Goal: Task Accomplishment & Management: Manage account settings

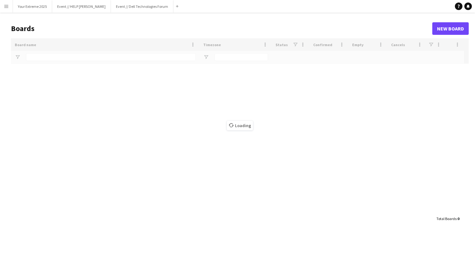
type input "*********"
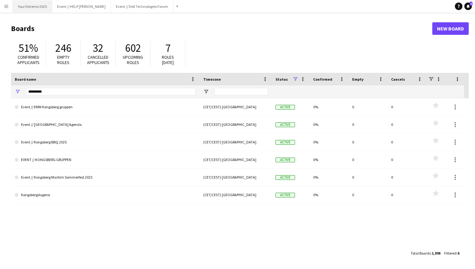
click at [27, 7] on button "Your Extreme 2025 Close" at bounding box center [32, 6] width 39 height 12
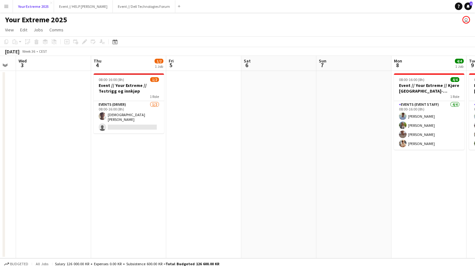
scroll to position [0, 147]
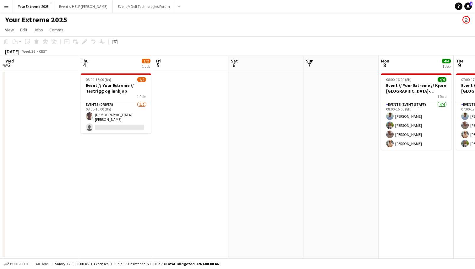
click at [207, 187] on app-date-cell at bounding box center [190, 164] width 75 height 187
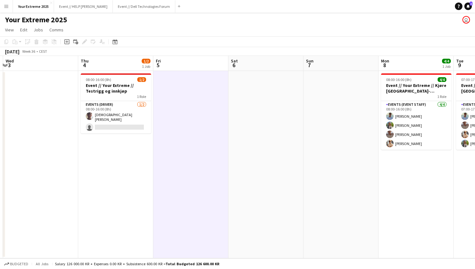
click at [264, 187] on app-date-cell at bounding box center [265, 164] width 75 height 187
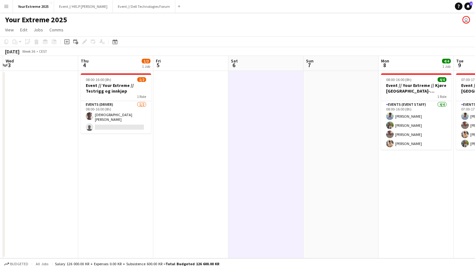
click at [185, 153] on app-date-cell at bounding box center [190, 164] width 75 height 187
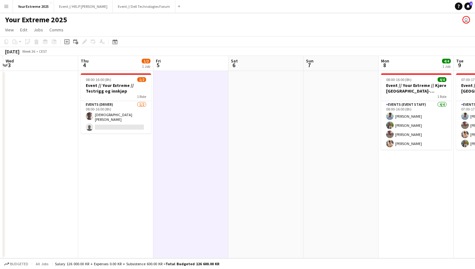
click at [251, 162] on app-date-cell at bounding box center [265, 164] width 75 height 187
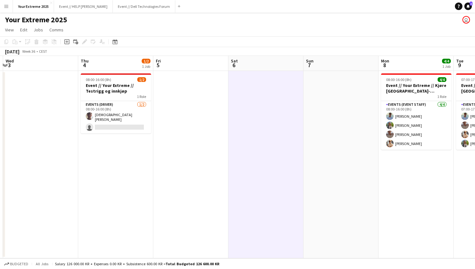
click at [198, 159] on app-date-cell at bounding box center [190, 164] width 75 height 187
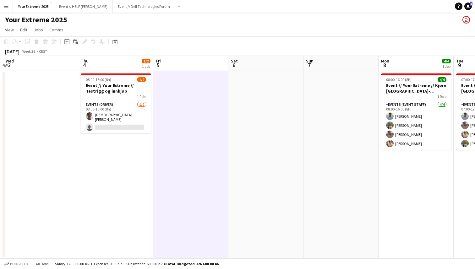
click at [255, 138] on app-date-cell at bounding box center [265, 164] width 75 height 187
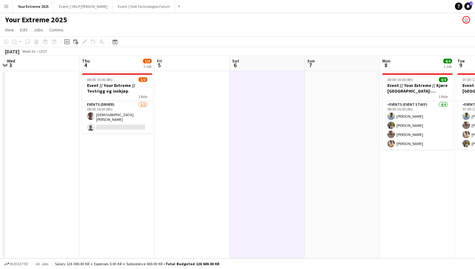
scroll to position [0, 234]
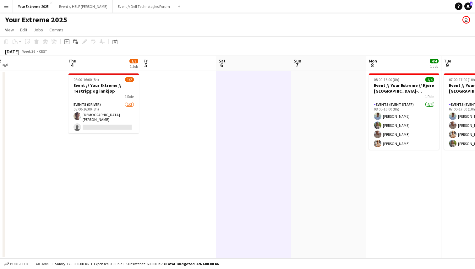
click at [187, 179] on app-date-cell at bounding box center [178, 164] width 75 height 187
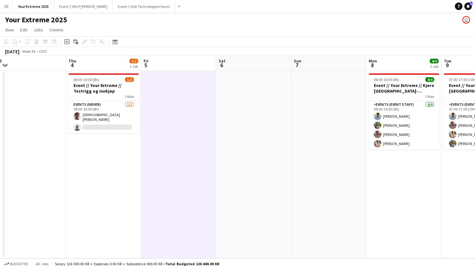
click at [264, 163] on app-date-cell at bounding box center [253, 164] width 75 height 187
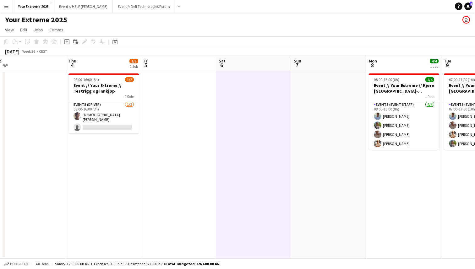
click at [180, 158] on app-date-cell at bounding box center [178, 164] width 75 height 187
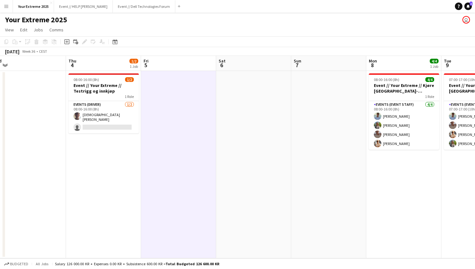
click at [251, 123] on app-date-cell at bounding box center [253, 164] width 75 height 187
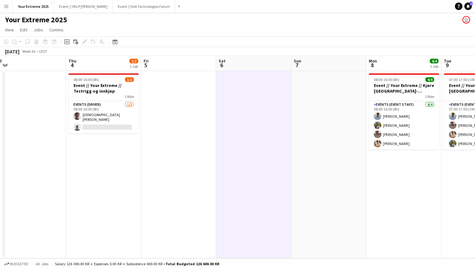
click at [188, 143] on app-date-cell at bounding box center [178, 164] width 75 height 187
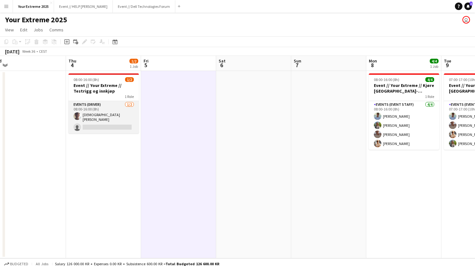
click at [108, 124] on app-card-role "Events (Driver) 1/2 08:00-16:00 (8h) Christian Tohje single-neutral-actions" at bounding box center [103, 117] width 70 height 32
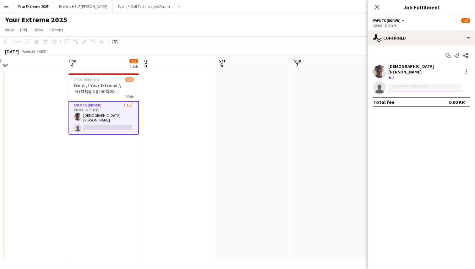
click at [405, 85] on input at bounding box center [424, 88] width 73 height 8
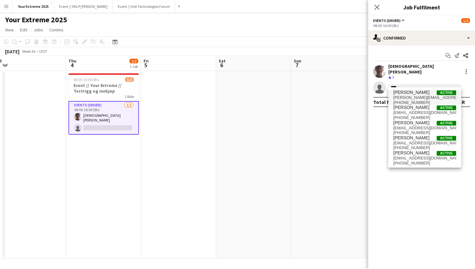
type input "****"
click at [407, 98] on span "nora@alvsaker.no" at bounding box center [424, 97] width 63 height 5
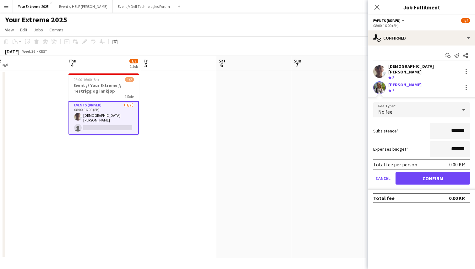
click at [413, 75] on div "Crew rating 3" at bounding box center [424, 77] width 72 height 5
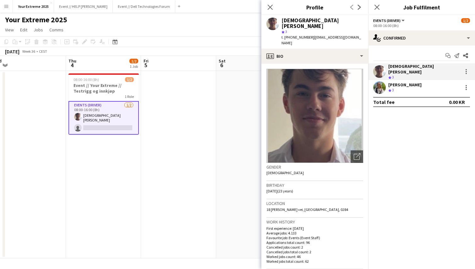
click at [409, 82] on div "[PERSON_NAME]" at bounding box center [404, 85] width 33 height 6
click at [267, 7] on icon "Close pop-in" at bounding box center [270, 7] width 6 height 6
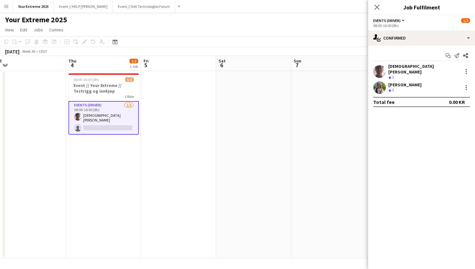
click at [313, 154] on app-date-cell at bounding box center [328, 164] width 75 height 187
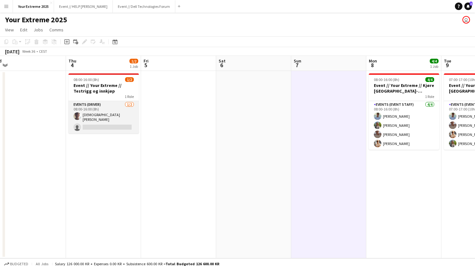
click at [115, 125] on app-card-role "Events (Driver) 1/2 08:00-16:00 (8h) Christian Tohje single-neutral-actions" at bounding box center [103, 117] width 70 height 32
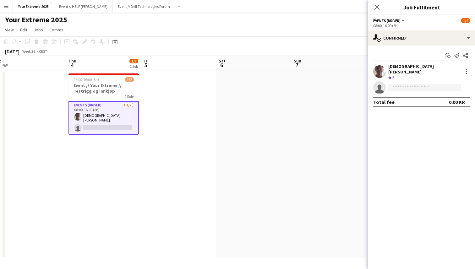
click at [412, 84] on input at bounding box center [424, 88] width 73 height 8
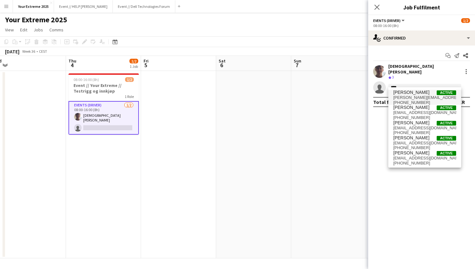
type input "****"
click at [411, 99] on span "nora@alvsaker.no" at bounding box center [424, 97] width 63 height 5
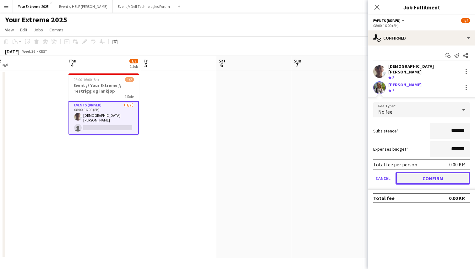
click at [425, 174] on button "Confirm" at bounding box center [432, 178] width 74 height 13
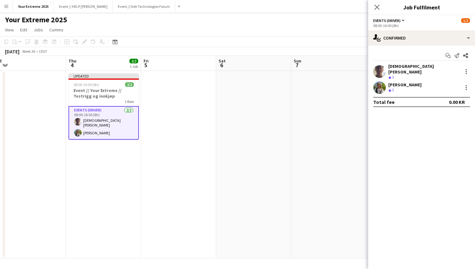
click at [342, 153] on app-date-cell at bounding box center [328, 164] width 75 height 187
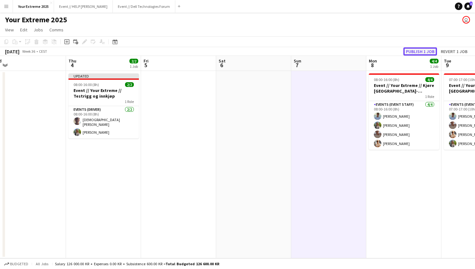
click at [414, 51] on button "Publish 1 job" at bounding box center [420, 51] width 34 height 8
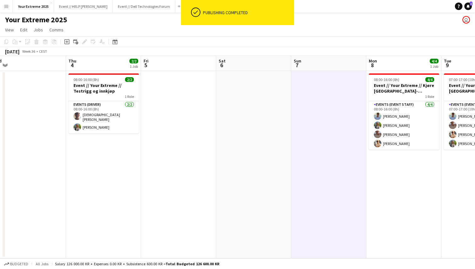
click at [251, 137] on app-date-cell at bounding box center [253, 164] width 75 height 187
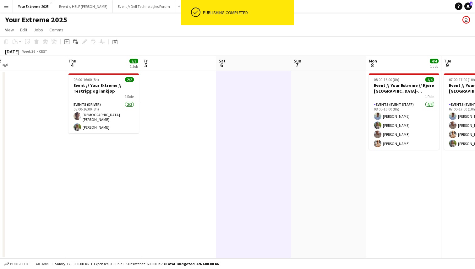
click at [190, 143] on app-date-cell at bounding box center [178, 164] width 75 height 187
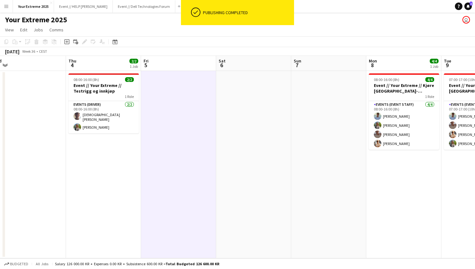
click at [253, 143] on app-date-cell at bounding box center [253, 164] width 75 height 187
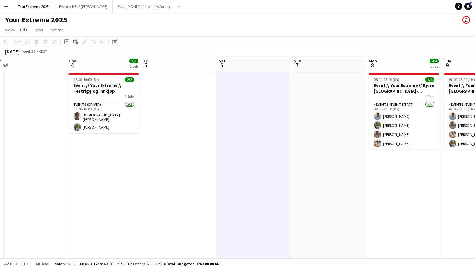
click at [217, 25] on app-page-menu "View Day view expanded Day view collapsed Month view Date picker Jump to [DATE]…" at bounding box center [237, 30] width 475 height 12
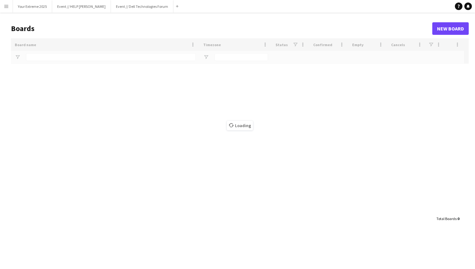
type input "*********"
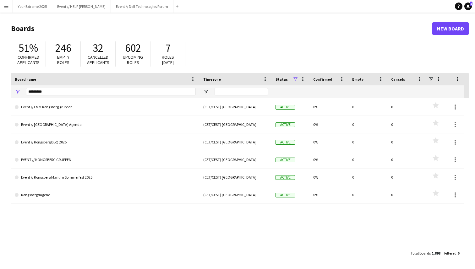
click at [104, 24] on h1 "Boards" at bounding box center [221, 28] width 421 height 9
click at [22, 6] on button "Your Extreme 2025 Close" at bounding box center [32, 6] width 39 height 12
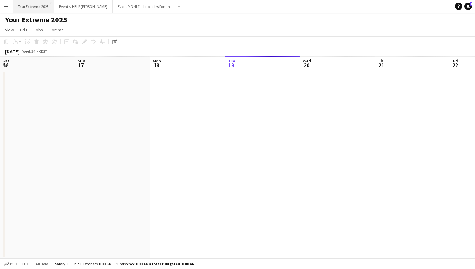
scroll to position [0, 150]
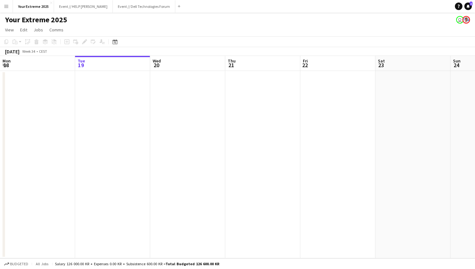
click at [111, 20] on div "Your Extreme 2025 user" at bounding box center [237, 19] width 475 height 12
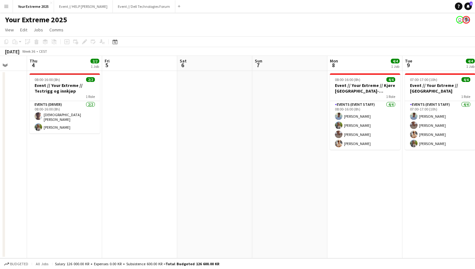
scroll to position [0, 196]
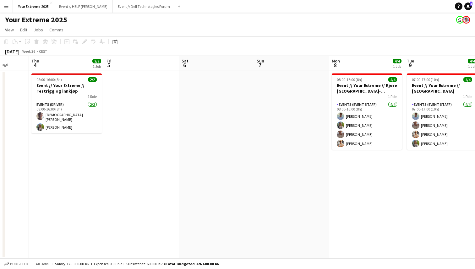
click at [228, 165] on app-date-cell at bounding box center [216, 164] width 75 height 187
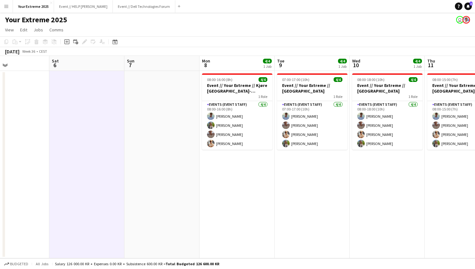
scroll to position [0, 166]
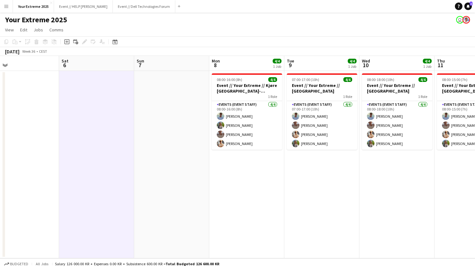
click at [148, 169] on app-date-cell at bounding box center [171, 164] width 75 height 187
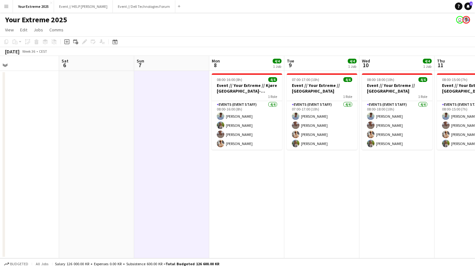
click at [99, 163] on app-date-cell at bounding box center [96, 164] width 75 height 187
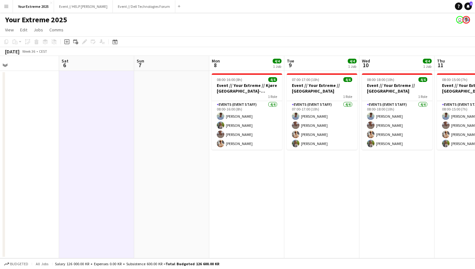
click at [157, 157] on app-date-cell at bounding box center [171, 164] width 75 height 187
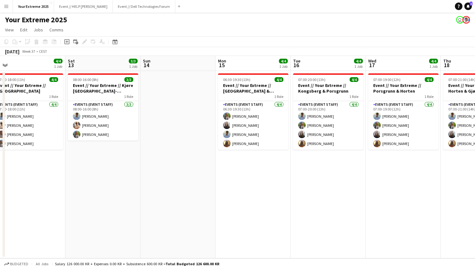
scroll to position [0, 247]
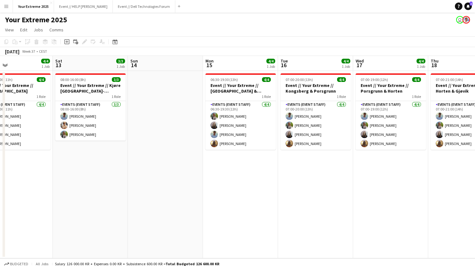
click at [158, 212] on app-date-cell at bounding box center [165, 164] width 75 height 187
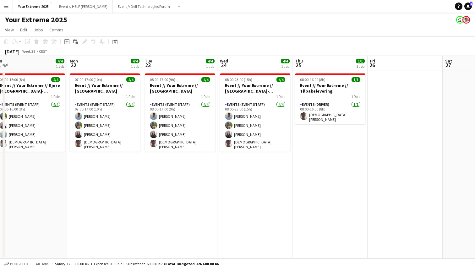
scroll to position [0, 159]
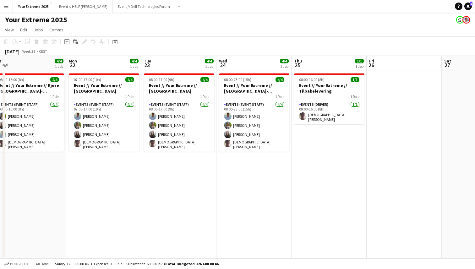
click at [385, 163] on app-date-cell at bounding box center [403, 164] width 75 height 187
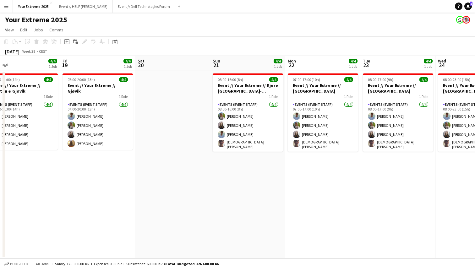
scroll to position [0, 151]
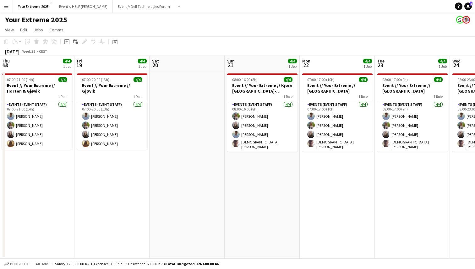
click at [190, 132] on app-date-cell at bounding box center [186, 164] width 75 height 187
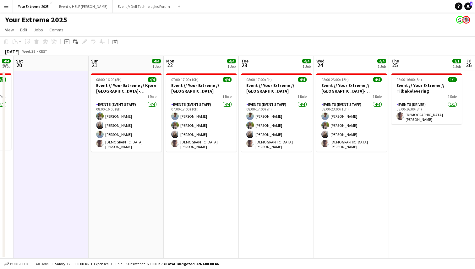
scroll to position [0, 287]
click at [59, 163] on app-date-cell at bounding box center [50, 164] width 75 height 187
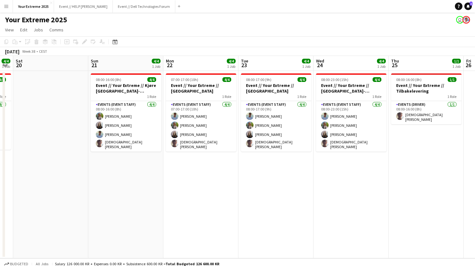
click at [62, 145] on app-date-cell at bounding box center [50, 164] width 75 height 187
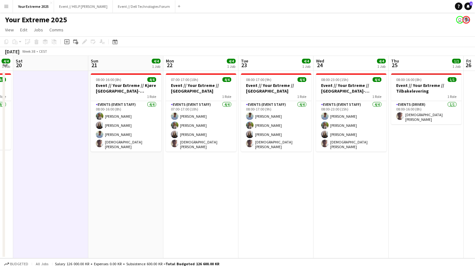
click at [62, 159] on app-date-cell at bounding box center [50, 164] width 75 height 187
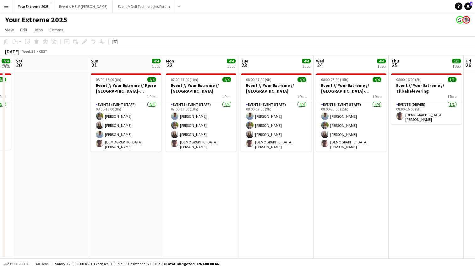
click at [60, 140] on app-date-cell at bounding box center [50, 164] width 75 height 187
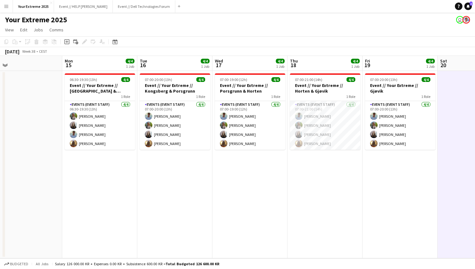
scroll to position [0, 161]
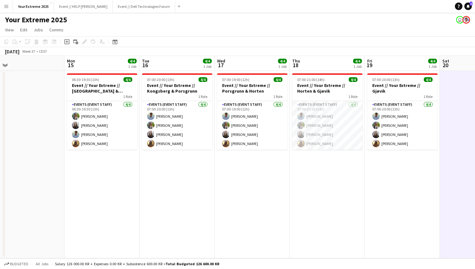
click at [37, 155] on app-date-cell at bounding box center [26, 164] width 75 height 187
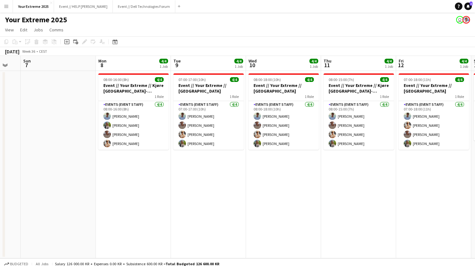
scroll to position [0, 213]
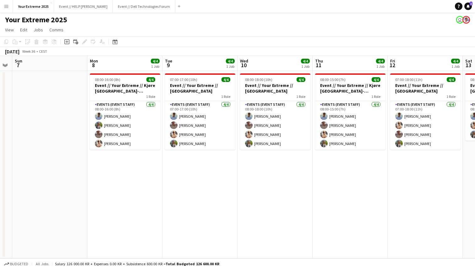
click at [43, 176] on app-date-cell at bounding box center [49, 164] width 75 height 187
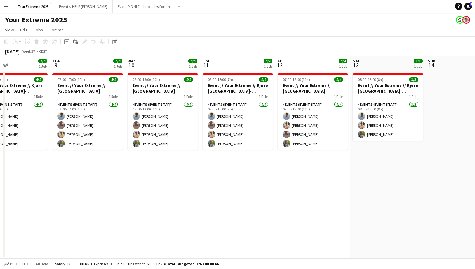
scroll to position [0, 186]
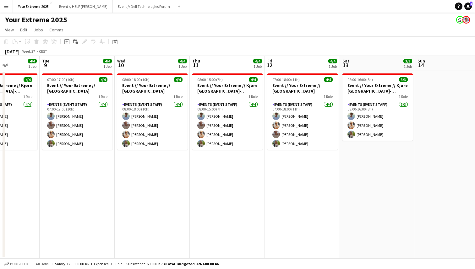
click at [442, 116] on app-date-cell at bounding box center [452, 164] width 75 height 187
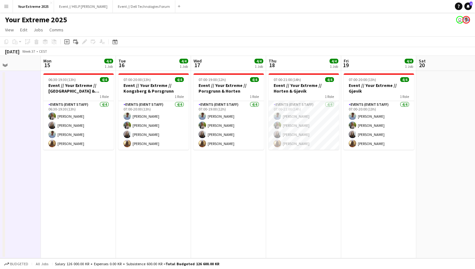
scroll to position [0, 191]
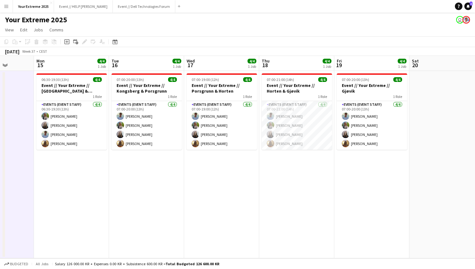
click at [438, 163] on app-date-cell at bounding box center [446, 164] width 75 height 187
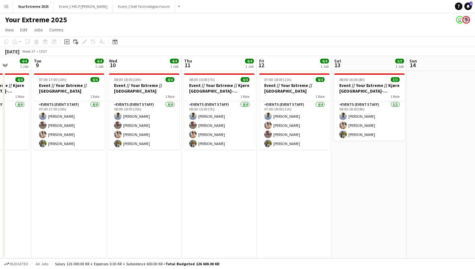
scroll to position [0, 284]
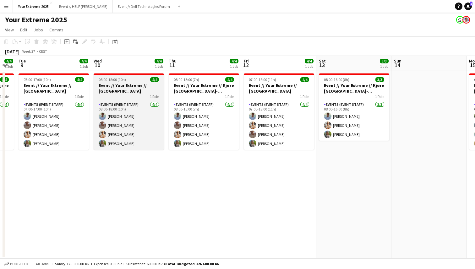
click at [119, 92] on h3 "Event // Your Extreme // [GEOGRAPHIC_DATA]" at bounding box center [129, 88] width 70 height 11
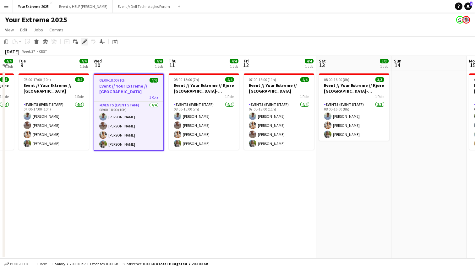
click at [84, 43] on icon at bounding box center [84, 41] width 3 height 3
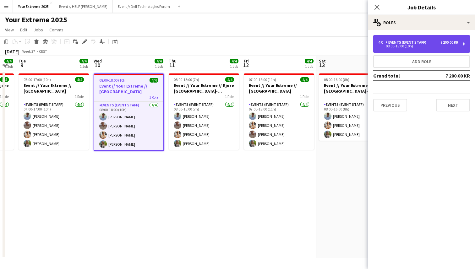
click at [445, 44] on div "7 200.00 KR" at bounding box center [449, 42] width 18 height 4
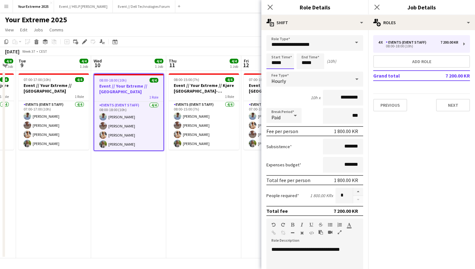
click at [275, 62] on input "*****" at bounding box center [280, 61] width 28 height 16
click at [274, 52] on div at bounding box center [273, 50] width 13 height 6
click at [274, 72] on div at bounding box center [273, 72] width 13 height 6
click at [287, 51] on div at bounding box center [286, 50] width 13 height 6
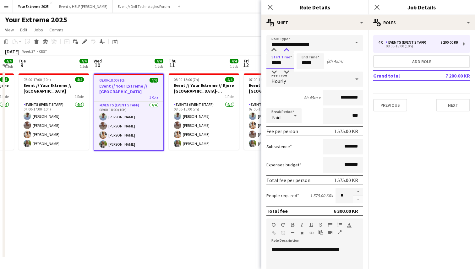
click at [287, 51] on div at bounding box center [286, 50] width 13 height 6
type input "*****"
click at [286, 72] on div at bounding box center [286, 72] width 13 height 6
click at [335, 66] on div "Start Time ***** End Time ***** (8h 30m)" at bounding box center [314, 61] width 97 height 16
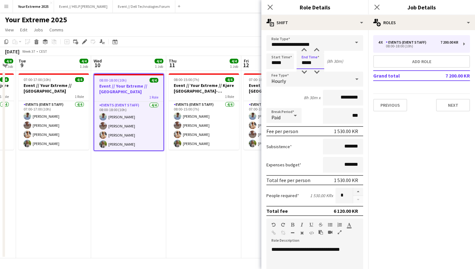
click at [305, 64] on input "*****" at bounding box center [310, 61] width 28 height 16
click at [305, 72] on div at bounding box center [304, 72] width 13 height 6
type input "*****"
click at [305, 72] on div at bounding box center [304, 72] width 13 height 6
click at [299, 101] on div "6h 30m x *********" at bounding box center [314, 98] width 97 height 16
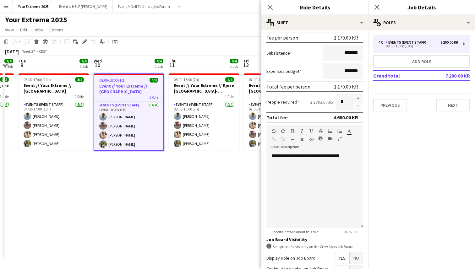
scroll to position [156, 0]
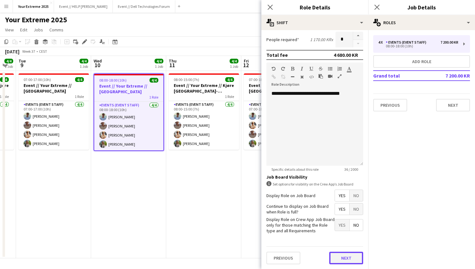
click at [337, 259] on button "Next" at bounding box center [346, 258] width 34 height 13
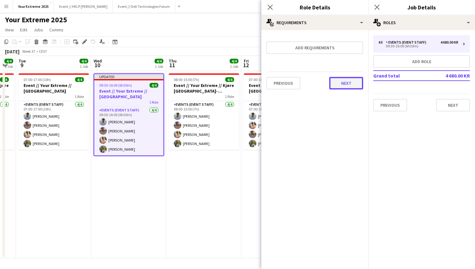
click at [344, 88] on button "Next" at bounding box center [346, 83] width 34 height 13
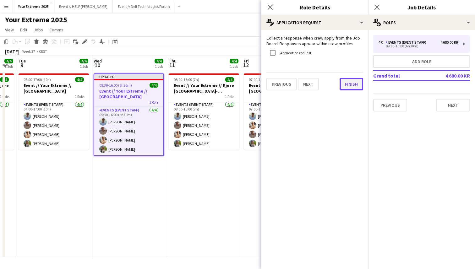
click at [352, 87] on button "Finish" at bounding box center [351, 84] width 24 height 13
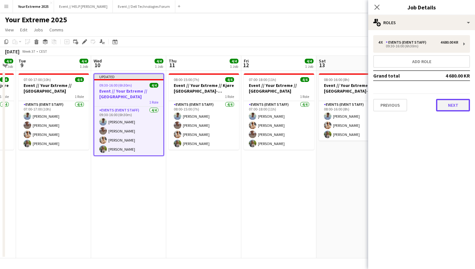
click at [452, 105] on button "Next" at bounding box center [453, 105] width 34 height 13
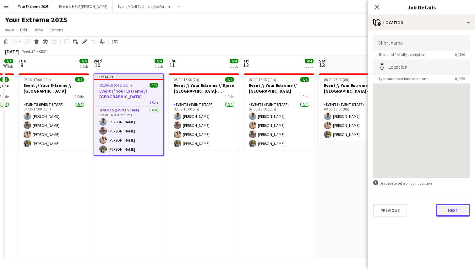
click at [455, 213] on button "Next" at bounding box center [453, 210] width 34 height 13
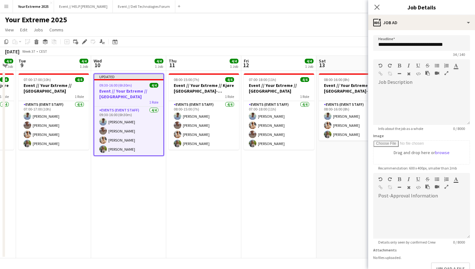
scroll to position [41, 0]
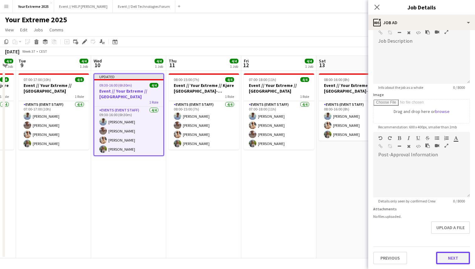
click at [454, 261] on button "Next" at bounding box center [453, 258] width 34 height 13
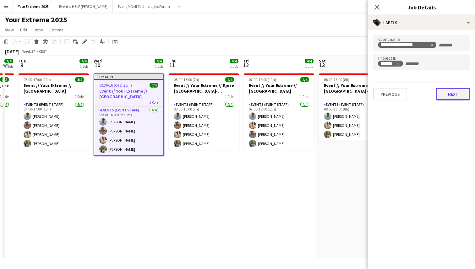
click at [448, 98] on button "Next" at bounding box center [453, 94] width 34 height 13
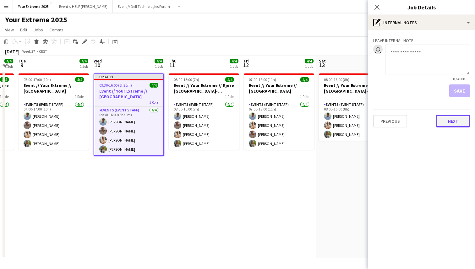
click at [448, 120] on button "Next" at bounding box center [453, 121] width 34 height 13
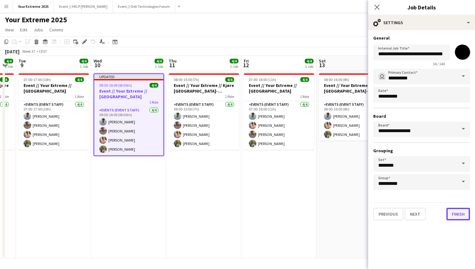
click at [457, 215] on button "Finish" at bounding box center [458, 214] width 24 height 13
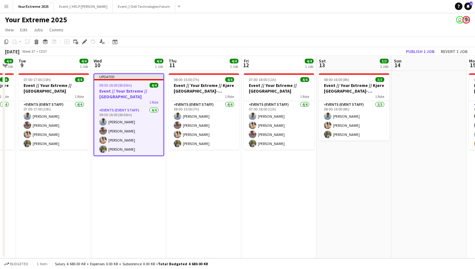
click at [345, 207] on app-date-cell "08:00-16:00 (8h) 3/3 Event // Your Extreme // Kjøre [GEOGRAPHIC_DATA]-[GEOGRAPH…" at bounding box center [353, 164] width 75 height 187
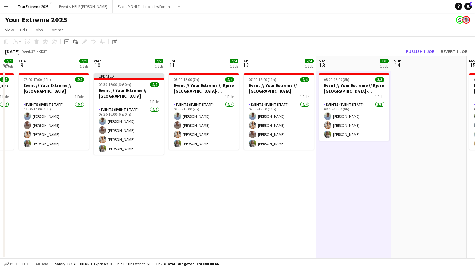
click at [228, 207] on app-date-cell "08:00-15:00 (7h) 4/4 Event // Your Extreme // Kjøre [GEOGRAPHIC_DATA]-[GEOGRAPH…" at bounding box center [203, 164] width 75 height 187
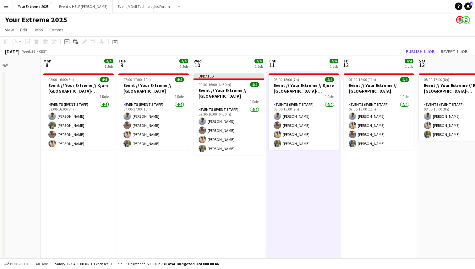
scroll to position [0, 184]
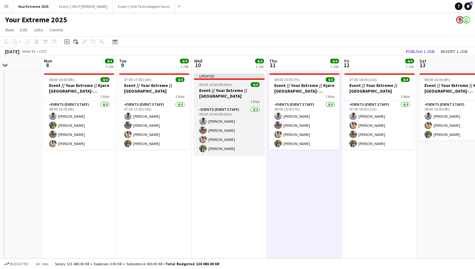
click at [231, 93] on h3 "Event // Your Extreme // [GEOGRAPHIC_DATA]" at bounding box center [229, 93] width 70 height 11
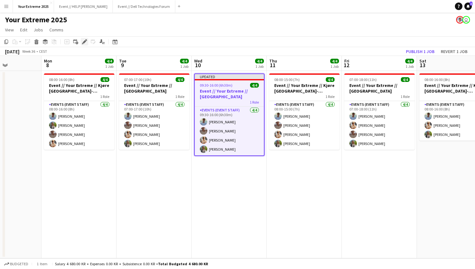
click at [85, 42] on icon at bounding box center [84, 41] width 3 height 3
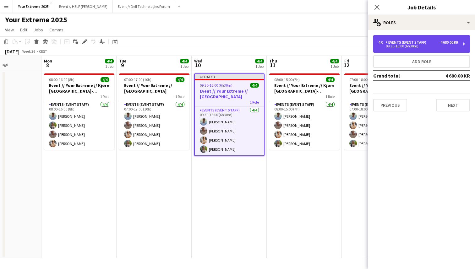
click at [431, 44] on div "4 x Events (Event Staff) 4 680.00 KR" at bounding box center [418, 42] width 80 height 4
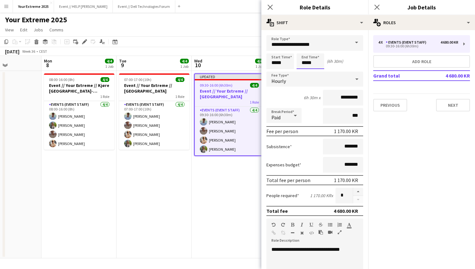
click at [305, 63] on input "*****" at bounding box center [310, 61] width 28 height 16
type input "*****"
click at [305, 48] on div at bounding box center [304, 50] width 13 height 6
click at [308, 115] on div "Break Period Paid ***" at bounding box center [314, 116] width 97 height 16
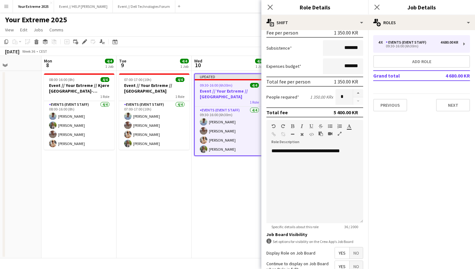
scroll to position [156, 0]
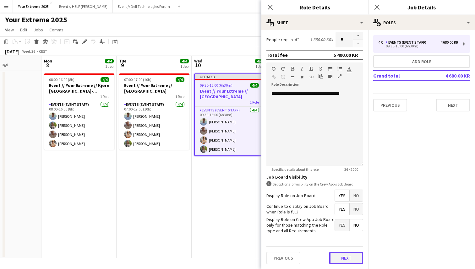
click at [340, 255] on button "Next" at bounding box center [346, 258] width 34 height 13
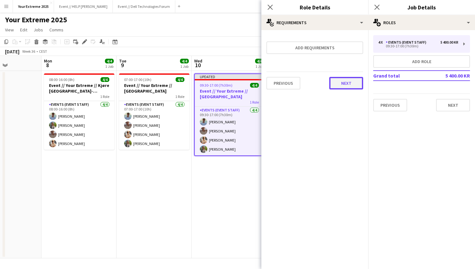
click at [350, 86] on button "Next" at bounding box center [346, 83] width 34 height 13
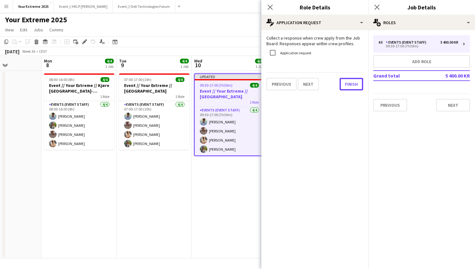
click at [350, 86] on button "Finish" at bounding box center [351, 84] width 24 height 13
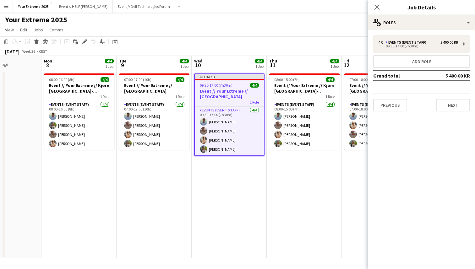
click at [172, 181] on app-date-cell "07:00-17:00 (10h) 4/4 Event // Your Extreme // [GEOGRAPHIC_DATA] 1 Role Events …" at bounding box center [153, 164] width 75 height 187
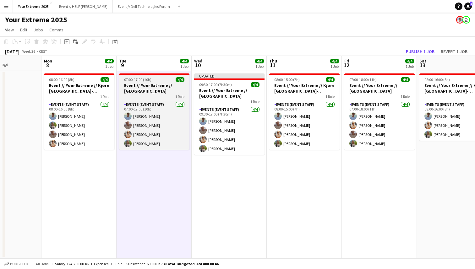
click at [157, 95] on div "1 Role" at bounding box center [154, 96] width 70 height 5
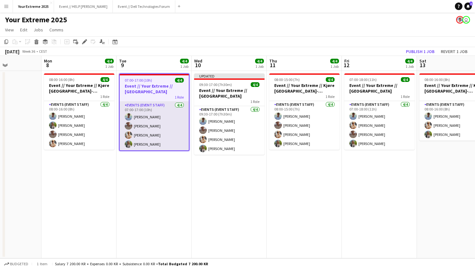
click at [155, 109] on app-card-role "Events (Event Staff) [DATE] 07:00-17:00 (10h) [PERSON_NAME] [PERSON_NAME] [PERS…" at bounding box center [154, 126] width 69 height 49
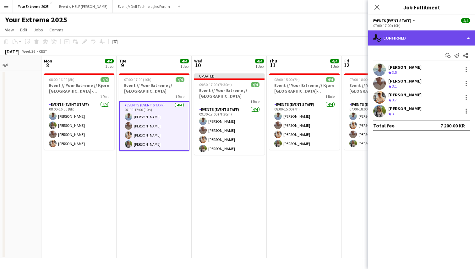
click at [442, 39] on div "single-neutral-actions-check-2 Confirmed" at bounding box center [421, 37] width 107 height 15
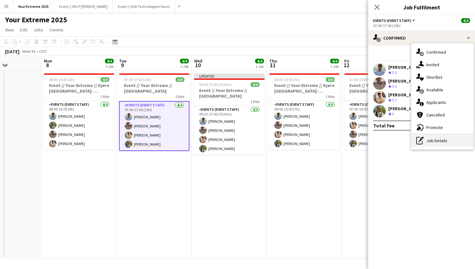
click at [440, 137] on div "pen-write Job Details" at bounding box center [442, 140] width 62 height 13
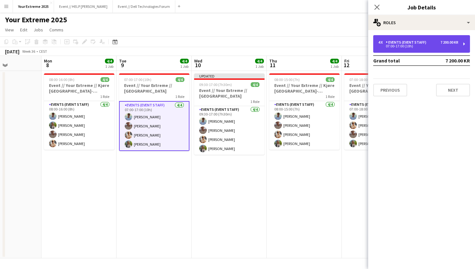
click at [435, 40] on div "4 x Events (Event Staff) 7 200.00 KR" at bounding box center [418, 42] width 80 height 4
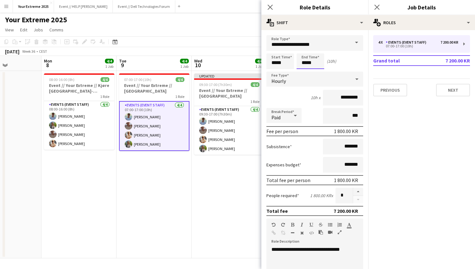
click at [304, 62] on input "*****" at bounding box center [310, 61] width 28 height 16
type input "*****"
click at [304, 70] on div at bounding box center [304, 72] width 13 height 6
click at [308, 100] on div "9h x *********" at bounding box center [314, 98] width 97 height 16
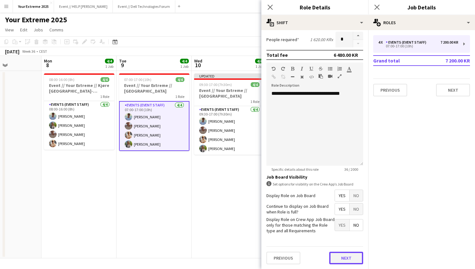
click at [347, 256] on button "Next" at bounding box center [346, 258] width 34 height 13
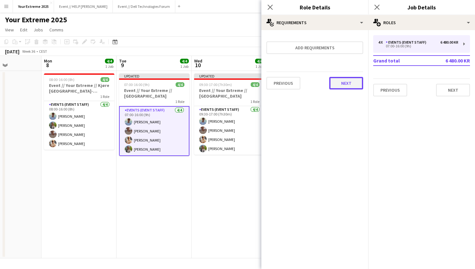
click at [348, 86] on button "Next" at bounding box center [346, 83] width 34 height 13
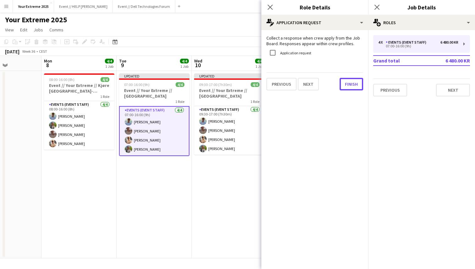
click at [348, 86] on button "Finish" at bounding box center [351, 84] width 24 height 13
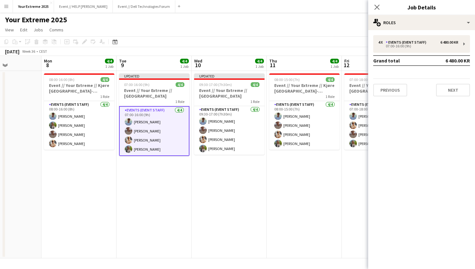
click at [261, 202] on app-date-cell "Updated 09:30-17:00 (7h30m) 4/4 Event // Your Extreme // [GEOGRAPHIC_DATA] 1 Ro…" at bounding box center [228, 164] width 75 height 187
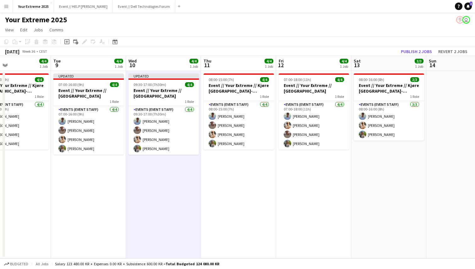
scroll to position [0, 255]
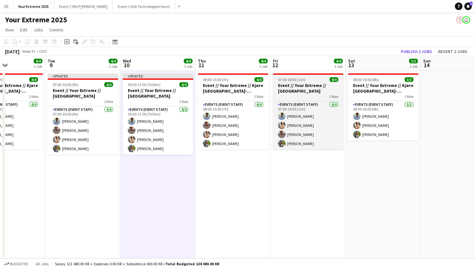
click at [298, 94] on h3 "Event // Your Extreme // [GEOGRAPHIC_DATA]" at bounding box center [308, 88] width 70 height 11
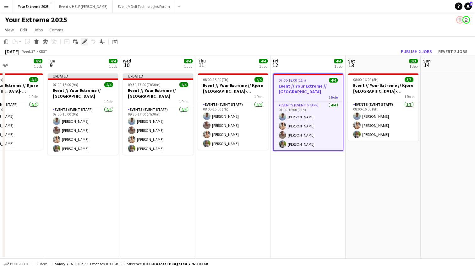
click at [84, 41] on icon at bounding box center [84, 41] width 3 height 3
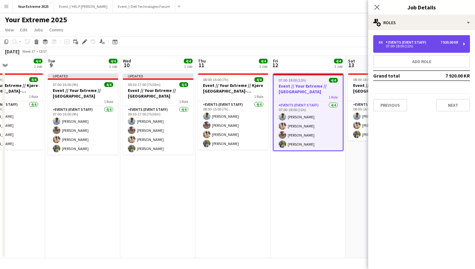
click at [414, 47] on div "07:00-18:00 (11h)" at bounding box center [418, 46] width 80 height 3
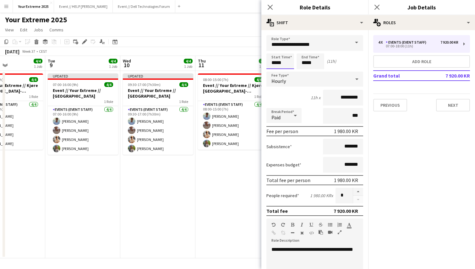
click at [273, 63] on input "*****" at bounding box center [280, 61] width 28 height 16
type input "*****"
click at [274, 48] on div at bounding box center [273, 50] width 13 height 6
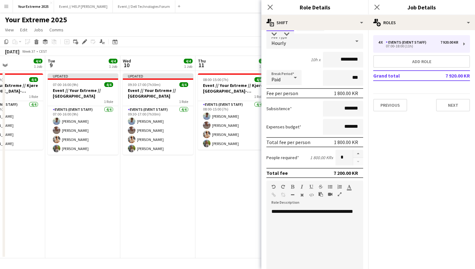
scroll to position [156, 0]
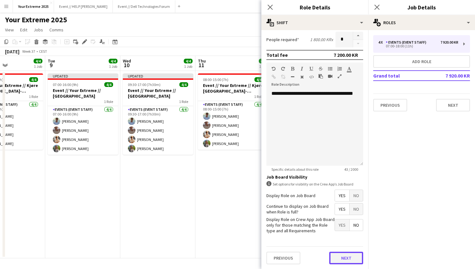
click at [341, 258] on button "Next" at bounding box center [346, 258] width 34 height 13
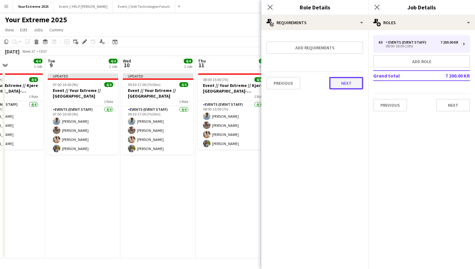
click at [348, 85] on button "Next" at bounding box center [346, 83] width 34 height 13
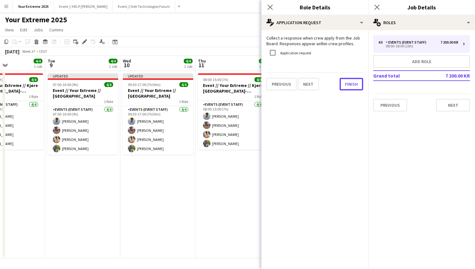
click at [348, 85] on button "Finish" at bounding box center [351, 84] width 24 height 13
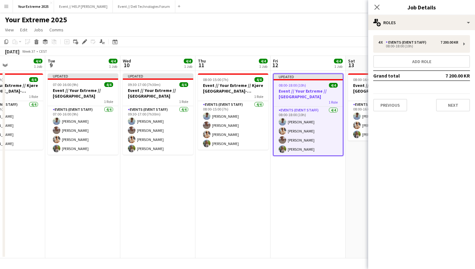
click at [323, 203] on app-date-cell "Updated 08:00-18:00 (10h) 4/4 Event // Your Extreme // Ålesund 1 Role Events (E…" at bounding box center [307, 164] width 75 height 187
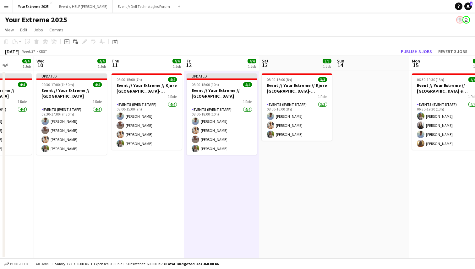
scroll to position [0, 196]
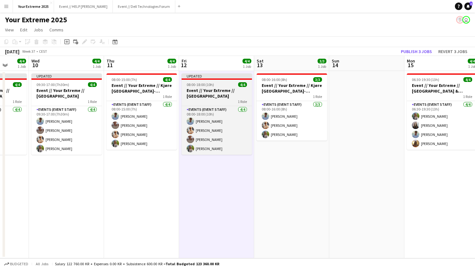
click at [208, 90] on h3 "Event // Your Extreme // [GEOGRAPHIC_DATA]" at bounding box center [216, 93] width 70 height 11
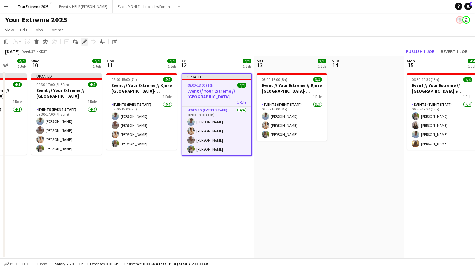
click at [84, 42] on icon at bounding box center [84, 41] width 3 height 3
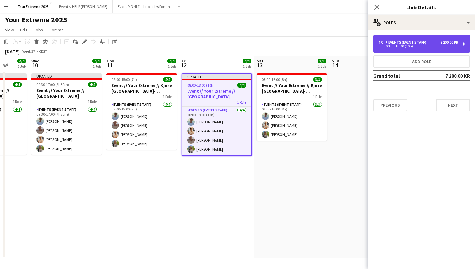
click at [415, 45] on div "08:00-18:00 (10h)" at bounding box center [418, 46] width 80 height 3
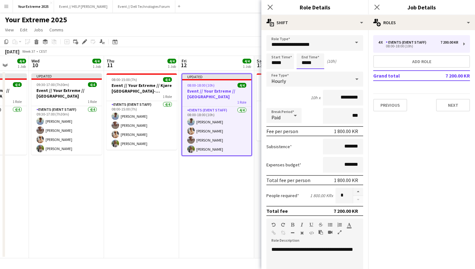
click at [306, 65] on input "*****" at bounding box center [310, 61] width 28 height 16
type input "*****"
click at [305, 73] on div at bounding box center [304, 72] width 13 height 6
click at [307, 99] on div "9h x *********" at bounding box center [314, 98] width 97 height 16
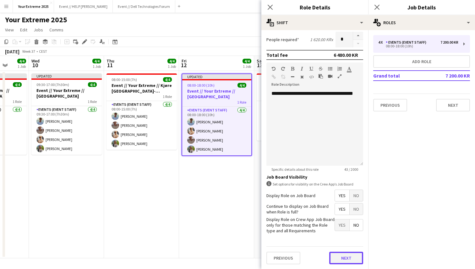
click at [338, 255] on button "Next" at bounding box center [346, 258] width 34 height 13
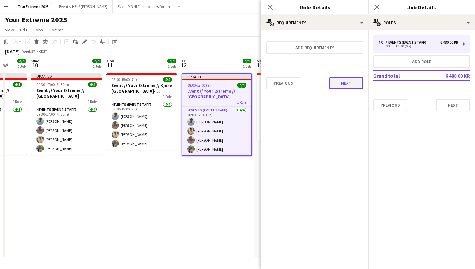
click at [345, 80] on button "Next" at bounding box center [346, 83] width 34 height 13
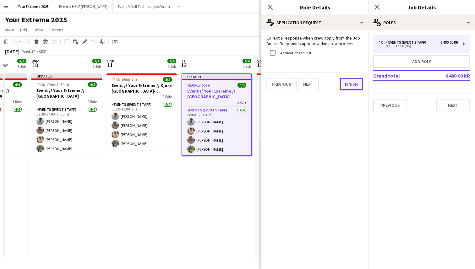
click at [348, 84] on button "Finish" at bounding box center [351, 84] width 24 height 13
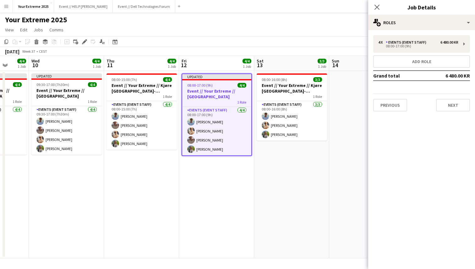
click at [298, 215] on app-date-cell "08:00-16:00 (8h) 3/3 Event // Your Extreme // Kjøre [GEOGRAPHIC_DATA]-[GEOGRAPH…" at bounding box center [291, 164] width 75 height 187
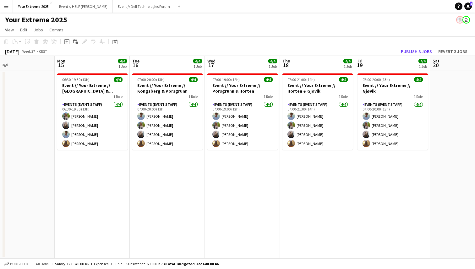
scroll to position [0, 246]
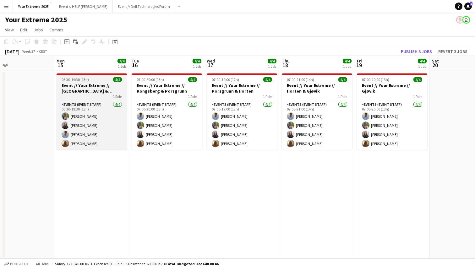
click at [95, 92] on h3 "Event // Your Extreme // [GEOGRAPHIC_DATA] & [GEOGRAPHIC_DATA]" at bounding box center [92, 88] width 70 height 11
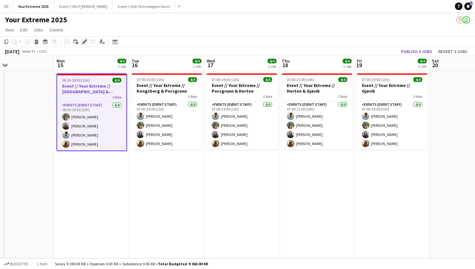
click at [84, 42] on icon at bounding box center [84, 41] width 3 height 3
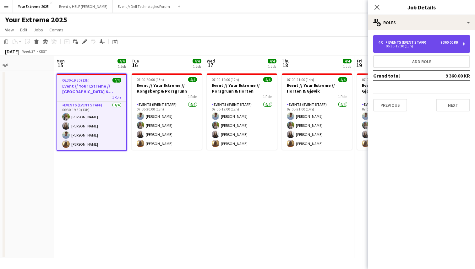
click at [414, 46] on div "06:30-19:30 (13h)" at bounding box center [418, 46] width 80 height 3
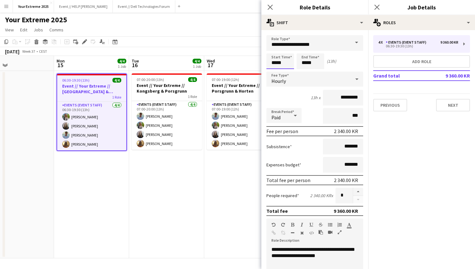
click at [273, 62] on input "*****" at bounding box center [280, 61] width 28 height 16
type input "*****"
click at [273, 48] on div at bounding box center [273, 50] width 13 height 6
click at [309, 107] on form "**********" at bounding box center [314, 230] width 107 height 390
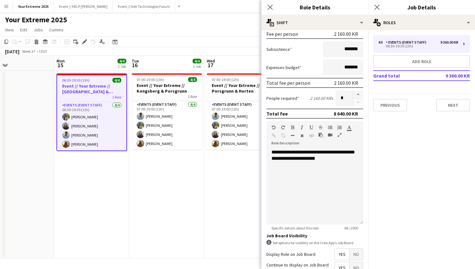
scroll to position [156, 0]
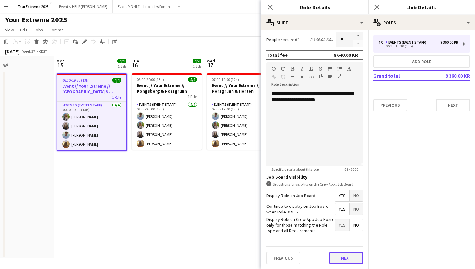
click at [346, 258] on button "Next" at bounding box center [346, 258] width 34 height 13
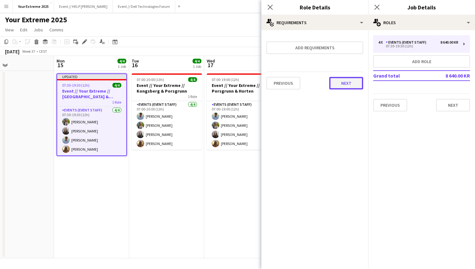
click at [348, 87] on button "Next" at bounding box center [346, 83] width 34 height 13
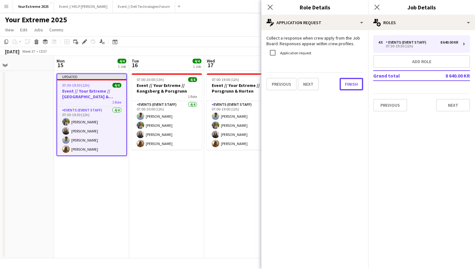
click at [348, 87] on button "Finish" at bounding box center [351, 84] width 24 height 13
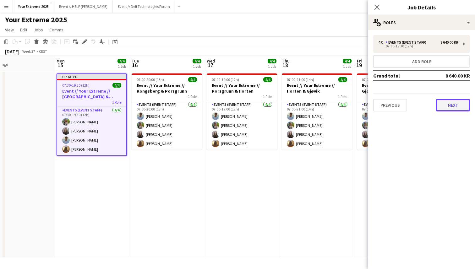
click at [452, 106] on button "Next" at bounding box center [453, 105] width 34 height 13
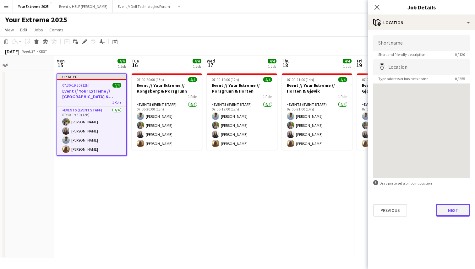
click at [448, 213] on button "Next" at bounding box center [453, 210] width 34 height 13
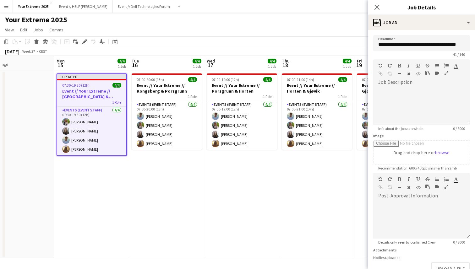
scroll to position [41, 0]
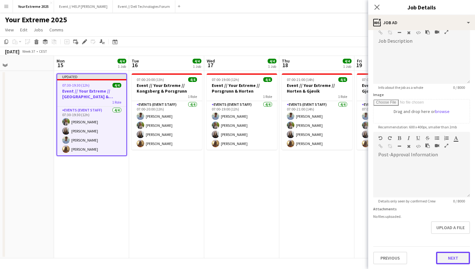
click at [453, 259] on button "Next" at bounding box center [453, 258] width 34 height 13
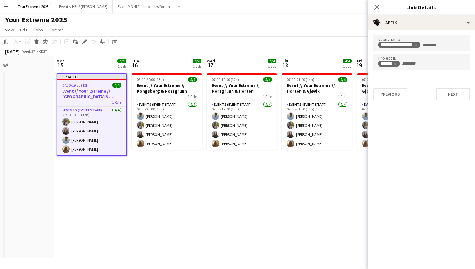
scroll to position [0, 0]
click at [451, 96] on button "Next" at bounding box center [453, 94] width 34 height 13
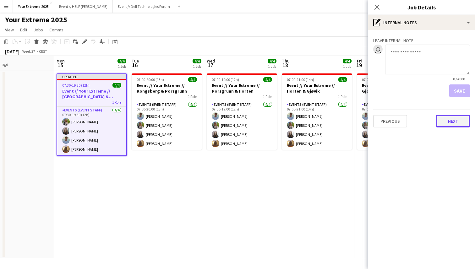
click at [449, 121] on button "Next" at bounding box center [453, 121] width 34 height 13
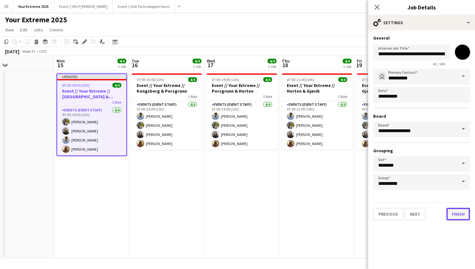
click at [458, 216] on button "Finish" at bounding box center [458, 214] width 24 height 13
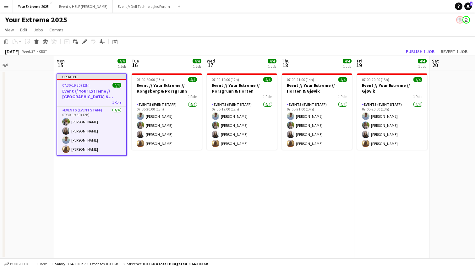
click at [163, 211] on app-date-cell "07:00-20:00 (13h) 4/4 Event // Your Extreme // Kongsberg & Porsgrunn 1 Role Eve…" at bounding box center [166, 164] width 75 height 187
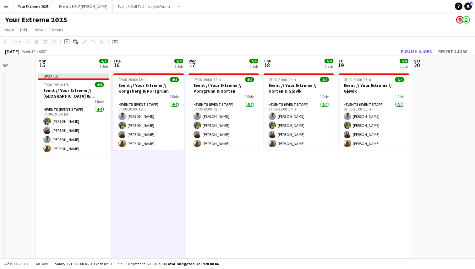
scroll to position [0, 192]
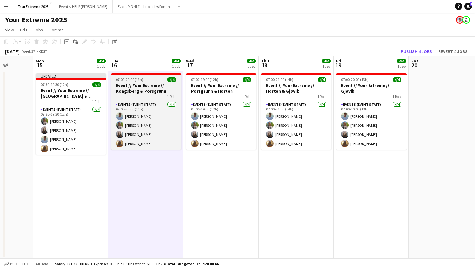
click at [147, 87] on h3 "Event // Your Extreme // Kongsberg & Porsgrunn" at bounding box center [146, 88] width 70 height 11
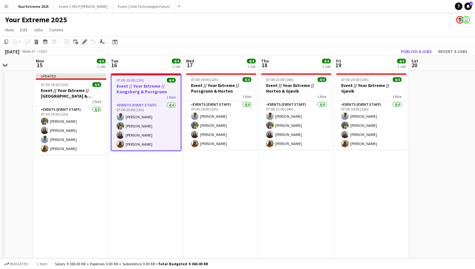
click at [85, 42] on icon at bounding box center [84, 41] width 3 height 3
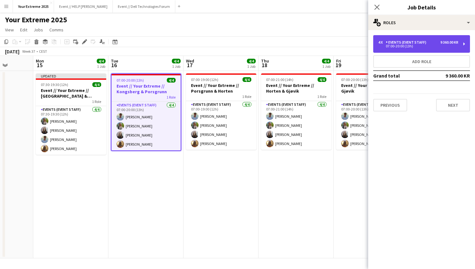
click at [432, 47] on div "07:00-20:00 (13h)" at bounding box center [418, 46] width 80 height 3
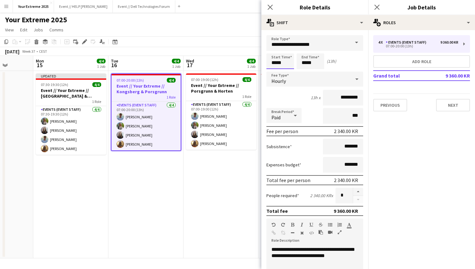
click at [273, 62] on input "*****" at bounding box center [280, 61] width 28 height 16
type input "*****"
click at [273, 50] on div at bounding box center [273, 50] width 13 height 6
click at [307, 117] on div "Break Period Paid ***" at bounding box center [314, 116] width 97 height 16
click at [305, 63] on input "*****" at bounding box center [310, 61] width 28 height 16
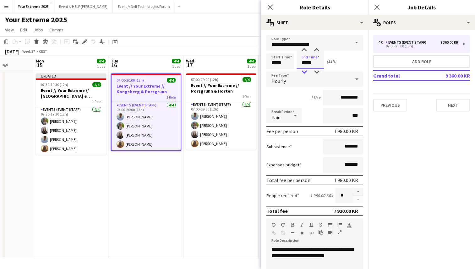
click at [305, 71] on div at bounding box center [304, 72] width 13 height 6
type input "*****"
click at [304, 51] on div at bounding box center [304, 50] width 13 height 6
click at [307, 104] on div "11h x *********" at bounding box center [314, 98] width 97 height 16
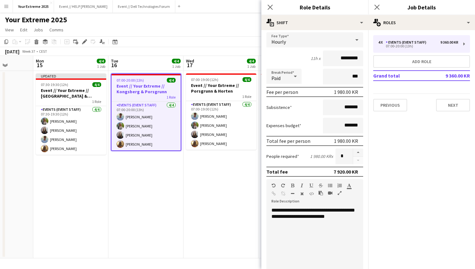
scroll to position [156, 0]
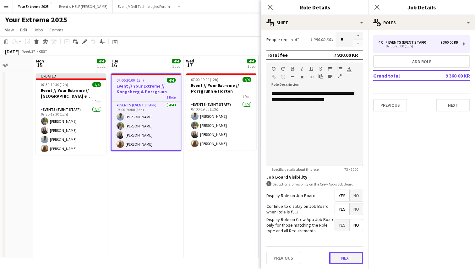
click at [344, 254] on button "Next" at bounding box center [346, 258] width 34 height 13
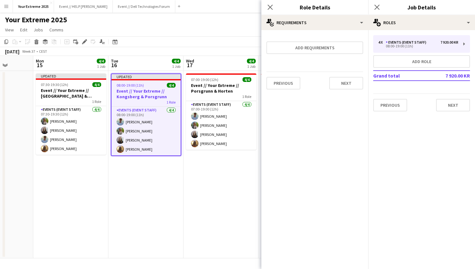
scroll to position [0, 0]
click at [350, 87] on button "Next" at bounding box center [346, 83] width 34 height 13
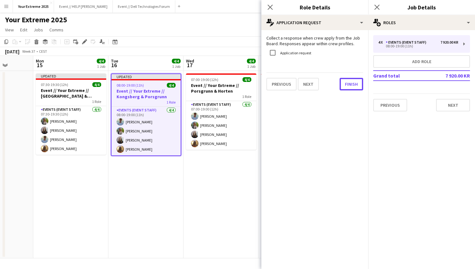
click at [350, 87] on button "Finish" at bounding box center [351, 84] width 24 height 13
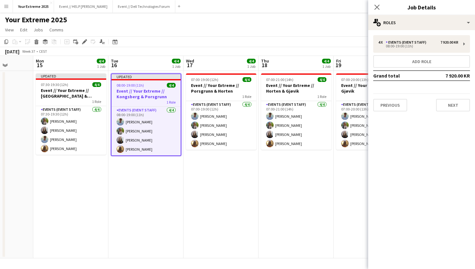
click at [229, 202] on app-date-cell "07:00-19:00 (12h) 4/4 Event // Your Extreme // Porsgrunn & Horten 1 Role Events…" at bounding box center [220, 164] width 75 height 187
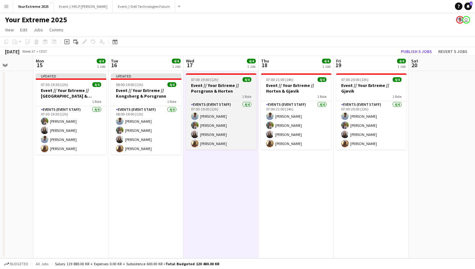
click at [223, 91] on h3 "Event // Your Extreme // Porsgrunn & Horten" at bounding box center [221, 88] width 70 height 11
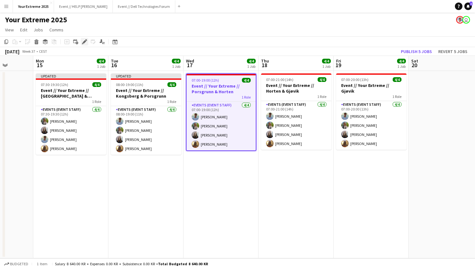
click at [84, 40] on icon "Edit" at bounding box center [84, 41] width 5 height 5
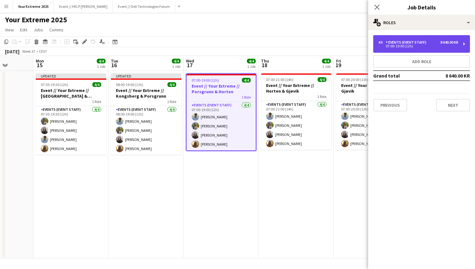
click at [416, 45] on div "07:00-19:00 (12h)" at bounding box center [418, 46] width 80 height 3
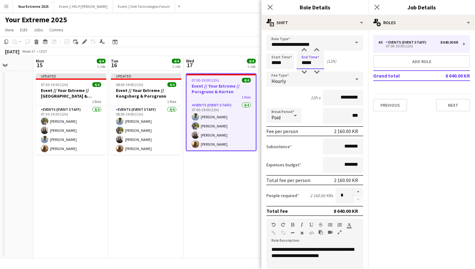
click at [304, 63] on input "*****" at bounding box center [310, 61] width 28 height 16
type input "*****"
click at [305, 72] on div at bounding box center [304, 72] width 13 height 6
click at [273, 63] on input "*****" at bounding box center [280, 61] width 28 height 16
type input "*****"
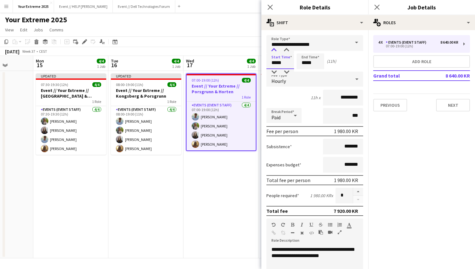
click at [273, 49] on div at bounding box center [273, 50] width 13 height 6
click at [307, 101] on div "10h x *********" at bounding box center [314, 98] width 97 height 16
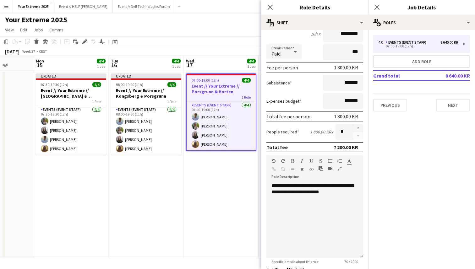
scroll to position [156, 0]
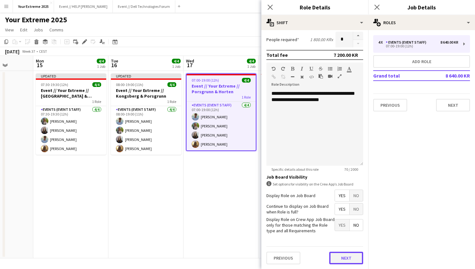
click at [345, 258] on button "Next" at bounding box center [346, 258] width 34 height 13
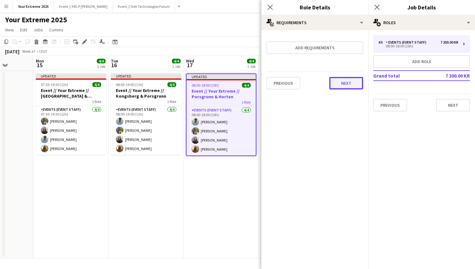
click at [347, 83] on button "Next" at bounding box center [346, 83] width 34 height 13
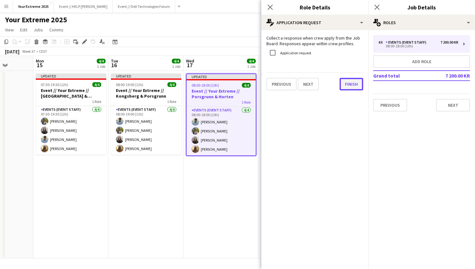
click at [351, 87] on button "Finish" at bounding box center [351, 84] width 24 height 13
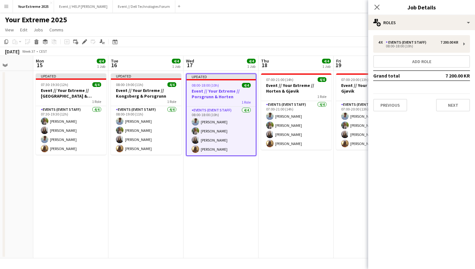
click at [294, 181] on app-date-cell "07:00-21:00 (14h) 4/4 Event // Your Extreme // Horten & Gjøvik 1 Role Events (E…" at bounding box center [295, 164] width 75 height 187
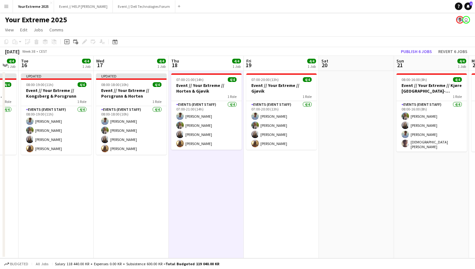
scroll to position [0, 284]
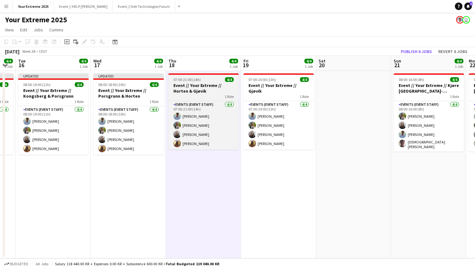
click at [207, 90] on h3 "Event // Your Extreme // Horten & Gjøvik" at bounding box center [203, 88] width 70 height 11
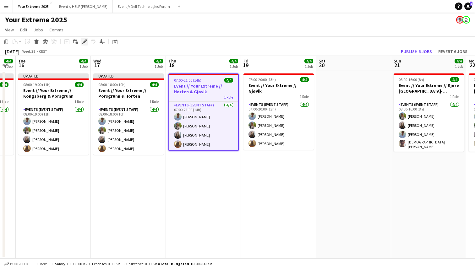
click at [85, 41] on icon at bounding box center [84, 41] width 3 height 3
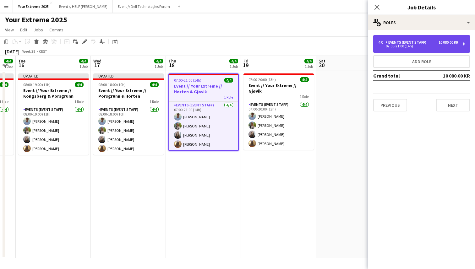
click at [400, 46] on div "07:00-21:00 (14h)" at bounding box center [418, 46] width 80 height 3
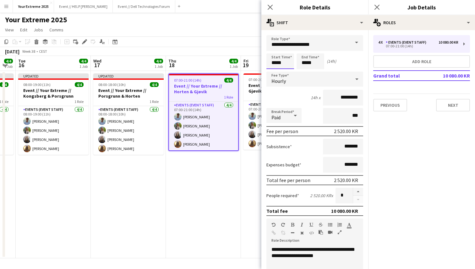
click at [273, 63] on input "*****" at bounding box center [280, 61] width 28 height 16
type input "*****"
click at [274, 49] on div at bounding box center [273, 50] width 13 height 6
click at [304, 63] on input "*****" at bounding box center [310, 61] width 28 height 16
type input "*****"
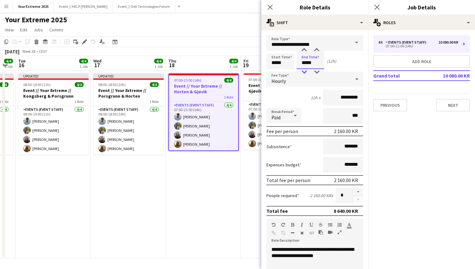
click at [305, 70] on div at bounding box center [304, 72] width 13 height 6
click at [308, 104] on div "12h x *********" at bounding box center [314, 98] width 97 height 16
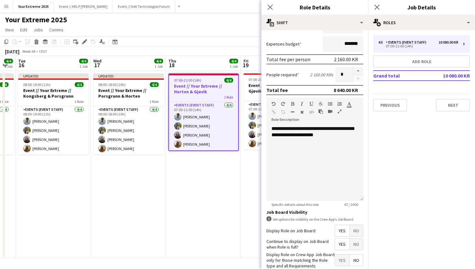
scroll to position [156, 0]
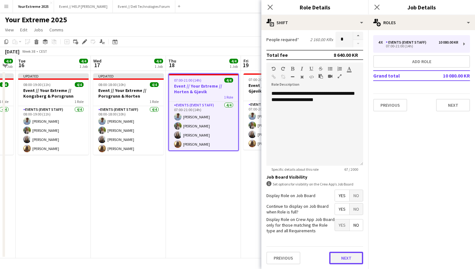
click at [340, 258] on button "Next" at bounding box center [346, 258] width 34 height 13
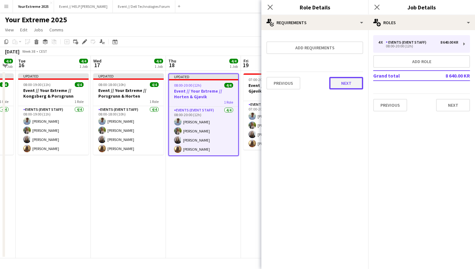
click at [347, 85] on button "Next" at bounding box center [346, 83] width 34 height 13
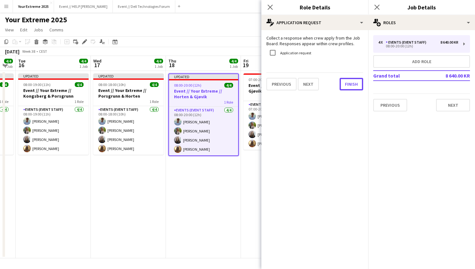
click at [347, 85] on button "Finish" at bounding box center [351, 84] width 24 height 13
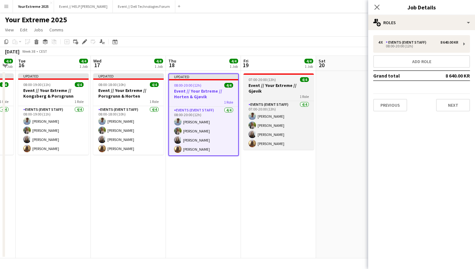
click at [275, 88] on h3 "Event // Your Extreme // Gjøvik" at bounding box center [278, 88] width 70 height 11
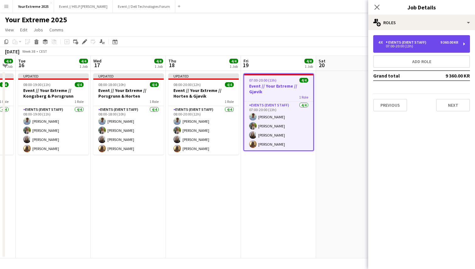
click at [419, 46] on div "07:00-20:00 (13h)" at bounding box center [418, 46] width 80 height 3
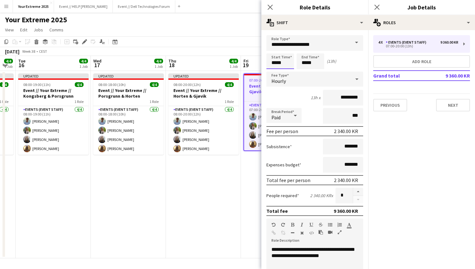
click at [275, 61] on input "*****" at bounding box center [280, 61] width 28 height 16
type input "*****"
click at [275, 49] on div at bounding box center [273, 50] width 13 height 6
click at [304, 64] on input "*****" at bounding box center [310, 61] width 28 height 16
type input "*****"
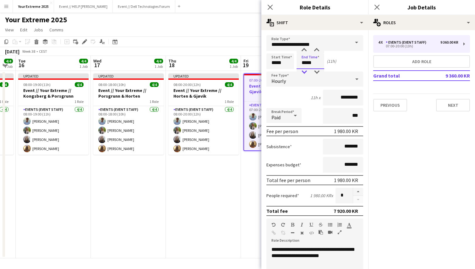
click at [304, 72] on div at bounding box center [304, 72] width 13 height 6
click at [312, 111] on div "Break Period Paid ***" at bounding box center [314, 116] width 97 height 16
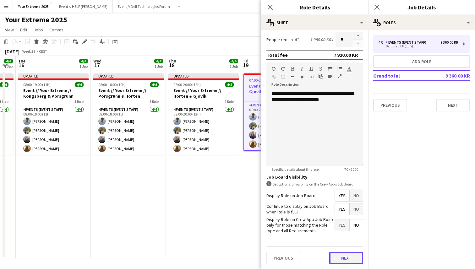
click at [342, 258] on button "Next" at bounding box center [346, 258] width 34 height 13
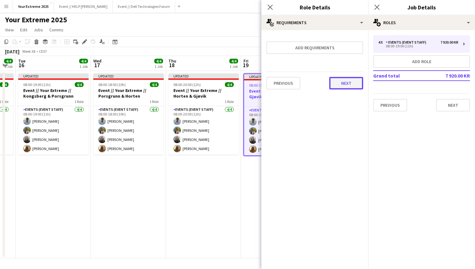
click at [348, 84] on button "Next" at bounding box center [346, 83] width 34 height 13
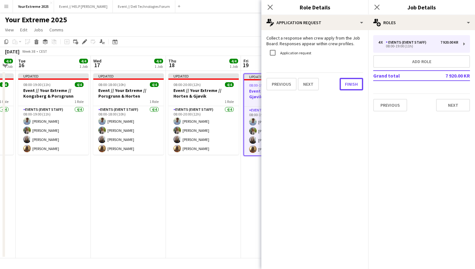
click at [348, 84] on button "Finish" at bounding box center [351, 84] width 24 height 13
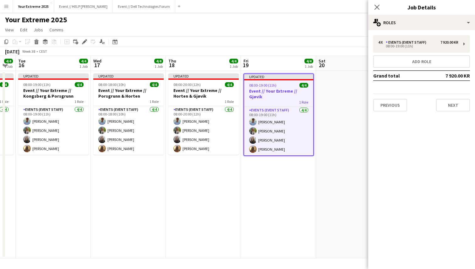
click at [349, 135] on app-date-cell at bounding box center [353, 164] width 75 height 187
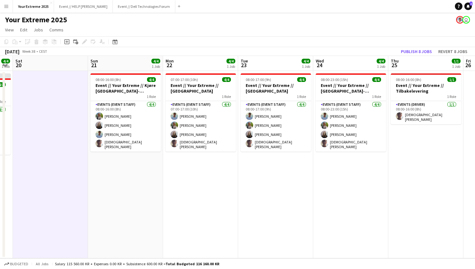
scroll to position [0, 300]
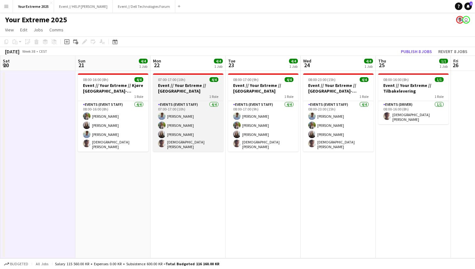
click at [180, 90] on h3 "Event // Your Extreme // [GEOGRAPHIC_DATA]" at bounding box center [188, 88] width 70 height 11
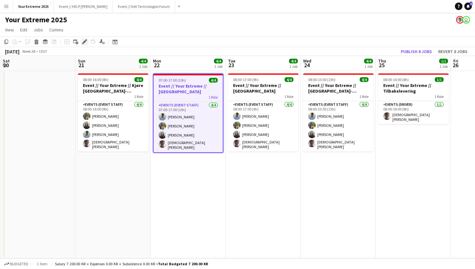
click at [84, 40] on icon "Edit" at bounding box center [84, 41] width 5 height 5
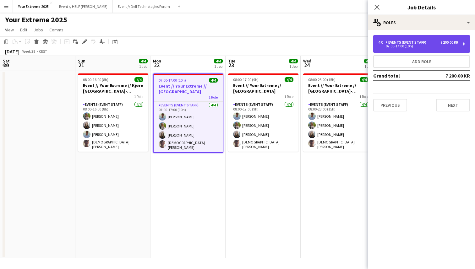
click at [424, 44] on div "Events (Event Staff)" at bounding box center [407, 42] width 43 height 4
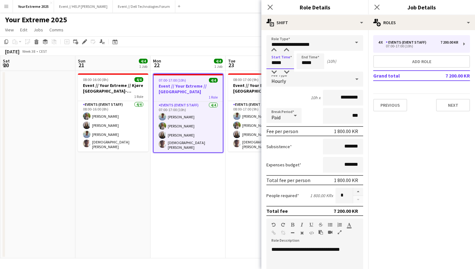
click at [275, 62] on input "*****" at bounding box center [280, 61] width 28 height 16
type input "*****"
click at [274, 50] on div at bounding box center [273, 50] width 13 height 6
click at [306, 63] on input "*****" at bounding box center [310, 61] width 28 height 16
type input "*****"
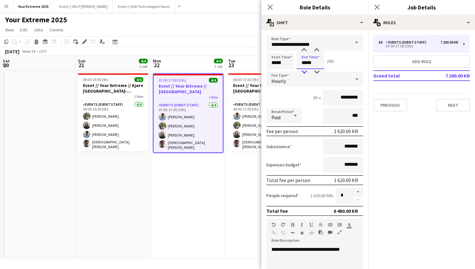
click at [305, 72] on div at bounding box center [304, 72] width 13 height 6
click at [307, 104] on div "8h x *********" at bounding box center [314, 98] width 97 height 16
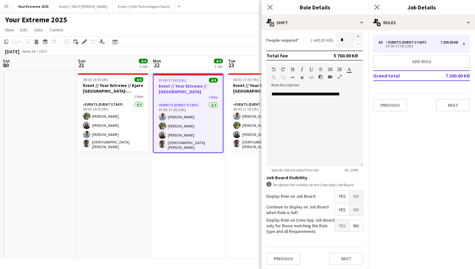
scroll to position [156, 0]
click at [339, 255] on button "Next" at bounding box center [346, 258] width 34 height 13
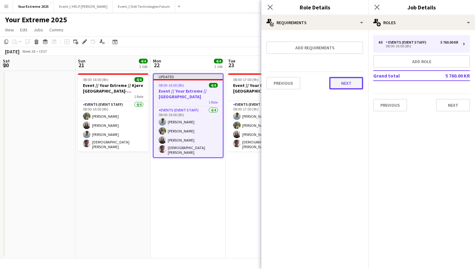
click at [344, 86] on button "Next" at bounding box center [346, 83] width 34 height 13
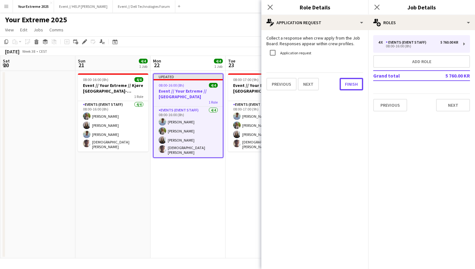
click at [344, 86] on button "Finish" at bounding box center [351, 84] width 24 height 13
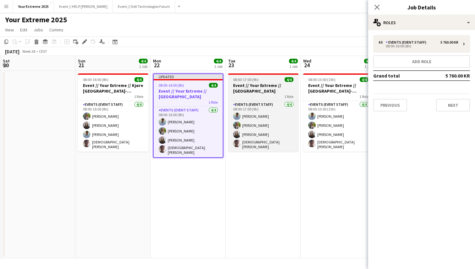
click at [247, 89] on h3 "Event // Your Extreme // [GEOGRAPHIC_DATA]" at bounding box center [263, 88] width 70 height 11
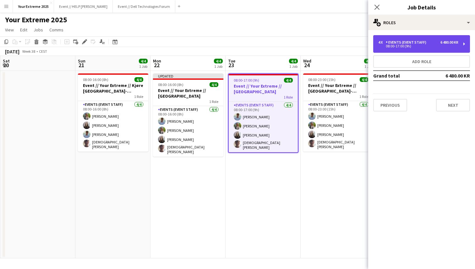
click at [413, 46] on div "08:00-17:00 (9h)" at bounding box center [418, 46] width 80 height 3
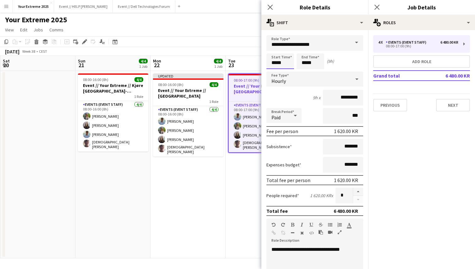
click at [274, 64] on input "*****" at bounding box center [280, 61] width 28 height 16
type input "*****"
click at [273, 48] on div at bounding box center [273, 50] width 13 height 6
click at [304, 62] on input "*****" at bounding box center [310, 61] width 28 height 16
type input "*****"
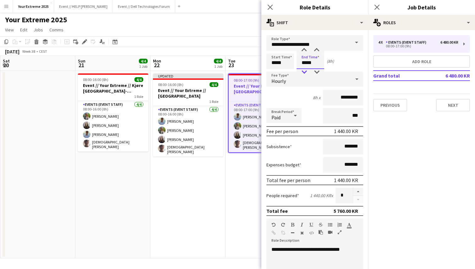
click at [304, 70] on div at bounding box center [304, 72] width 13 height 6
click at [309, 96] on div "7h x *********" at bounding box center [314, 98] width 97 height 16
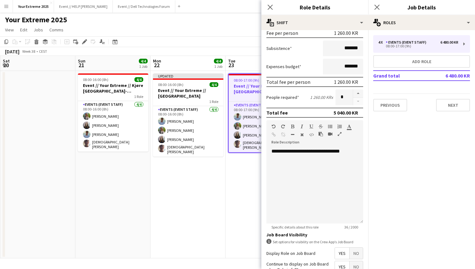
scroll to position [156, 0]
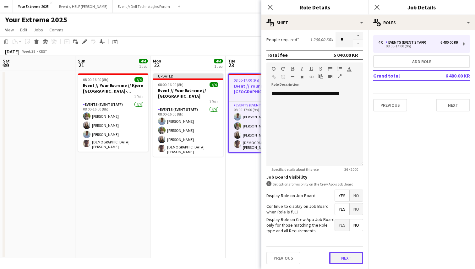
click at [336, 255] on button "Next" at bounding box center [346, 258] width 34 height 13
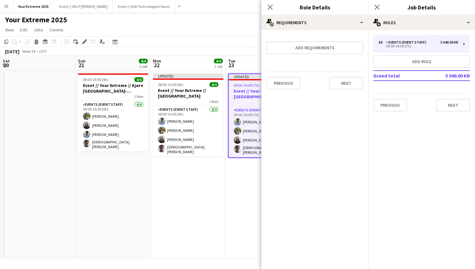
scroll to position [0, 0]
click at [349, 87] on button "Next" at bounding box center [346, 83] width 34 height 13
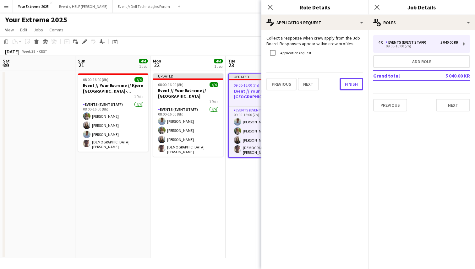
click at [349, 87] on button "Finish" at bounding box center [351, 84] width 24 height 13
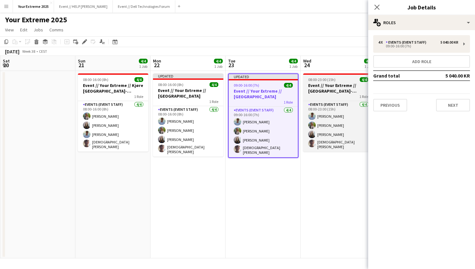
click at [336, 90] on h3 "Event // Your Extreme // [GEOGRAPHIC_DATA]-[GEOGRAPHIC_DATA]" at bounding box center [338, 88] width 70 height 11
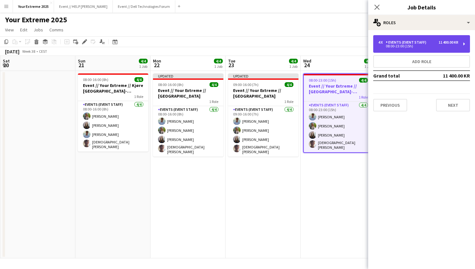
click at [410, 47] on div "08:00-23:00 (15h)" at bounding box center [418, 46] width 80 height 3
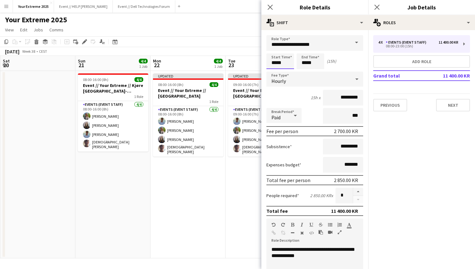
click at [273, 62] on input "*****" at bounding box center [280, 61] width 28 height 16
type input "*****"
click at [274, 49] on div at bounding box center [273, 50] width 13 height 6
click at [303, 62] on input "*****" at bounding box center [310, 61] width 28 height 16
click at [305, 71] on div at bounding box center [304, 72] width 13 height 6
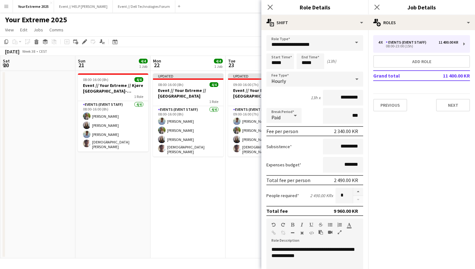
click at [307, 102] on div "13h x *********" at bounding box center [314, 98] width 97 height 16
click at [304, 62] on input "*****" at bounding box center [310, 61] width 28 height 16
type input "*****"
click at [303, 49] on div at bounding box center [304, 50] width 13 height 6
click at [305, 102] on div "14h x *********" at bounding box center [314, 98] width 97 height 16
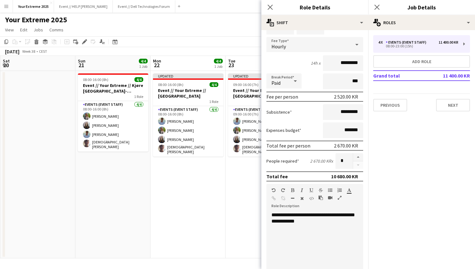
scroll to position [156, 0]
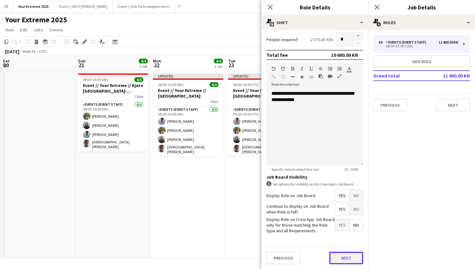
click at [341, 260] on button "Next" at bounding box center [346, 258] width 34 height 13
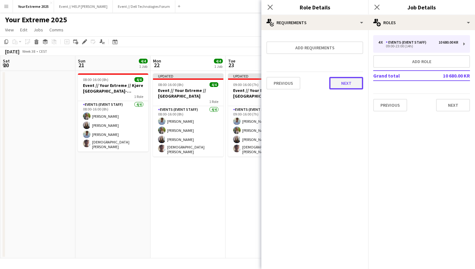
click at [345, 86] on button "Next" at bounding box center [346, 83] width 34 height 13
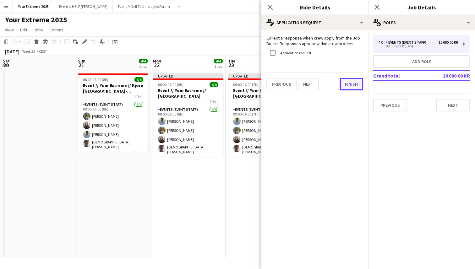
click at [347, 82] on button "Finish" at bounding box center [351, 84] width 24 height 13
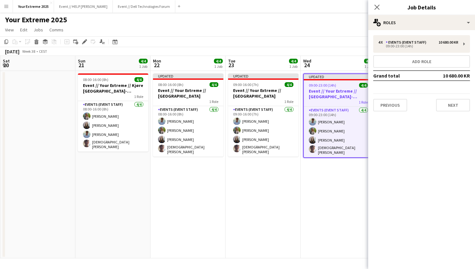
click at [337, 196] on app-date-cell "Updated 09:00-23:00 (14h) 4/4 Event // Your Extreme // [GEOGRAPHIC_DATA]-[GEOGR…" at bounding box center [337, 164] width 75 height 187
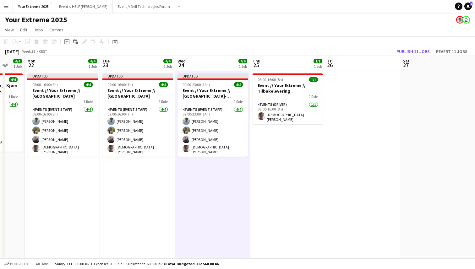
scroll to position [0, 283]
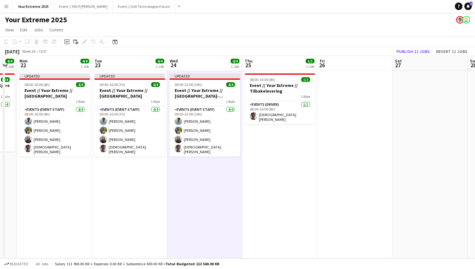
click at [353, 165] on app-date-cell at bounding box center [354, 164] width 75 height 187
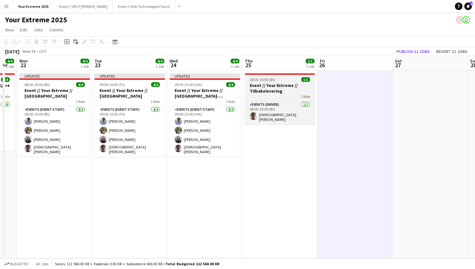
click at [262, 87] on h3 "Event // Your Extreme // Tilbakelevering" at bounding box center [280, 88] width 70 height 11
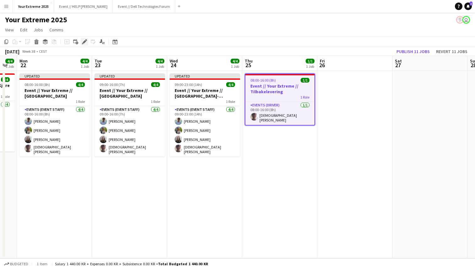
click at [84, 42] on icon at bounding box center [84, 41] width 3 height 3
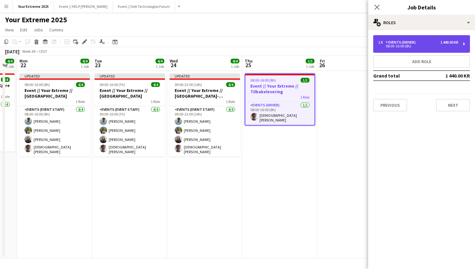
click at [409, 44] on div "Events (Driver)" at bounding box center [402, 42] width 32 height 4
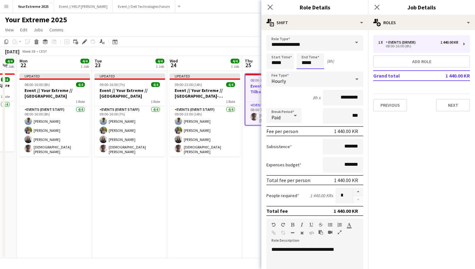
click at [304, 63] on input "*****" at bounding box center [310, 61] width 28 height 16
click at [304, 72] on div at bounding box center [304, 72] width 13 height 6
type input "*****"
click at [304, 72] on div at bounding box center [304, 72] width 13 height 6
click at [254, 153] on app-date-cell "08:00-16:00 (8h) 1/1 Event // Your Extreme // Tilbakelevering 1 Role Events (Dr…" at bounding box center [279, 164] width 75 height 187
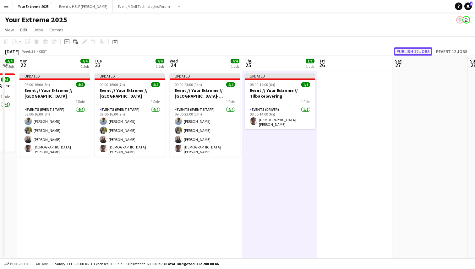
click at [404, 52] on button "Publish 12 jobs" at bounding box center [413, 51] width 38 height 8
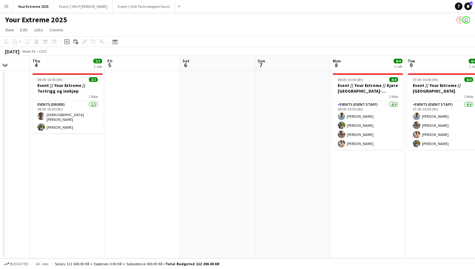
scroll to position [0, 196]
click at [291, 181] on app-date-cell at bounding box center [291, 164] width 75 height 187
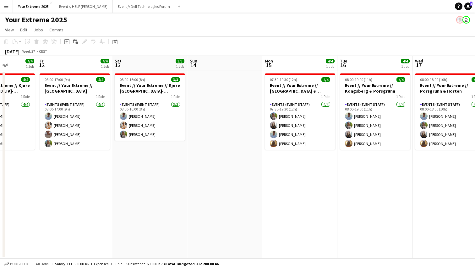
click at [241, 199] on app-date-cell at bounding box center [224, 164] width 75 height 187
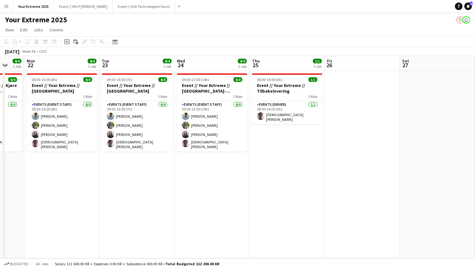
scroll to position [0, 214]
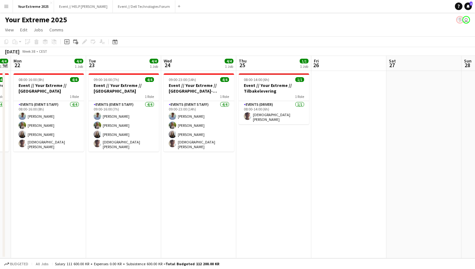
click at [328, 167] on app-date-cell at bounding box center [348, 164] width 75 height 187
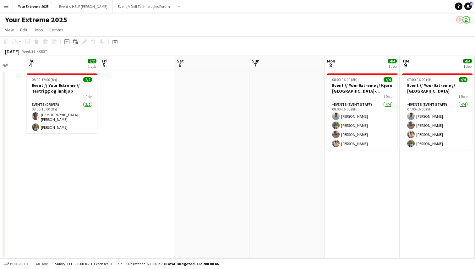
scroll to position [0, 187]
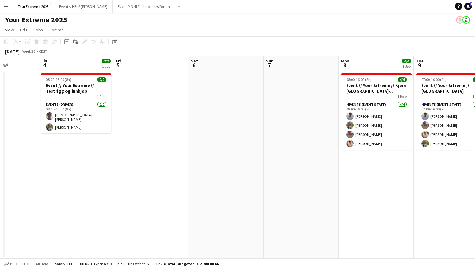
click at [298, 164] on app-date-cell at bounding box center [300, 164] width 75 height 187
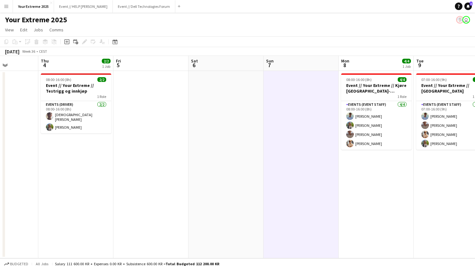
click at [245, 163] on app-date-cell at bounding box center [225, 164] width 75 height 187
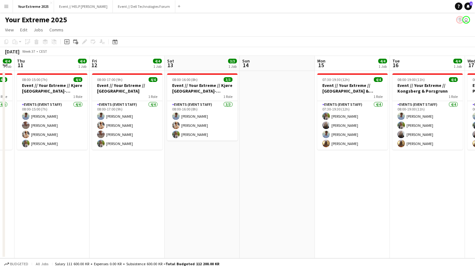
scroll to position [0, 289]
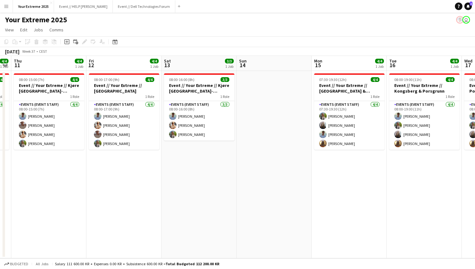
click at [287, 188] on app-date-cell at bounding box center [273, 164] width 75 height 187
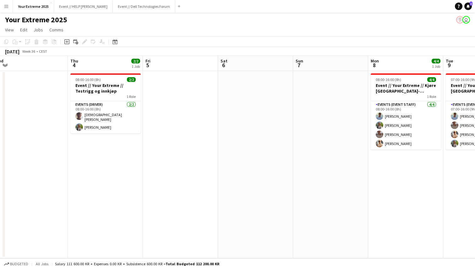
scroll to position [0, 251]
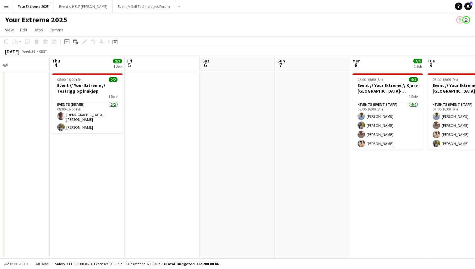
click at [301, 203] on app-date-cell at bounding box center [312, 164] width 75 height 187
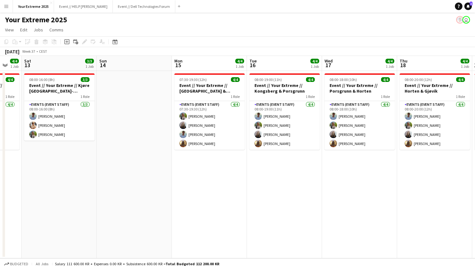
scroll to position [0, 212]
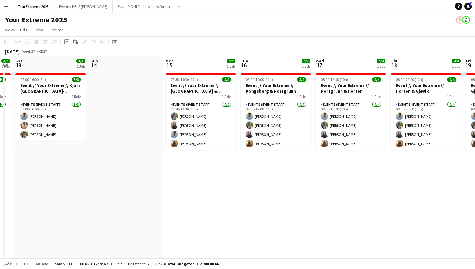
click at [133, 204] on app-date-cell at bounding box center [125, 164] width 75 height 187
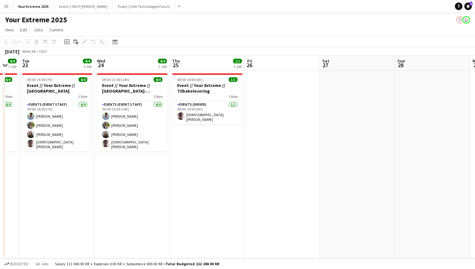
scroll to position [0, 216]
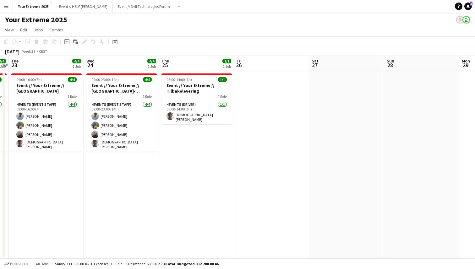
click at [283, 147] on app-date-cell at bounding box center [271, 164] width 75 height 187
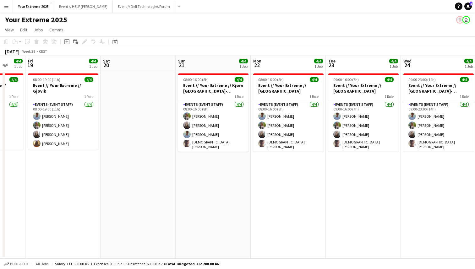
scroll to position [0, 174]
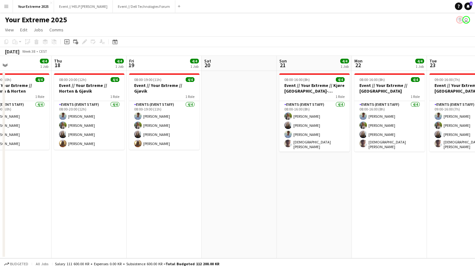
click at [244, 150] on app-date-cell at bounding box center [239, 164] width 75 height 187
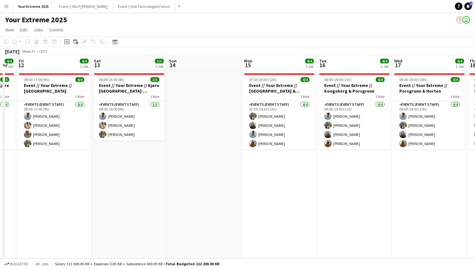
scroll to position [0, 126]
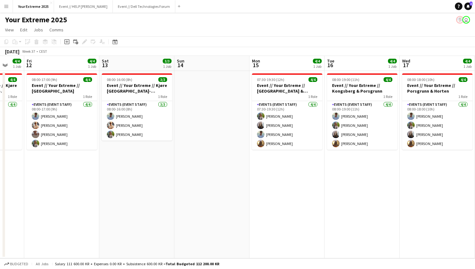
click at [206, 165] on app-date-cell at bounding box center [211, 164] width 75 height 187
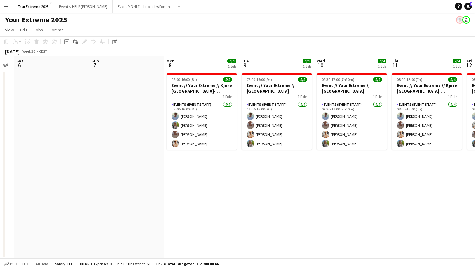
click at [134, 176] on app-date-cell at bounding box center [126, 164] width 75 height 187
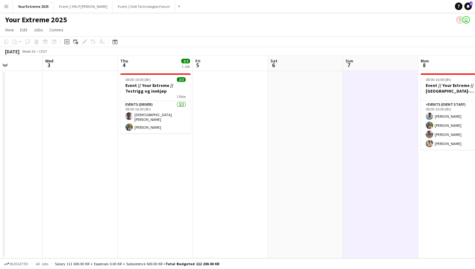
scroll to position [0, 202]
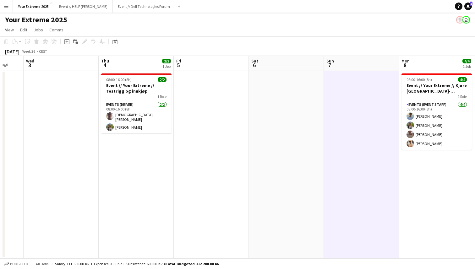
click at [192, 172] on app-date-cell at bounding box center [211, 164] width 75 height 187
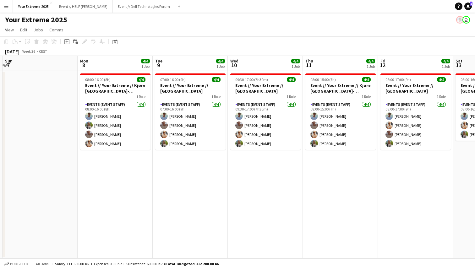
scroll to position [0, 223]
click at [155, 24] on app-page-menu "View Day view expanded Day view collapsed Month view Date picker Jump to [DATE]…" at bounding box center [237, 30] width 475 height 12
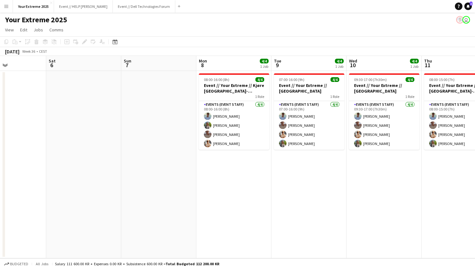
scroll to position [0, 152]
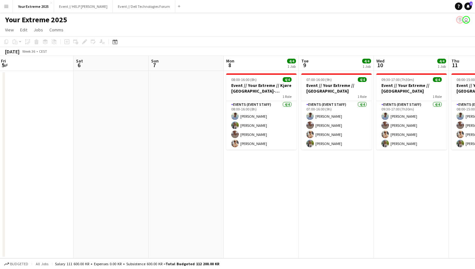
click at [174, 157] on app-date-cell at bounding box center [185, 164] width 75 height 187
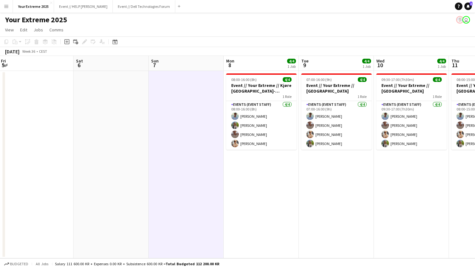
click at [111, 193] on app-date-cell at bounding box center [110, 164] width 75 height 187
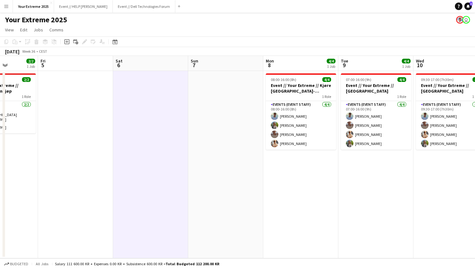
scroll to position [0, 184]
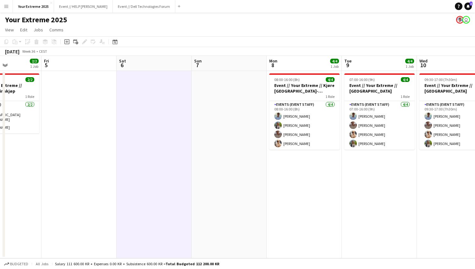
click at [83, 171] on app-date-cell at bounding box center [78, 164] width 75 height 187
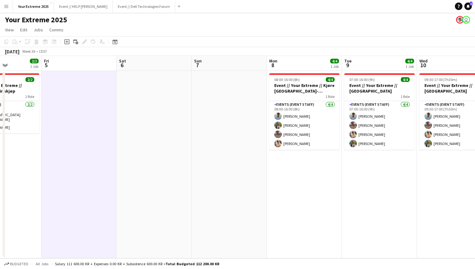
click at [153, 156] on app-date-cell at bounding box center [153, 164] width 75 height 187
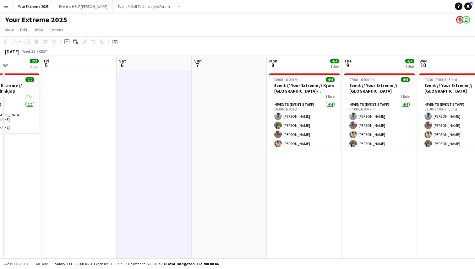
click at [91, 153] on app-date-cell at bounding box center [78, 164] width 75 height 187
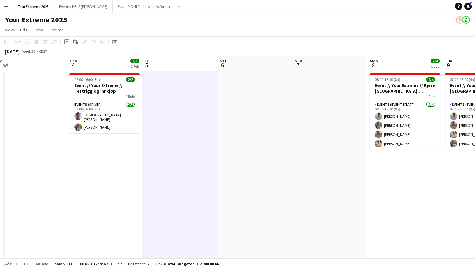
scroll to position [0, 155]
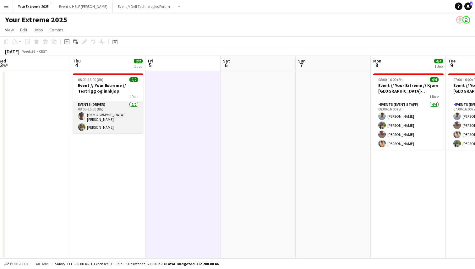
click at [104, 123] on app-card-role "Events (Driver) [DATE] 08:00-16:00 (8h) [PERSON_NAME]" at bounding box center [108, 117] width 70 height 32
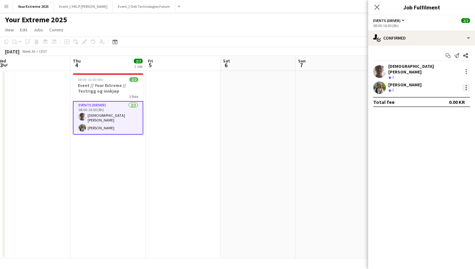
click at [466, 85] on div at bounding box center [466, 88] width 8 height 8
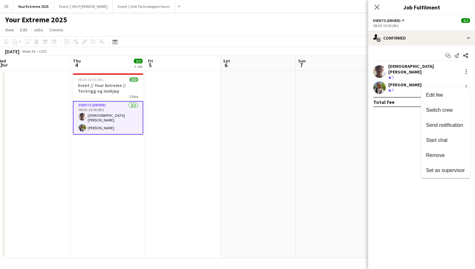
click at [326, 131] on div at bounding box center [237, 134] width 475 height 269
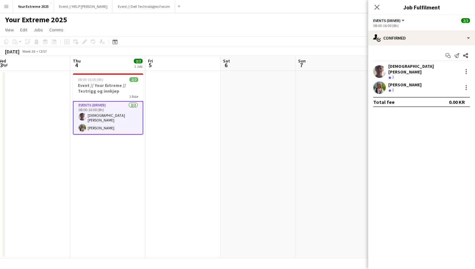
click at [326, 131] on app-date-cell at bounding box center [332, 164] width 75 height 187
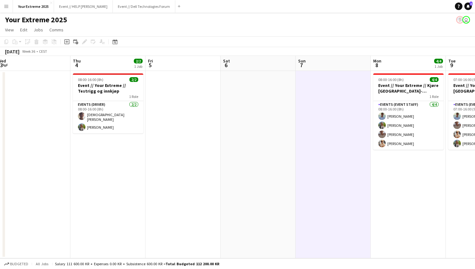
click at [278, 159] on app-date-cell at bounding box center [257, 164] width 75 height 187
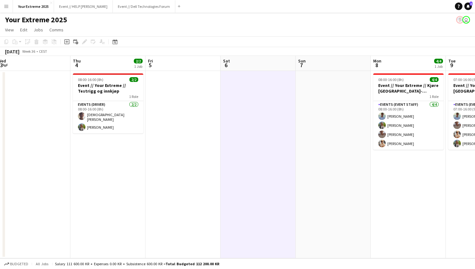
click at [208, 163] on app-date-cell at bounding box center [182, 164] width 75 height 187
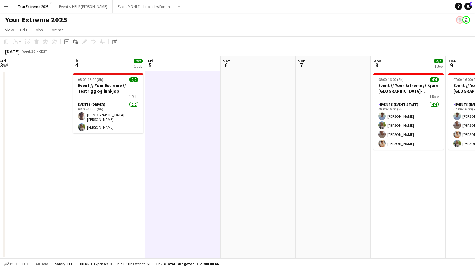
click at [267, 173] on app-date-cell at bounding box center [257, 164] width 75 height 187
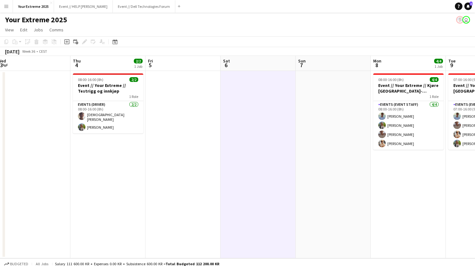
click at [204, 136] on app-date-cell at bounding box center [182, 164] width 75 height 187
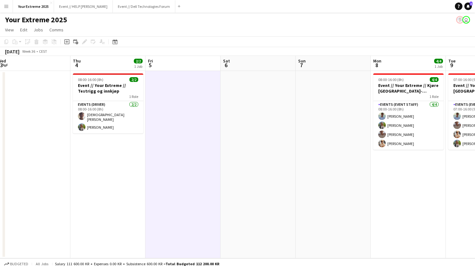
click at [253, 140] on app-date-cell at bounding box center [257, 164] width 75 height 187
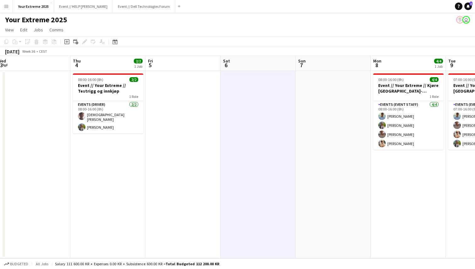
click at [197, 144] on app-date-cell at bounding box center [182, 164] width 75 height 187
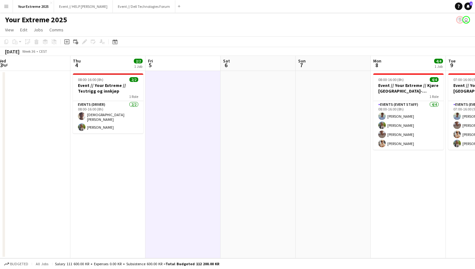
click at [237, 148] on app-date-cell at bounding box center [257, 164] width 75 height 187
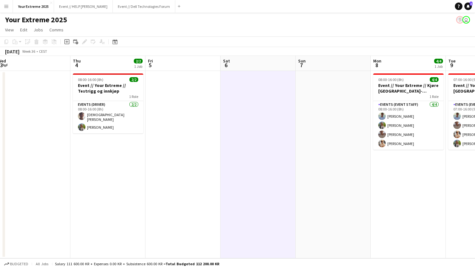
click at [318, 143] on app-date-cell at bounding box center [332, 164] width 75 height 187
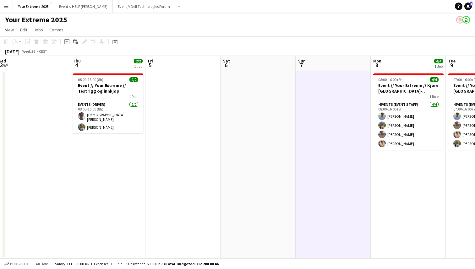
click at [273, 148] on app-date-cell at bounding box center [257, 164] width 75 height 187
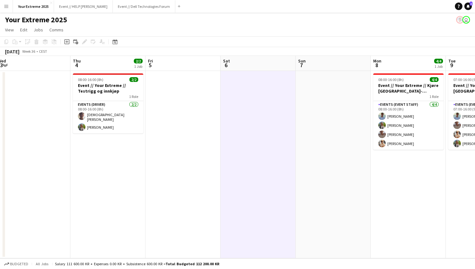
click at [202, 146] on app-date-cell at bounding box center [182, 164] width 75 height 187
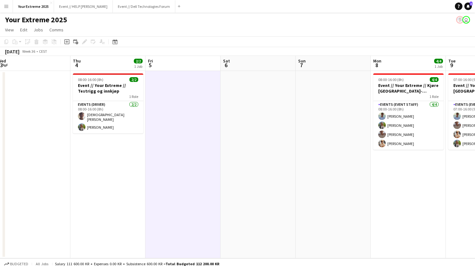
click at [262, 146] on app-date-cell at bounding box center [257, 164] width 75 height 187
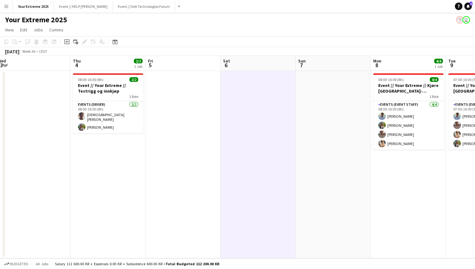
click at [196, 149] on app-date-cell at bounding box center [182, 164] width 75 height 187
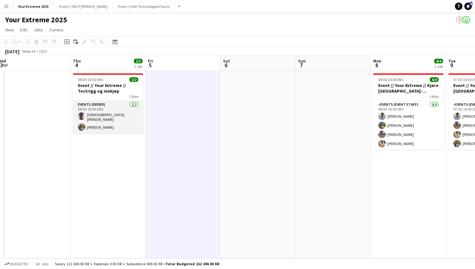
click at [106, 122] on app-card-role "Events (Driver) [DATE] 08:00-16:00 (8h) [PERSON_NAME]" at bounding box center [108, 117] width 70 height 32
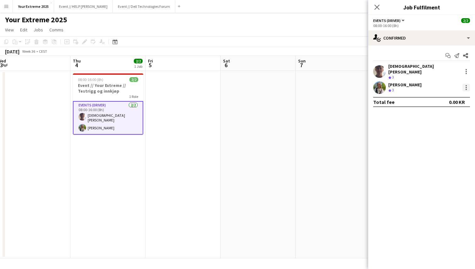
click at [466, 87] on div at bounding box center [465, 87] width 1 height 1
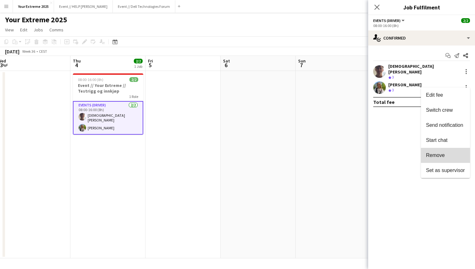
click at [445, 153] on span "Remove" at bounding box center [445, 156] width 39 height 6
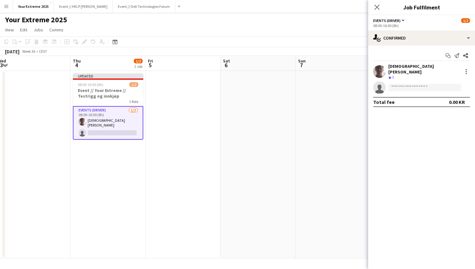
click at [349, 148] on app-date-cell at bounding box center [332, 164] width 75 height 187
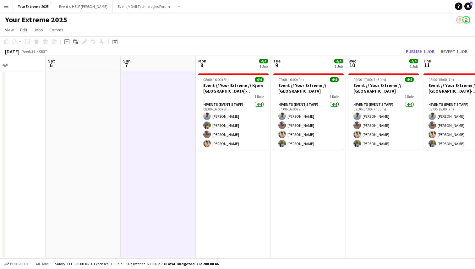
scroll to position [0, 202]
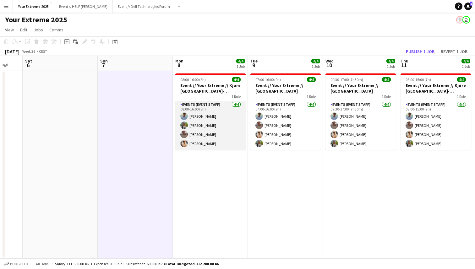
click at [214, 137] on app-card-role "Events (Event Staff) [DATE] 08:00-16:00 (8h) [PERSON_NAME] [PERSON_NAME] [PERSO…" at bounding box center [210, 125] width 70 height 49
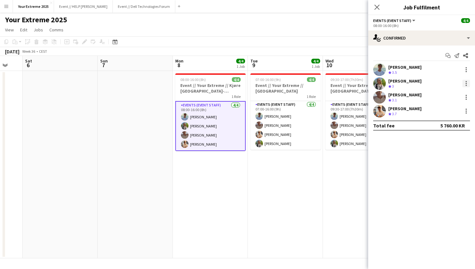
click at [465, 84] on div at bounding box center [466, 84] width 8 height 8
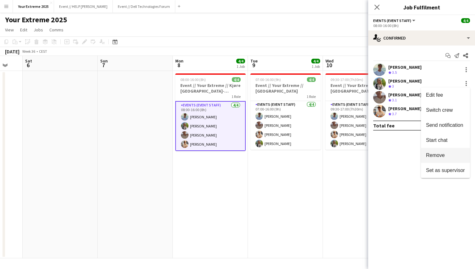
click at [443, 154] on span "Remove" at bounding box center [435, 155] width 19 height 5
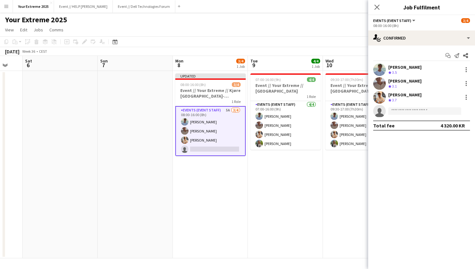
click at [222, 211] on app-date-cell "Updated 08:00-16:00 (8h) 3/4 Event // Your Extreme // Kjøre [GEOGRAPHIC_DATA]-[…" at bounding box center [210, 164] width 75 height 187
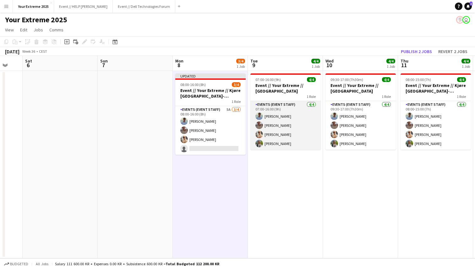
click at [285, 144] on app-card-role "Events (Event Staff) [DATE] 07:00-16:00 (9h) [PERSON_NAME] [PERSON_NAME] [PERSO…" at bounding box center [285, 125] width 70 height 49
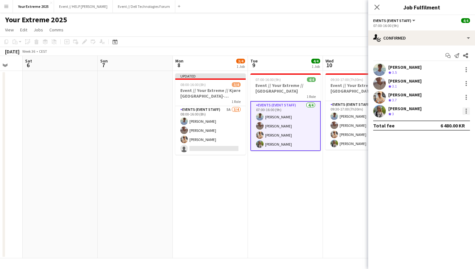
click at [466, 111] on div at bounding box center [465, 111] width 1 height 1
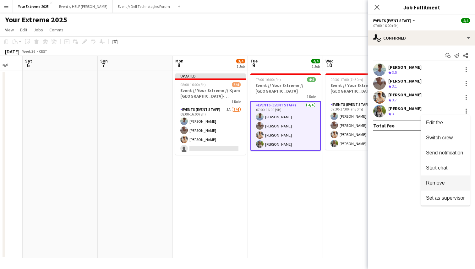
click at [439, 179] on button "Remove" at bounding box center [445, 182] width 49 height 15
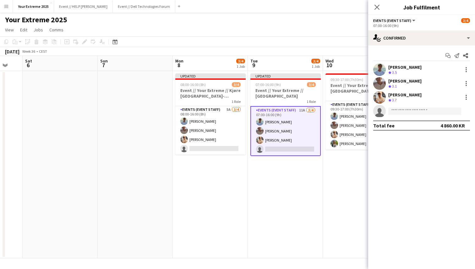
click at [306, 229] on app-date-cell "Updated 07:00-16:00 (9h) 3/4 Event // Your Extreme // [GEOGRAPHIC_DATA] 1 Role …" at bounding box center [285, 164] width 75 height 187
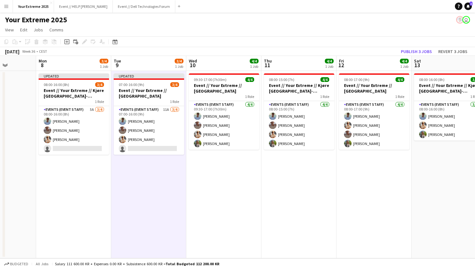
scroll to position [0, 203]
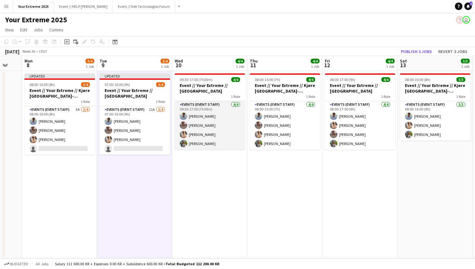
click at [208, 145] on app-card-role "Events (Event Staff) [DATE] 09:30-17:00 (7h30m) [PERSON_NAME] [PERSON_NAME] [PE…" at bounding box center [210, 125] width 70 height 49
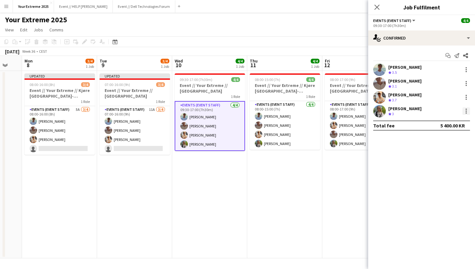
click at [467, 111] on div at bounding box center [466, 111] width 8 height 8
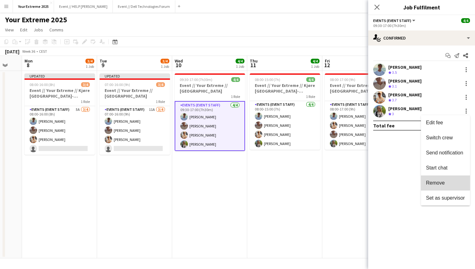
click at [437, 180] on span "Remove" at bounding box center [435, 182] width 19 height 5
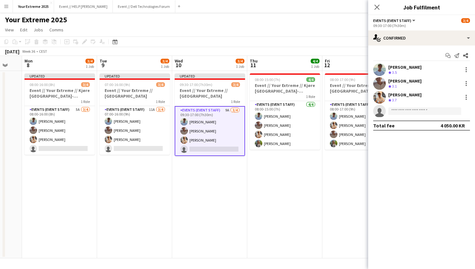
click at [315, 210] on app-date-cell "08:00-15:00 (7h) 4/4 Event // Your Extreme // Kjøre [GEOGRAPHIC_DATA]-[GEOGRAPH…" at bounding box center [284, 164] width 75 height 187
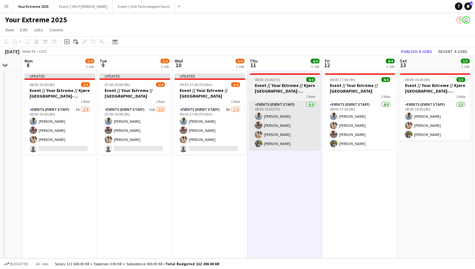
click at [313, 141] on app-card-role "Events (Event Staff) [DATE] 08:00-15:00 (7h) [PERSON_NAME] [PERSON_NAME] [PERSO…" at bounding box center [285, 125] width 70 height 49
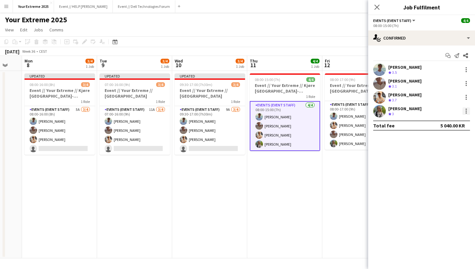
click at [464, 111] on div at bounding box center [466, 111] width 8 height 8
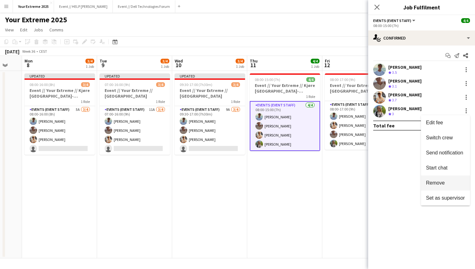
click at [438, 181] on span "Remove" at bounding box center [435, 182] width 19 height 5
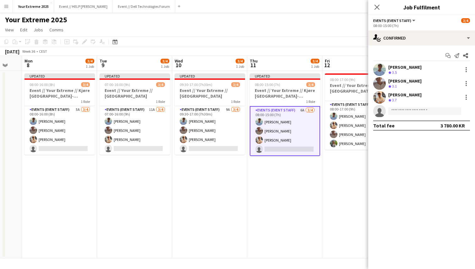
click at [341, 204] on app-date-cell "08:00-17:00 (9h) 4/4 Event // Your Extreme // Ålesund 1 Role Events (Event Staf…" at bounding box center [359, 164] width 75 height 187
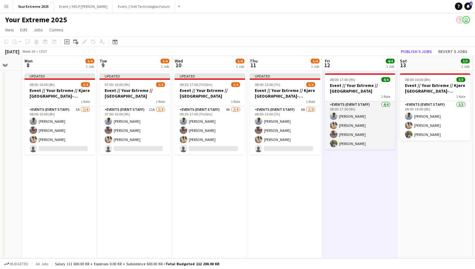
click at [391, 145] on app-card-role "Events (Event Staff) [DATE] 08:00-17:00 (9h) [PERSON_NAME] [PERSON_NAME] [PERSO…" at bounding box center [360, 125] width 70 height 49
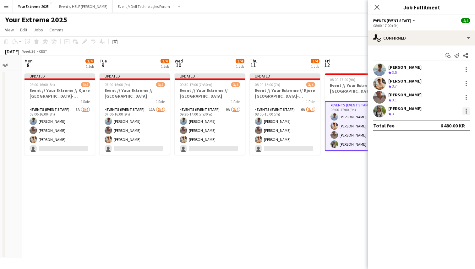
click at [466, 112] on div at bounding box center [465, 112] width 1 height 1
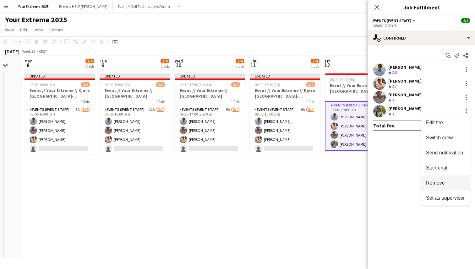
click at [444, 179] on button "Remove" at bounding box center [445, 182] width 49 height 15
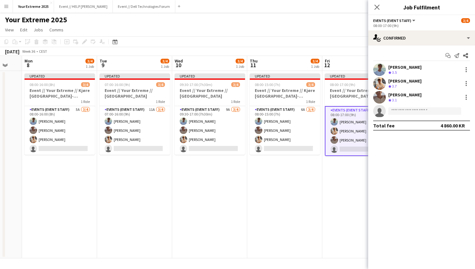
click at [333, 208] on app-date-cell "Updated 08:00-17:00 (9h) 3/4 Event // Your Extreme // Ålesund 1 Role Events (Ev…" at bounding box center [359, 164] width 75 height 187
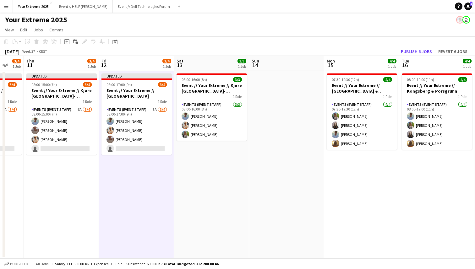
scroll to position [0, 285]
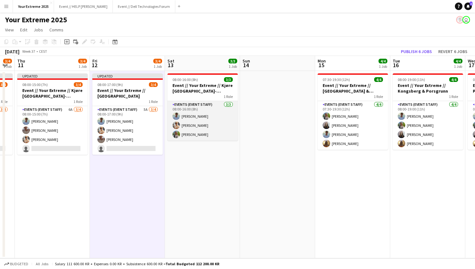
click at [209, 136] on app-card-role "Events (Event Staff) [DATE] 08:00-16:00 (8h) [PERSON_NAME] [PERSON_NAME] [PERSO…" at bounding box center [202, 121] width 70 height 40
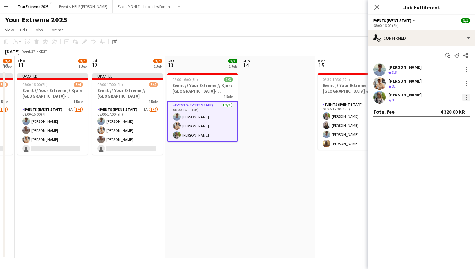
click at [464, 96] on div at bounding box center [466, 98] width 8 height 8
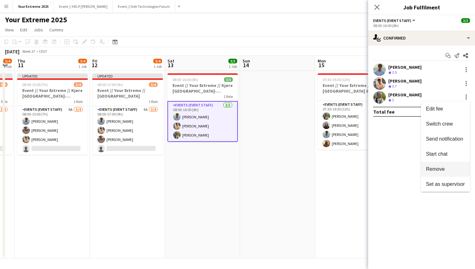
click at [441, 167] on span "Remove" at bounding box center [435, 168] width 19 height 5
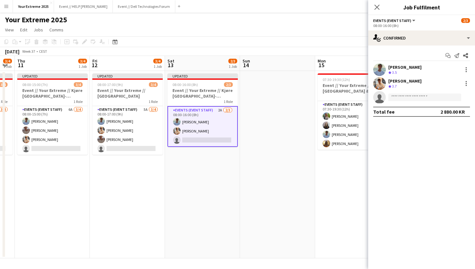
click at [329, 207] on app-date-cell "07:30-19:30 (12h) 4/4 Event // Your Extreme // [GEOGRAPHIC_DATA] & Kongsberg 1 …" at bounding box center [352, 164] width 75 height 187
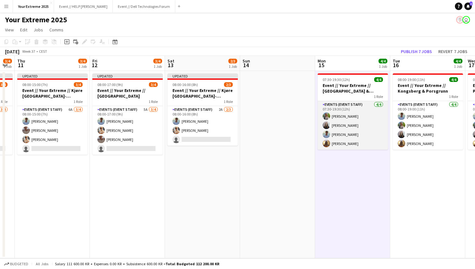
click at [358, 117] on app-card-role "Events (Event Staff) [DATE] 07:30-19:30 (12h) [PERSON_NAME] [PERSON_NAME] [PERS…" at bounding box center [352, 125] width 70 height 49
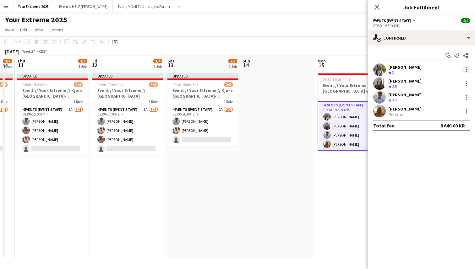
click at [467, 68] on div at bounding box center [466, 70] width 8 height 8
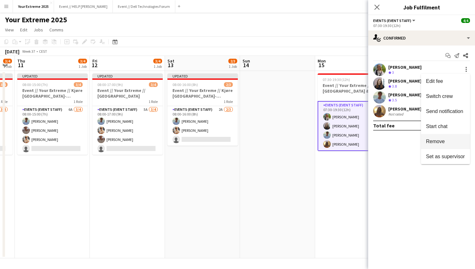
click at [442, 139] on span "Remove" at bounding box center [435, 141] width 19 height 5
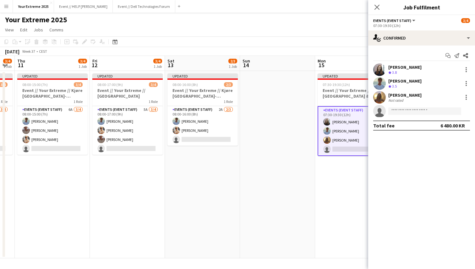
click at [326, 192] on app-date-cell "Updated 07:30-19:30 (12h) 3/4 Event // Your Extreme // [GEOGRAPHIC_DATA] & Kong…" at bounding box center [352, 164] width 75 height 187
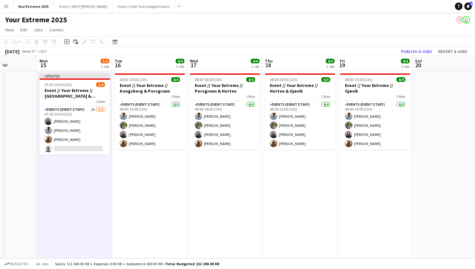
scroll to position [0, 266]
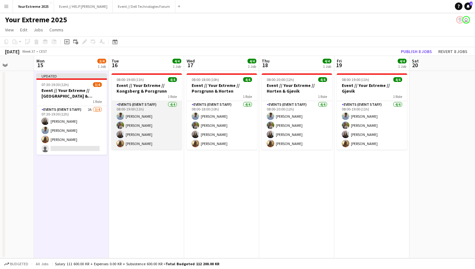
click at [156, 141] on app-card-role "Events (Event Staff) [DATE] 08:00-19:00 (11h) [PERSON_NAME] [PERSON_NAME] [PERS…" at bounding box center [146, 125] width 70 height 49
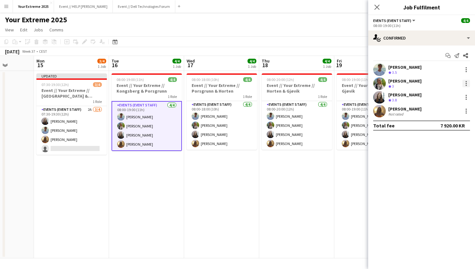
click at [465, 82] on div at bounding box center [466, 84] width 8 height 8
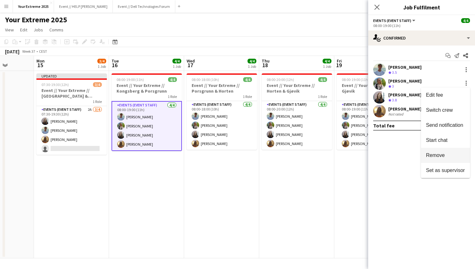
click at [435, 157] on span "Remove" at bounding box center [435, 155] width 19 height 5
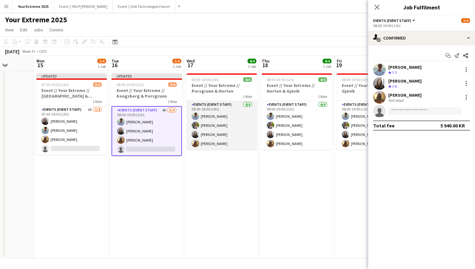
click at [230, 116] on app-card-role "Events (Event Staff) [DATE] 08:00-18:00 (10h) [PERSON_NAME] [PERSON_NAME] [PERS…" at bounding box center [221, 125] width 70 height 49
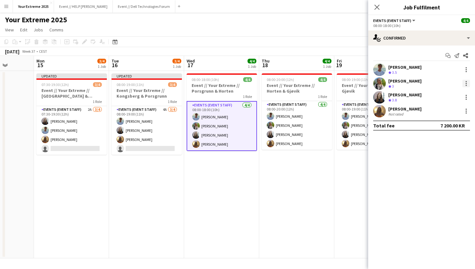
click at [466, 84] on div at bounding box center [466, 84] width 8 height 8
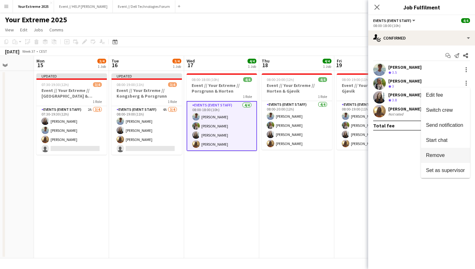
click at [440, 154] on span "Remove" at bounding box center [435, 155] width 19 height 5
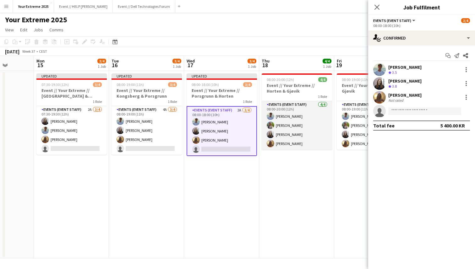
click at [301, 117] on app-card-role "Events (Event Staff) [DATE] 08:00-20:00 (12h) [PERSON_NAME] [PERSON_NAME] [PERS…" at bounding box center [297, 125] width 70 height 49
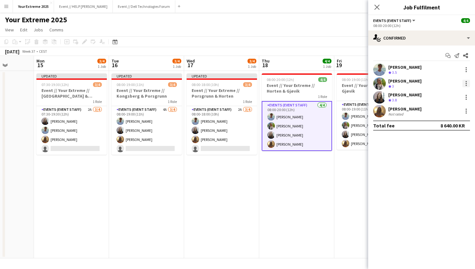
click at [465, 84] on div at bounding box center [466, 84] width 8 height 8
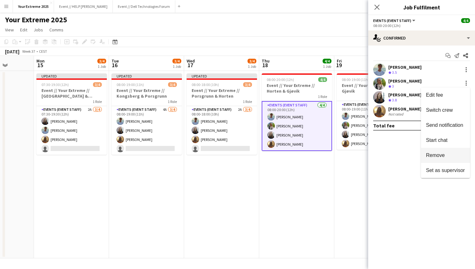
click at [436, 155] on span "Remove" at bounding box center [435, 155] width 19 height 5
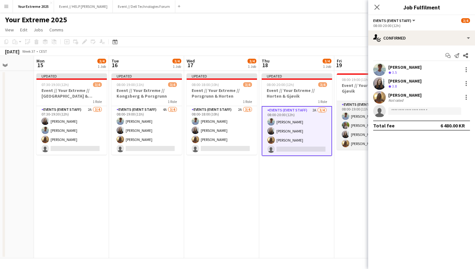
click at [353, 125] on app-card-role "Events (Event Staff) [DATE] 08:00-19:00 (11h) [PERSON_NAME] [PERSON_NAME] [PERS…" at bounding box center [372, 125] width 70 height 49
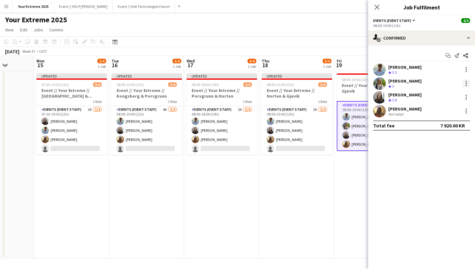
click at [465, 84] on div at bounding box center [466, 84] width 8 height 8
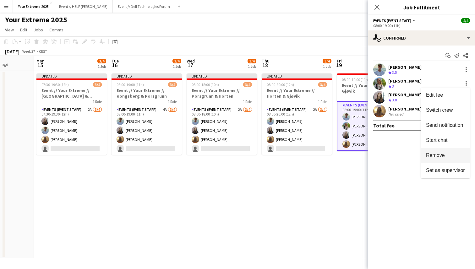
click at [434, 154] on span "Remove" at bounding box center [435, 155] width 19 height 5
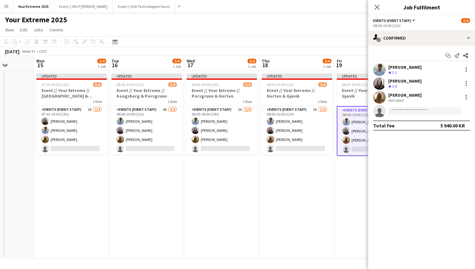
click at [313, 206] on app-date-cell "Updated 08:00-20:00 (12h) 3/4 Event // Your Extreme // Horten & Gjøvik 1 Role E…" at bounding box center [296, 164] width 75 height 187
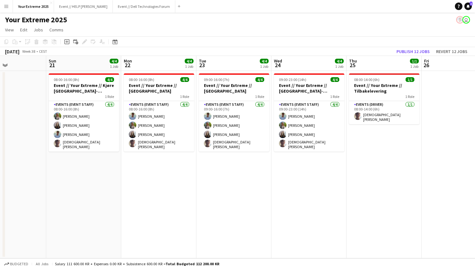
scroll to position [0, 272]
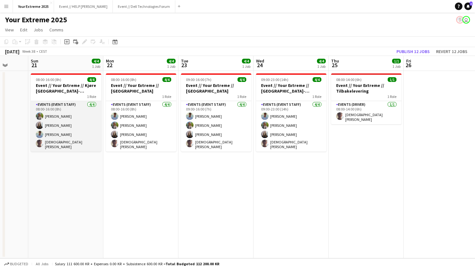
click at [83, 118] on app-card-role "Events (Event Staff) [DATE] 08:00-16:00 (8h) [PERSON_NAME] [PERSON_NAME] [PERSO…" at bounding box center [66, 126] width 70 height 51
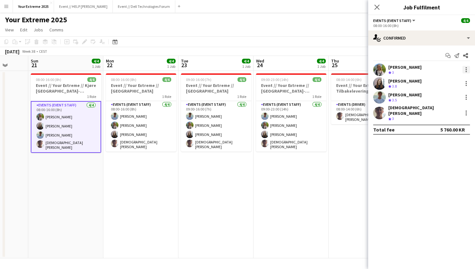
click at [466, 69] on div at bounding box center [465, 69] width 1 height 1
click at [438, 138] on button "Remove" at bounding box center [445, 141] width 49 height 15
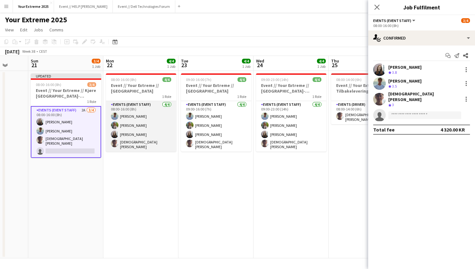
click at [136, 122] on app-card-role "Events (Event Staff) [DATE] 08:00-16:00 (8h) [PERSON_NAME] [PERSON_NAME] [PERSO…" at bounding box center [141, 126] width 70 height 51
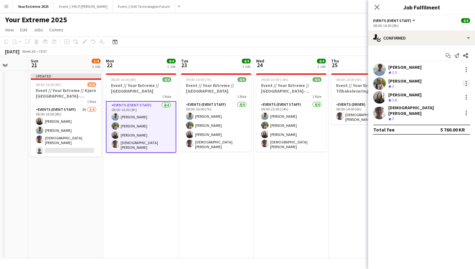
click at [466, 84] on div at bounding box center [466, 84] width 8 height 8
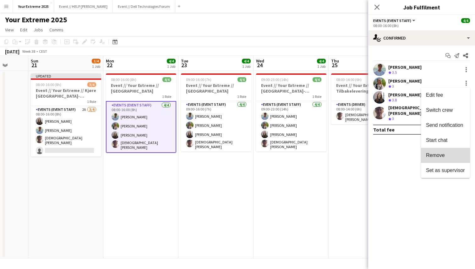
click at [445, 157] on span "Remove" at bounding box center [445, 156] width 39 height 6
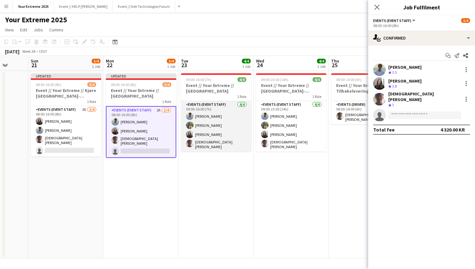
click at [234, 117] on app-card-role "Events (Event Staff) [DATE] 09:00-16:00 (7h) [PERSON_NAME] [PERSON_NAME] [PERSO…" at bounding box center [216, 126] width 70 height 51
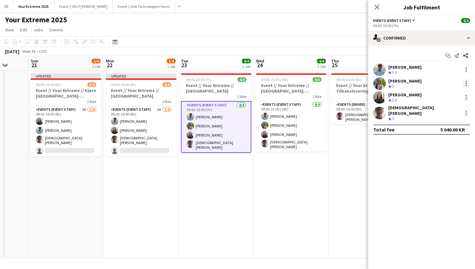
click at [465, 83] on div at bounding box center [466, 84] width 8 height 8
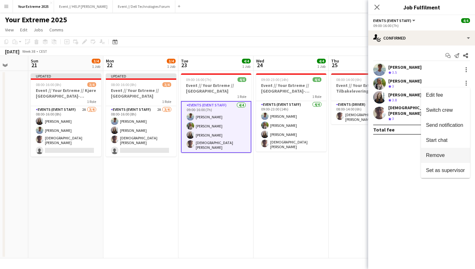
click at [441, 154] on span "Remove" at bounding box center [435, 155] width 19 height 5
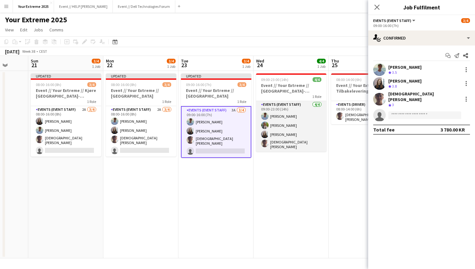
click at [302, 127] on app-card-role "Events (Event Staff) [DATE] 09:00-23:00 (14h) [PERSON_NAME] [PERSON_NAME] [PERS…" at bounding box center [291, 126] width 70 height 51
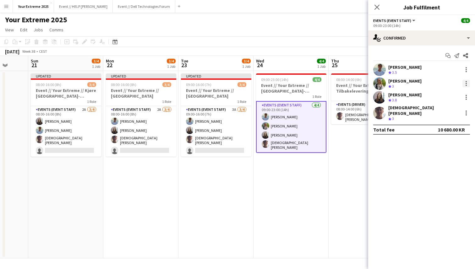
click at [464, 84] on div at bounding box center [466, 84] width 8 height 8
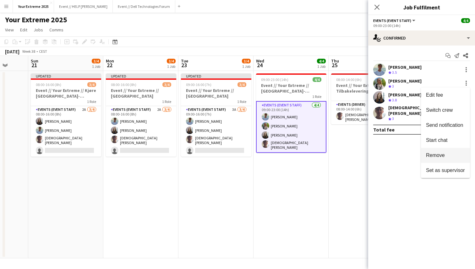
click at [437, 159] on button "Remove" at bounding box center [445, 155] width 49 height 15
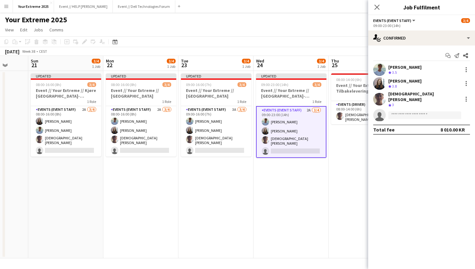
click at [326, 182] on app-date-cell "Updated 09:00-23:00 (14h) 3/4 Event // Your Extreme // [GEOGRAPHIC_DATA]-[GEOGR…" at bounding box center [290, 164] width 75 height 187
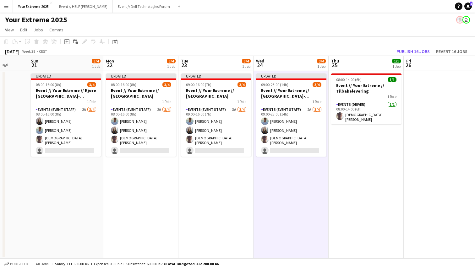
click at [407, 178] on app-date-cell at bounding box center [440, 164] width 75 height 187
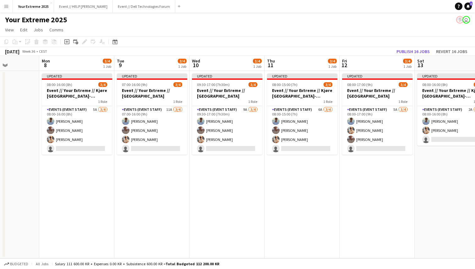
scroll to position [0, 186]
click at [409, 50] on button "Publish 16 jobs" at bounding box center [413, 51] width 38 height 8
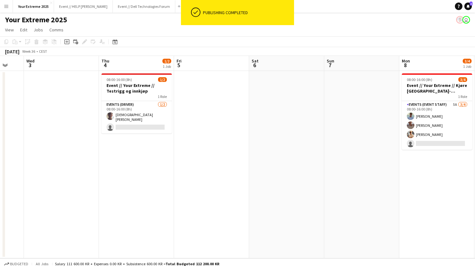
scroll to position [0, 196]
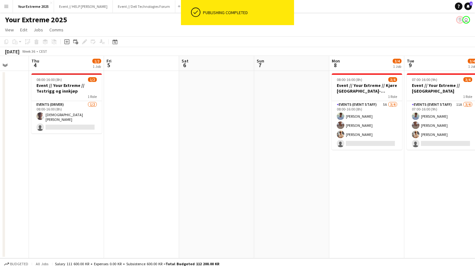
click at [179, 179] on app-date-cell at bounding box center [216, 164] width 75 height 187
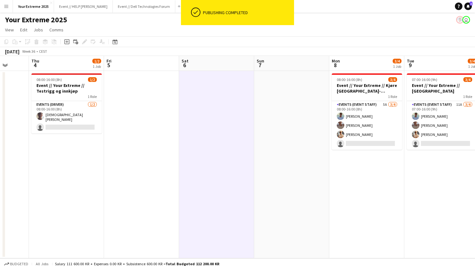
click at [148, 183] on app-date-cell at bounding box center [141, 164] width 75 height 187
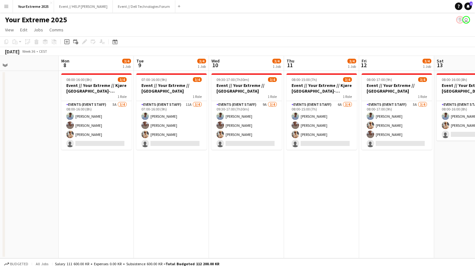
scroll to position [0, 171]
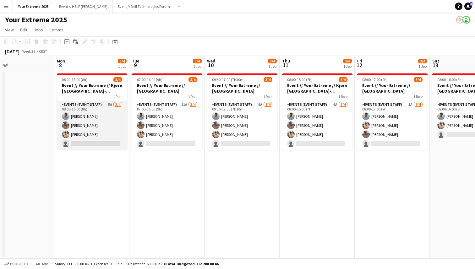
click at [94, 143] on app-card-role "Events (Event Staff) 5A [DATE] 08:00-16:00 (8h) [PERSON_NAME] [PERSON_NAME] [PE…" at bounding box center [92, 125] width 70 height 49
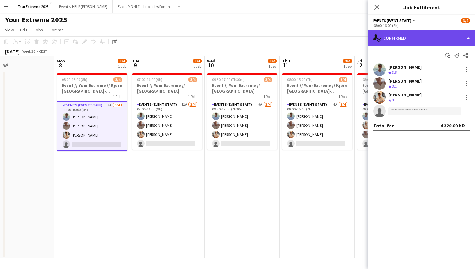
click at [450, 36] on div "single-neutral-actions-check-2 Confirmed" at bounding box center [421, 37] width 107 height 15
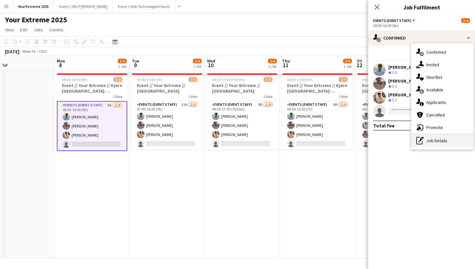
click at [438, 138] on div "pen-write Job Details" at bounding box center [442, 140] width 62 height 13
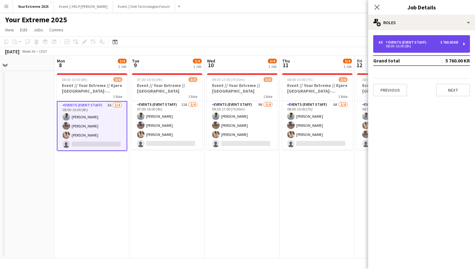
click at [440, 42] on div "5 760.00 KR" at bounding box center [449, 42] width 18 height 4
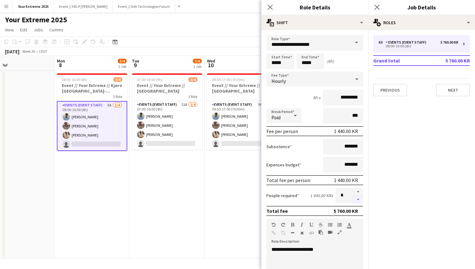
click at [357, 201] on button "button" at bounding box center [358, 200] width 10 height 8
type input "*"
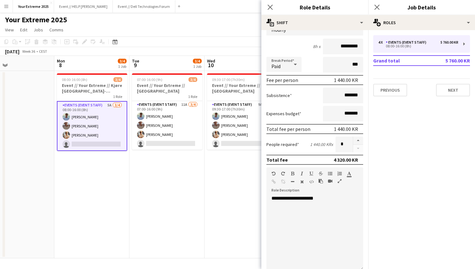
scroll to position [156, 0]
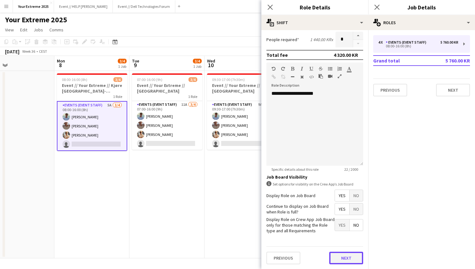
click at [339, 257] on button "Next" at bounding box center [346, 258] width 34 height 13
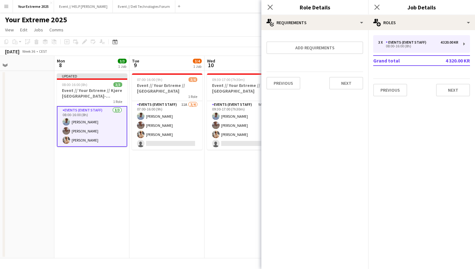
scroll to position [0, 0]
click at [345, 83] on button "Next" at bounding box center [346, 83] width 34 height 13
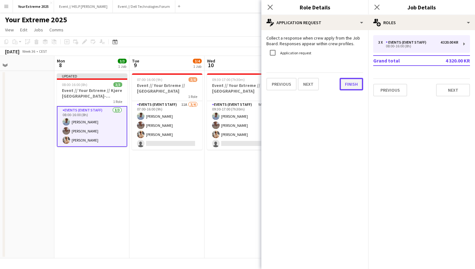
click at [346, 85] on button "Finish" at bounding box center [351, 84] width 24 height 13
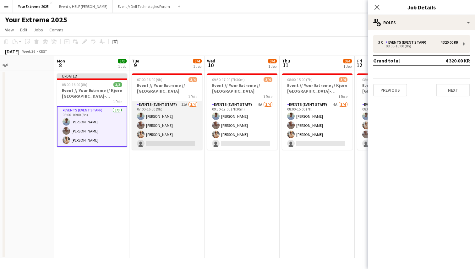
click at [162, 144] on app-card-role "Events (Event Staff) 11A [DATE] 07:00-16:00 (9h) [PERSON_NAME] [PERSON_NAME] [P…" at bounding box center [167, 125] width 70 height 49
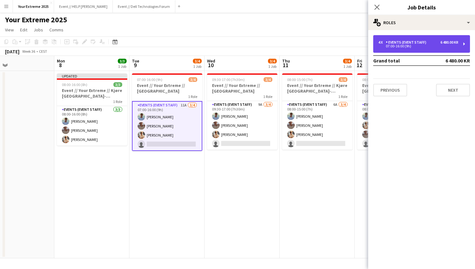
click at [441, 44] on div "6 480.00 KR" at bounding box center [449, 42] width 18 height 4
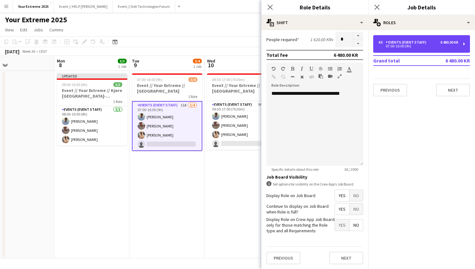
scroll to position [122, 0]
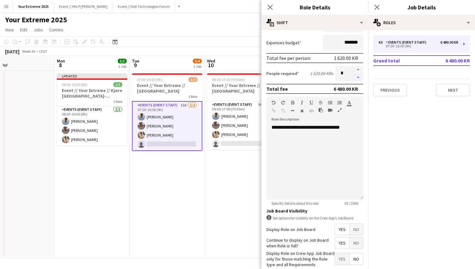
click at [357, 77] on button "button" at bounding box center [358, 78] width 10 height 8
type input "*"
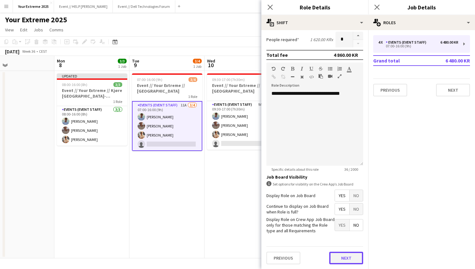
click at [345, 259] on button "Next" at bounding box center [346, 258] width 34 height 13
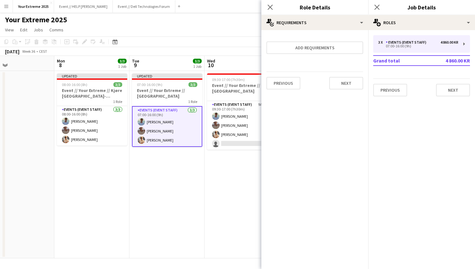
scroll to position [0, 0]
click at [346, 88] on button "Next" at bounding box center [346, 83] width 34 height 13
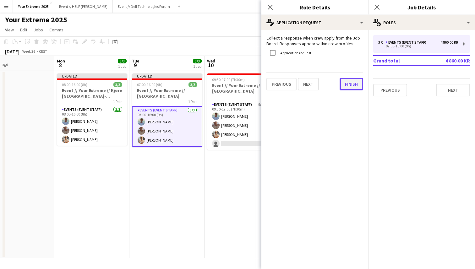
click at [352, 86] on button "Finish" at bounding box center [351, 84] width 24 height 13
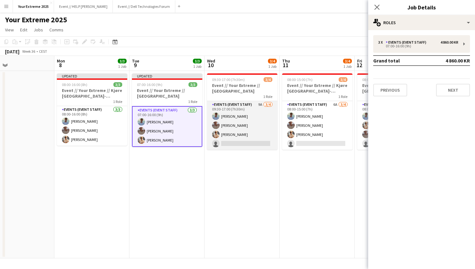
click at [250, 143] on app-card-role "Events (Event Staff) 9A [DATE] 09:30-17:00 (7h30m) [PERSON_NAME] [PERSON_NAME] …" at bounding box center [242, 125] width 70 height 49
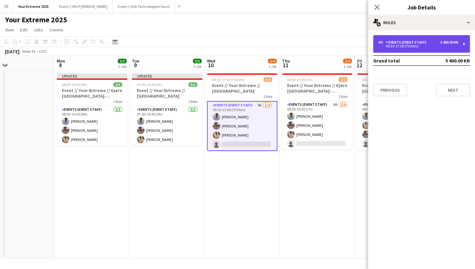
click at [424, 44] on div "Events (Event Staff)" at bounding box center [407, 42] width 43 height 4
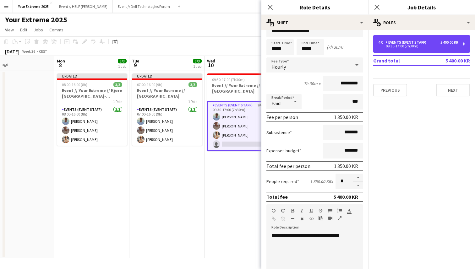
scroll to position [20, 0]
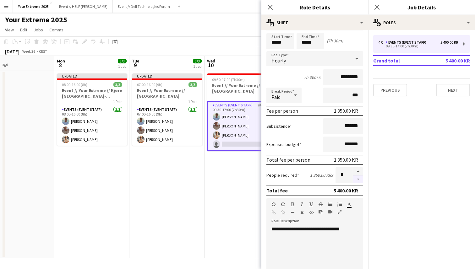
click at [357, 181] on button "button" at bounding box center [358, 179] width 10 height 8
type input "*"
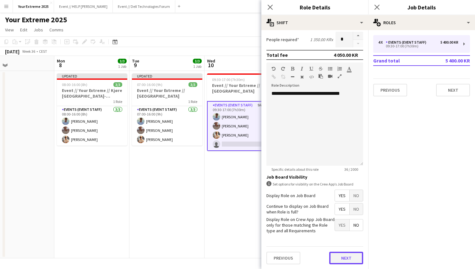
click at [345, 256] on button "Next" at bounding box center [346, 258] width 34 height 13
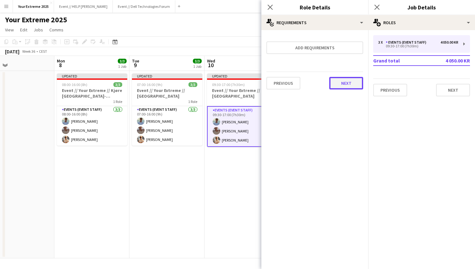
click at [349, 86] on button "Next" at bounding box center [346, 83] width 34 height 13
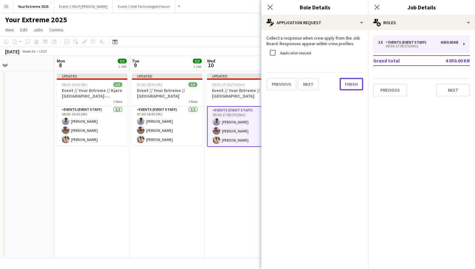
click at [349, 86] on button "Finish" at bounding box center [351, 84] width 24 height 13
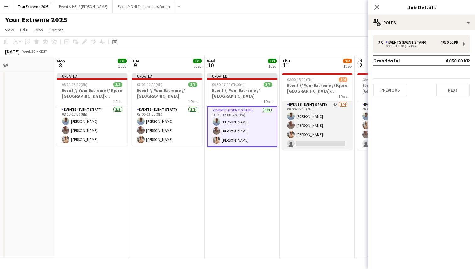
click at [321, 137] on app-card-role "Events (Event Staff) 6A [DATE] 08:00-15:00 (7h) [PERSON_NAME] [PERSON_NAME] [PE…" at bounding box center [317, 125] width 70 height 49
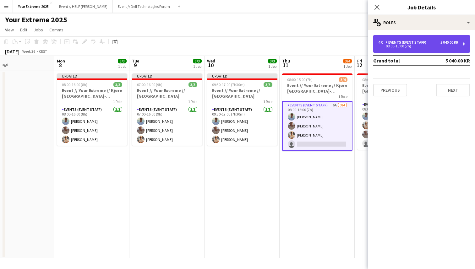
click at [441, 49] on div "4 x Events (Event Staff) 5 040.00 KR 08:00-15:00 (7h)" at bounding box center [421, 44] width 97 height 18
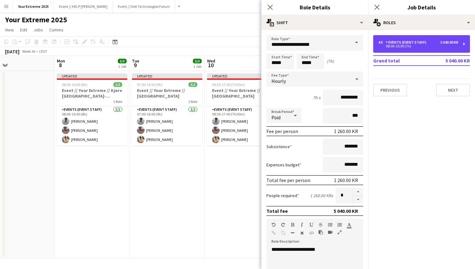
scroll to position [16, 0]
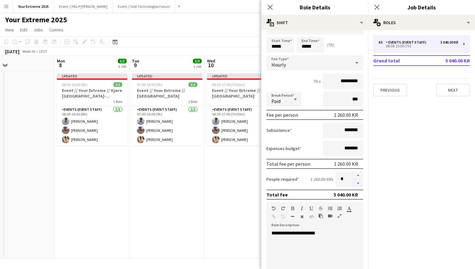
click at [356, 182] on button "button" at bounding box center [358, 184] width 10 height 8
type input "*"
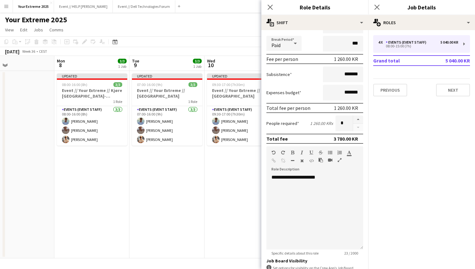
scroll to position [156, 0]
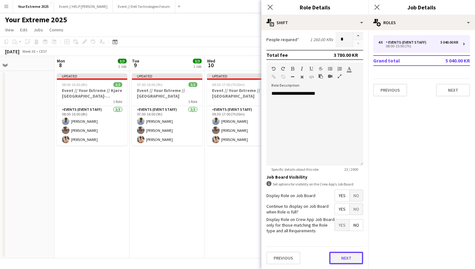
click at [343, 259] on button "Next" at bounding box center [346, 258] width 34 height 13
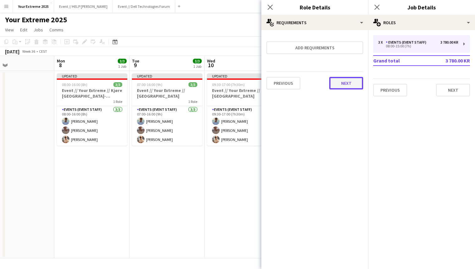
click at [346, 84] on button "Next" at bounding box center [346, 83] width 34 height 13
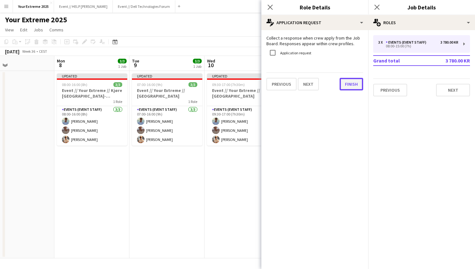
click at [350, 85] on button "Finish" at bounding box center [351, 84] width 24 height 13
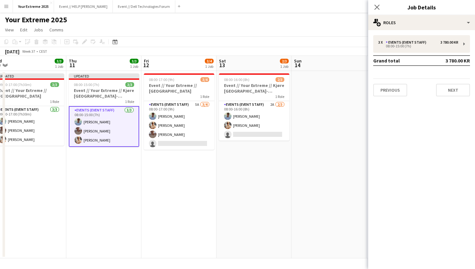
scroll to position [0, 235]
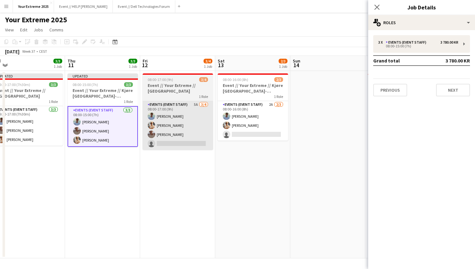
click at [190, 142] on app-card-role "Events (Event Staff) 5A [DATE] 08:00-17:00 (9h) [PERSON_NAME] [PERSON_NAME] [PE…" at bounding box center [178, 125] width 70 height 49
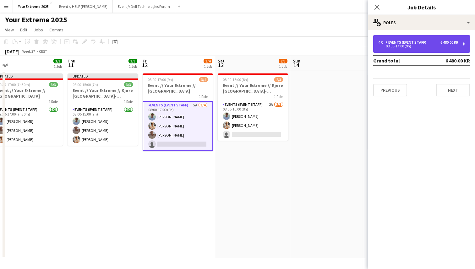
click at [443, 46] on div "08:00-17:00 (9h)" at bounding box center [418, 46] width 80 height 3
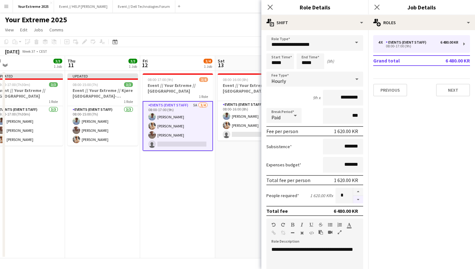
click at [358, 200] on button "button" at bounding box center [358, 200] width 10 height 8
type input "*"
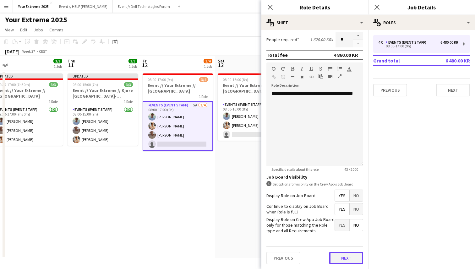
click at [337, 257] on button "Next" at bounding box center [346, 258] width 34 height 13
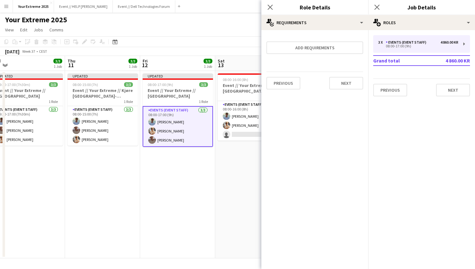
scroll to position [0, 0]
click at [347, 79] on button "Next" at bounding box center [346, 83] width 34 height 13
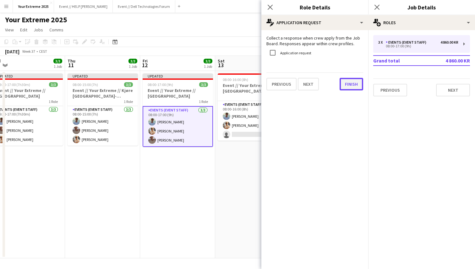
click at [347, 86] on button "Finish" at bounding box center [351, 84] width 24 height 13
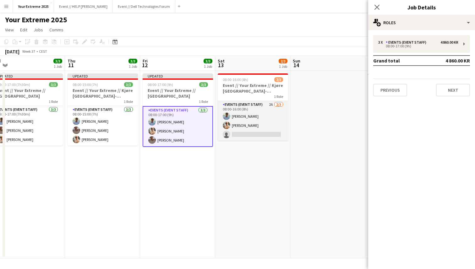
click at [262, 136] on app-card-role "Events (Event Staff) 2A [DATE] 08:00-16:00 (8h) [PERSON_NAME] [PERSON_NAME] sin…" at bounding box center [253, 121] width 70 height 40
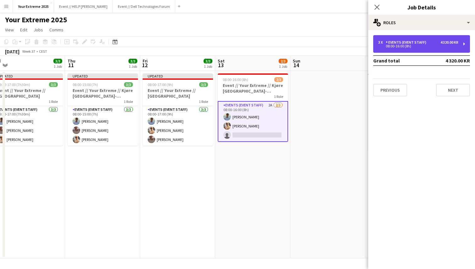
click at [423, 49] on div "3 x Events (Event Staff) 4 320.00 KR 08:00-16:00 (8h)" at bounding box center [421, 44] width 97 height 18
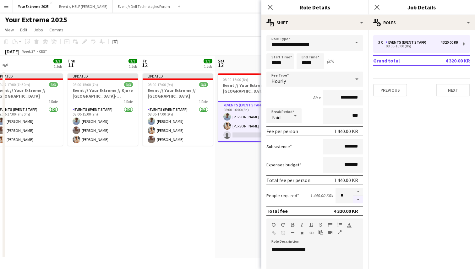
click at [355, 200] on button "button" at bounding box center [358, 200] width 10 height 8
type input "*"
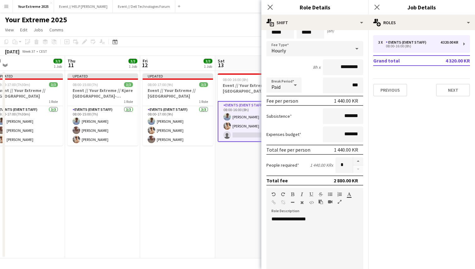
scroll to position [156, 0]
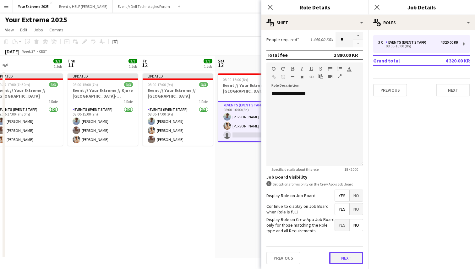
click at [339, 256] on button "Next" at bounding box center [346, 258] width 34 height 13
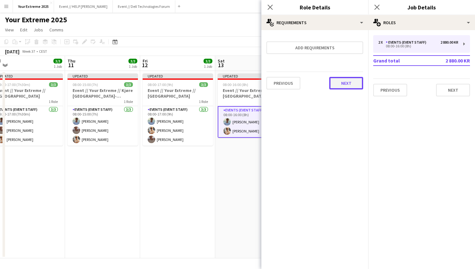
click at [349, 84] on button "Next" at bounding box center [346, 83] width 34 height 13
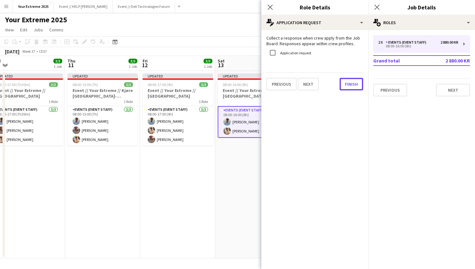
click at [349, 84] on button "Finish" at bounding box center [351, 84] width 24 height 13
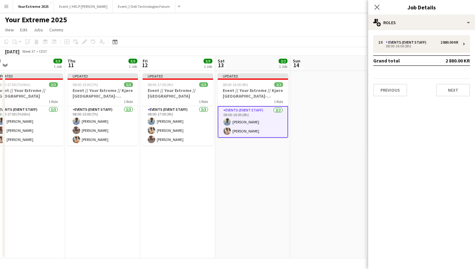
click at [321, 152] on app-date-cell at bounding box center [327, 164] width 75 height 187
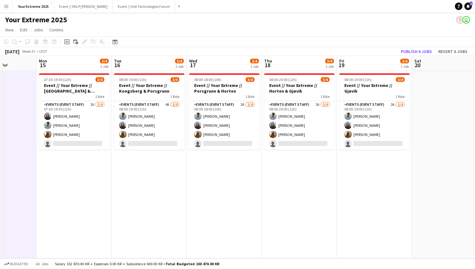
scroll to position [0, 189]
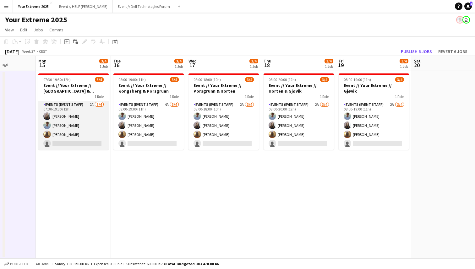
click at [77, 143] on app-card-role "Events (Event Staff) 2A [DATE] 07:30-19:30 (12h) [PERSON_NAME] [PERSON_NAME] [P…" at bounding box center [73, 125] width 70 height 49
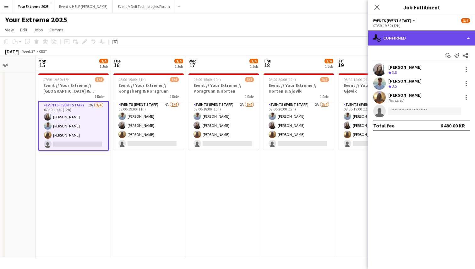
click at [450, 38] on div "single-neutral-actions-check-2 Confirmed" at bounding box center [421, 37] width 107 height 15
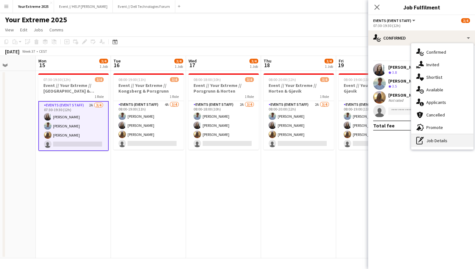
click at [441, 141] on div "pen-write Job Details" at bounding box center [442, 140] width 62 height 13
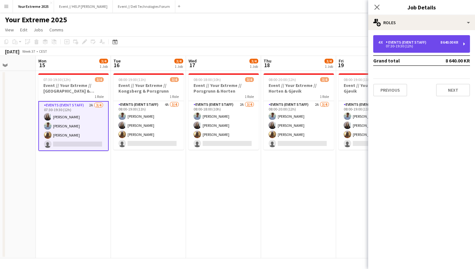
click at [434, 44] on div "4 x Events (Event Staff) 8 640.00 KR" at bounding box center [418, 42] width 80 height 4
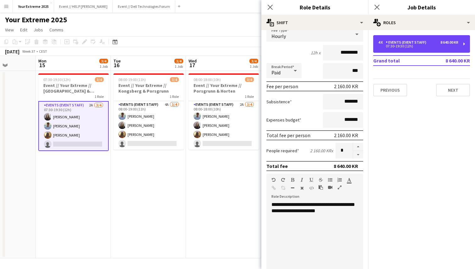
scroll to position [0, 0]
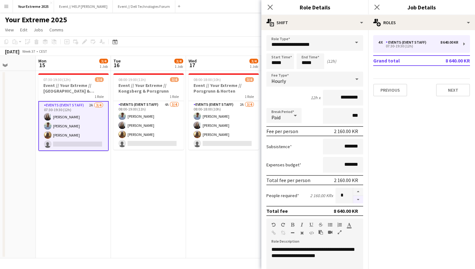
click at [358, 200] on button "button" at bounding box center [358, 200] width 10 height 8
type input "*"
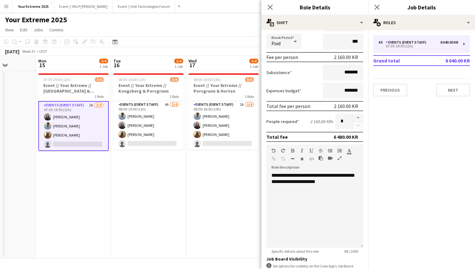
scroll to position [156, 0]
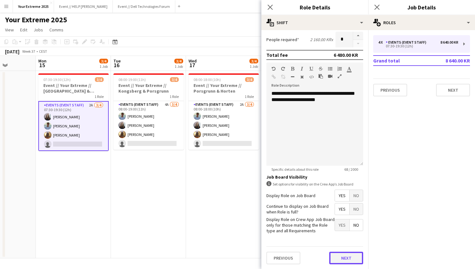
click at [348, 259] on button "Next" at bounding box center [346, 258] width 34 height 13
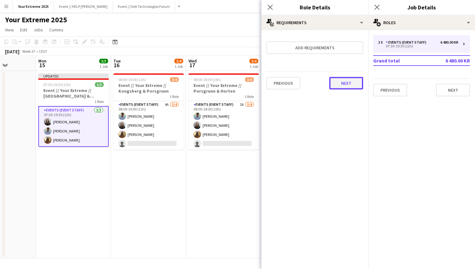
click at [348, 81] on button "Next" at bounding box center [346, 83] width 34 height 13
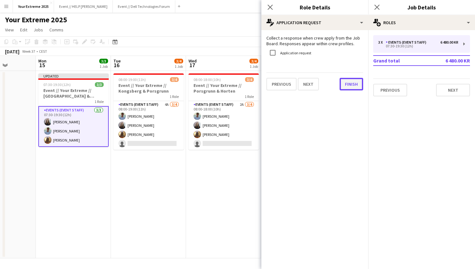
click at [348, 81] on button "Finish" at bounding box center [351, 84] width 24 height 13
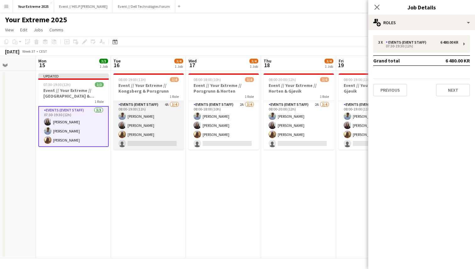
click at [149, 141] on app-card-role "Events (Event Staff) 4A [DATE] 08:00-19:00 (11h) [PERSON_NAME] [PERSON_NAME] [P…" at bounding box center [148, 125] width 70 height 49
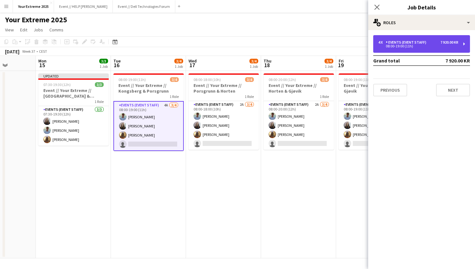
click at [441, 43] on div "7 920.00 KR" at bounding box center [449, 42] width 18 height 4
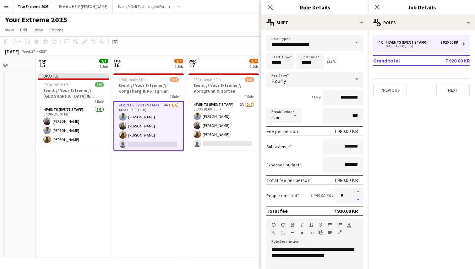
click at [356, 200] on button "button" at bounding box center [358, 200] width 10 height 8
type input "*"
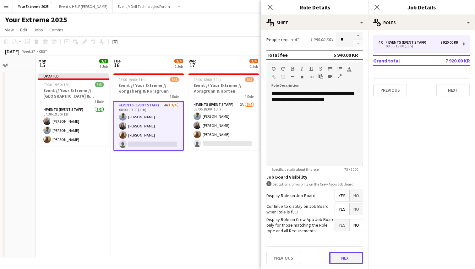
click at [343, 256] on button "Next" at bounding box center [346, 258] width 34 height 13
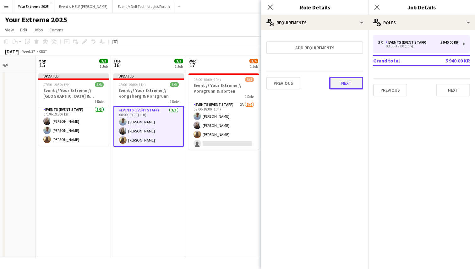
click at [342, 85] on button "Next" at bounding box center [346, 83] width 34 height 13
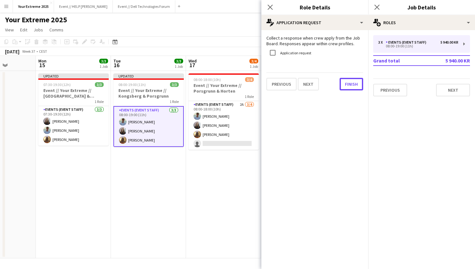
click at [342, 85] on button "Finish" at bounding box center [351, 84] width 24 height 13
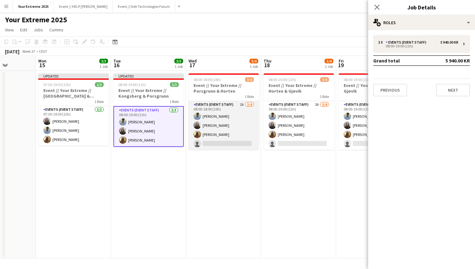
click at [229, 145] on app-card-role "Events (Event Staff) 2A [DATE] 08:00-18:00 (10h) [PERSON_NAME] [PERSON_NAME] [P…" at bounding box center [223, 125] width 70 height 49
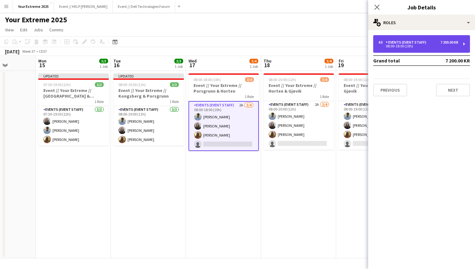
click at [454, 40] on div "7 200.00 KR" at bounding box center [449, 42] width 18 height 4
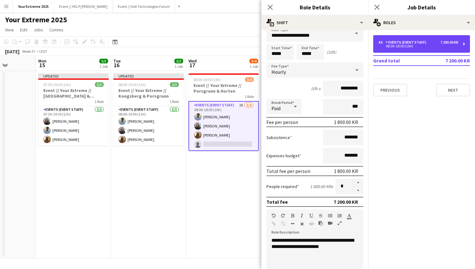
scroll to position [13, 0]
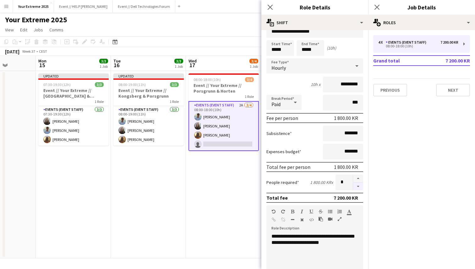
click at [357, 185] on button "button" at bounding box center [358, 187] width 10 height 8
type input "*"
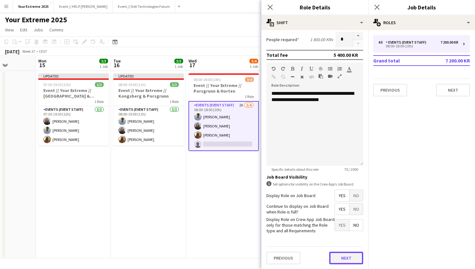
click at [344, 258] on button "Next" at bounding box center [346, 258] width 34 height 13
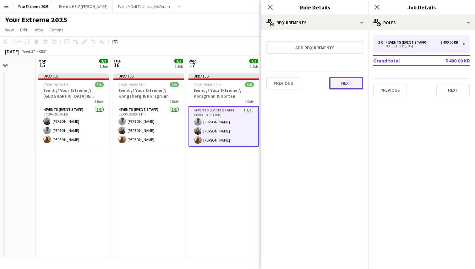
click at [345, 84] on button "Next" at bounding box center [346, 83] width 34 height 13
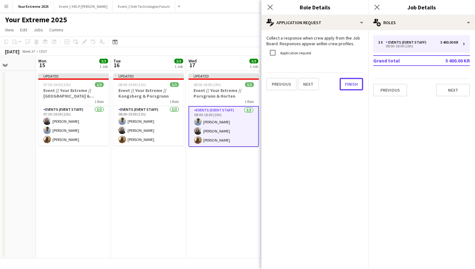
click at [345, 84] on button "Finish" at bounding box center [351, 84] width 24 height 13
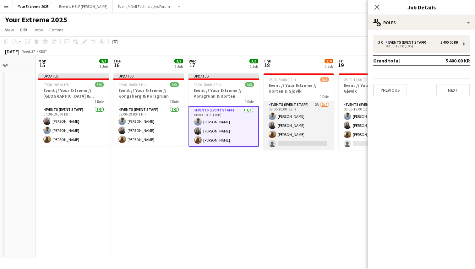
click at [290, 143] on app-card-role "Events (Event Staff) 2A [DATE] 08:00-20:00 (12h) [PERSON_NAME] [PERSON_NAME] [P…" at bounding box center [298, 125] width 70 height 49
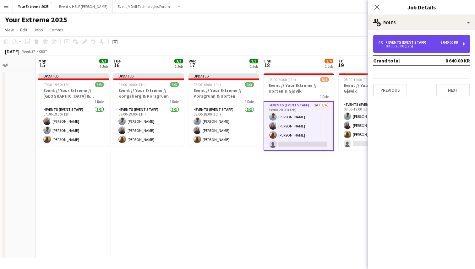
click at [433, 51] on div "4 x Events (Event Staff) 8 640.00 KR 08:00-20:00 (12h)" at bounding box center [421, 44] width 97 height 18
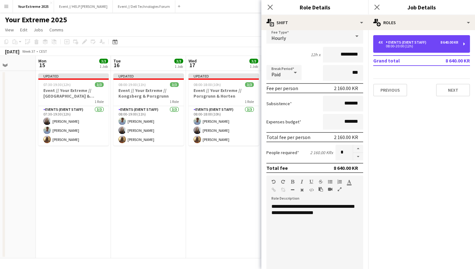
scroll to position [156, 0]
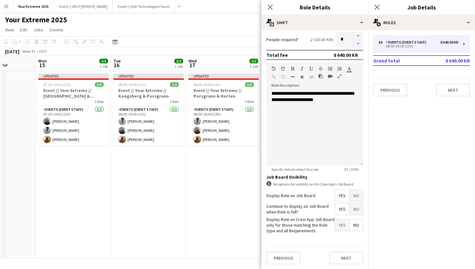
click at [358, 43] on button "button" at bounding box center [358, 44] width 10 height 8
type input "*"
click at [345, 256] on button "Next" at bounding box center [346, 258] width 34 height 13
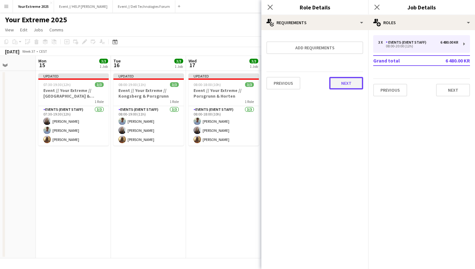
click at [348, 86] on button "Next" at bounding box center [346, 83] width 34 height 13
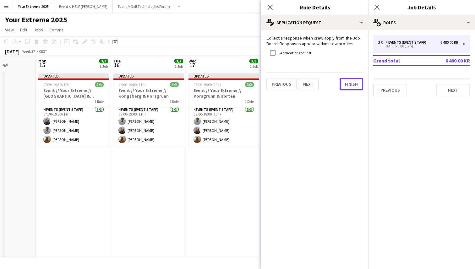
click at [348, 86] on button "Finish" at bounding box center [351, 84] width 24 height 13
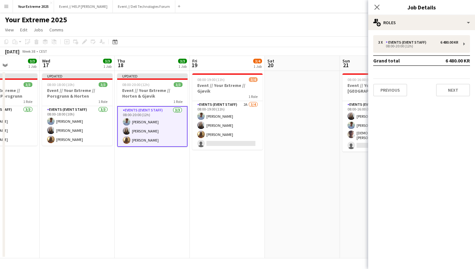
scroll to position [0, 200]
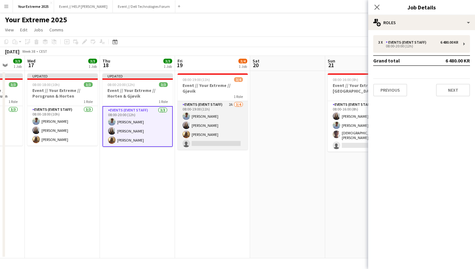
click at [210, 132] on app-card-role "Events (Event Staff) 2A [DATE] 08:00-19:00 (11h) [PERSON_NAME] [PERSON_NAME] [P…" at bounding box center [212, 125] width 70 height 49
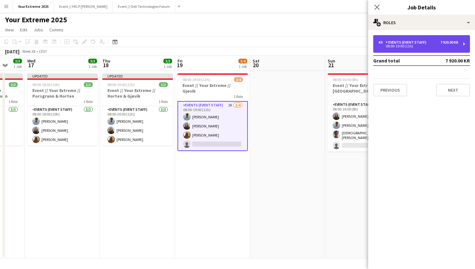
click at [447, 45] on div "08:00-19:00 (11h)" at bounding box center [418, 46] width 80 height 3
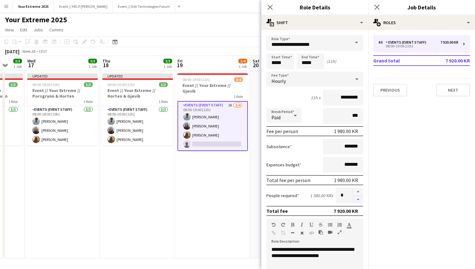
click at [356, 199] on button "button" at bounding box center [358, 200] width 10 height 8
type input "*"
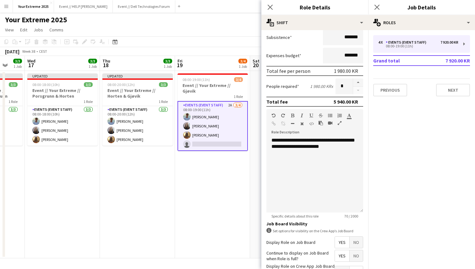
scroll to position [156, 0]
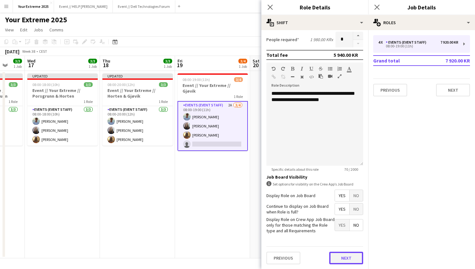
click at [344, 257] on button "Next" at bounding box center [346, 258] width 34 height 13
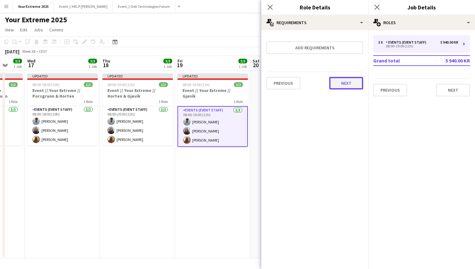
click at [343, 80] on button "Next" at bounding box center [346, 83] width 34 height 13
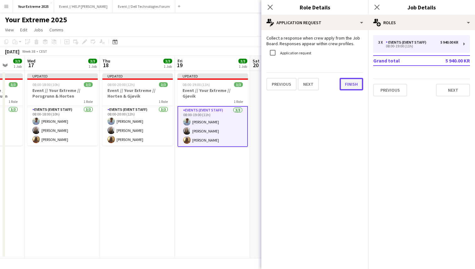
click at [343, 83] on button "Finish" at bounding box center [351, 84] width 24 height 13
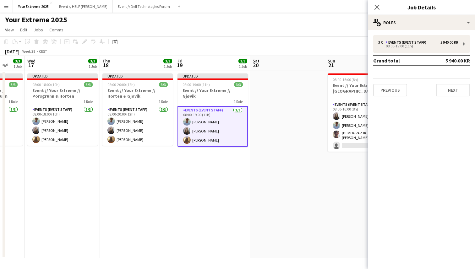
click at [301, 157] on app-date-cell at bounding box center [287, 164] width 75 height 187
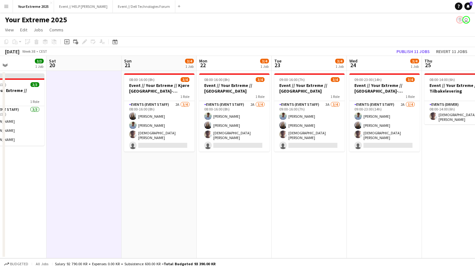
scroll to position [0, 292]
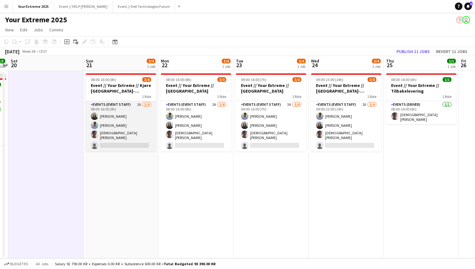
click at [143, 145] on app-card-role "Events (Event Staff) 2A [DATE] 08:00-16:00 (8h) [PERSON_NAME] [PERSON_NAME] [PE…" at bounding box center [121, 126] width 70 height 51
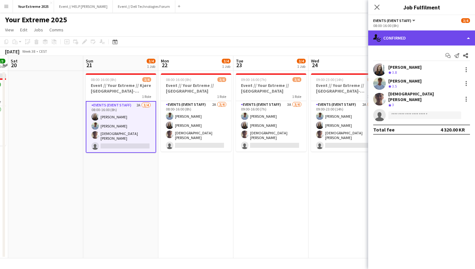
click at [422, 38] on div "single-neutral-actions-check-2 Confirmed" at bounding box center [421, 37] width 107 height 15
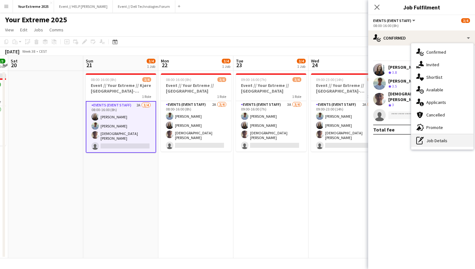
click at [432, 140] on div "pen-write Job Details" at bounding box center [442, 140] width 62 height 13
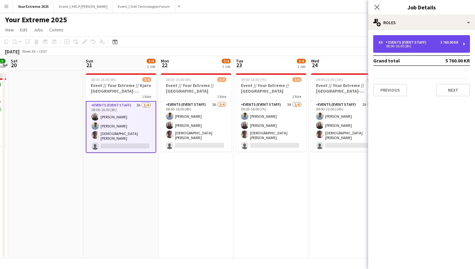
click at [445, 45] on div "08:00-16:00 (8h)" at bounding box center [418, 46] width 80 height 3
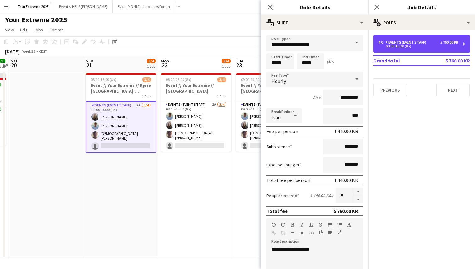
scroll to position [8, 0]
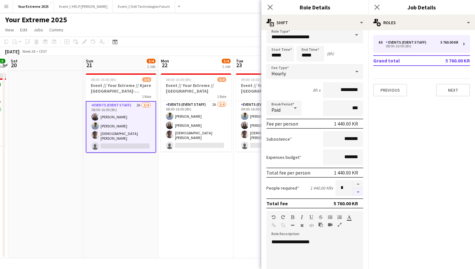
click at [355, 192] on button "button" at bounding box center [358, 192] width 10 height 8
type input "*"
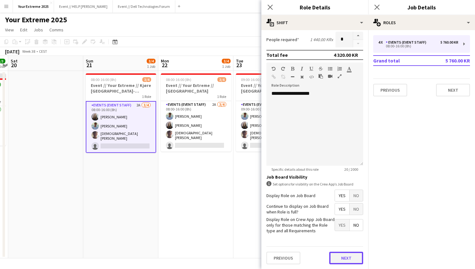
click at [348, 257] on button "Next" at bounding box center [346, 258] width 34 height 13
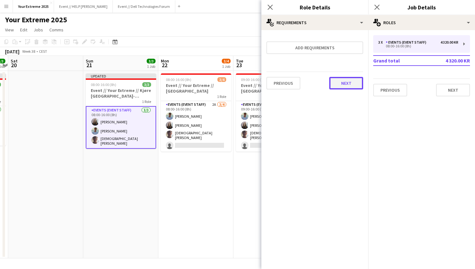
click at [342, 82] on button "Next" at bounding box center [346, 83] width 34 height 13
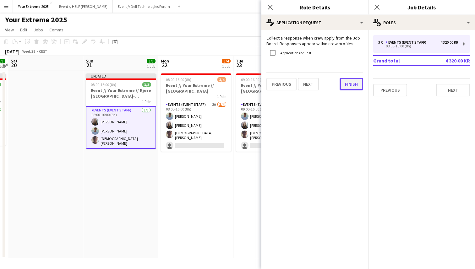
click at [348, 86] on button "Finish" at bounding box center [351, 84] width 24 height 13
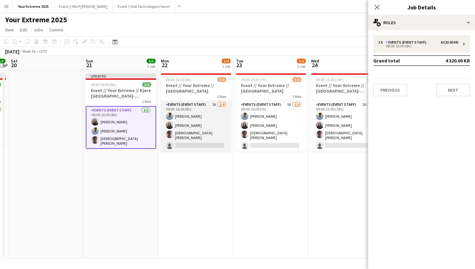
click at [196, 143] on app-card-role "Events (Event Staff) 2A [DATE] 08:00-16:00 (8h) [PERSON_NAME] [PERSON_NAME] [PE…" at bounding box center [196, 126] width 70 height 51
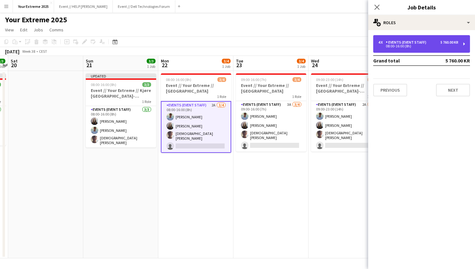
click at [435, 46] on div "08:00-16:00 (8h)" at bounding box center [418, 46] width 80 height 3
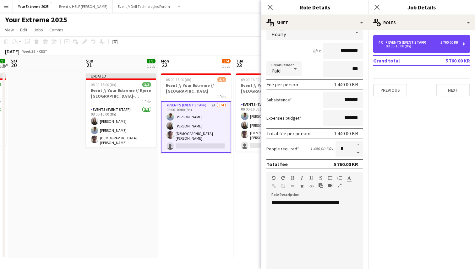
scroll to position [156, 0]
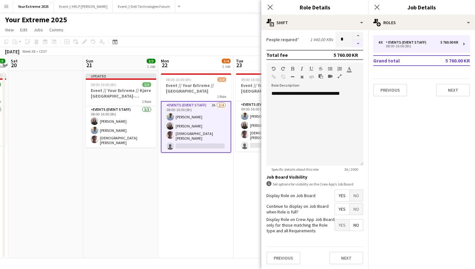
click at [359, 44] on button "button" at bounding box center [358, 44] width 10 height 8
type input "*"
click at [344, 259] on button "Next" at bounding box center [346, 258] width 34 height 13
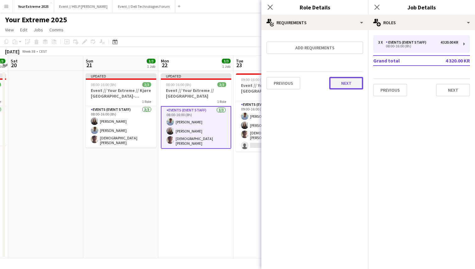
click at [348, 84] on button "Next" at bounding box center [346, 83] width 34 height 13
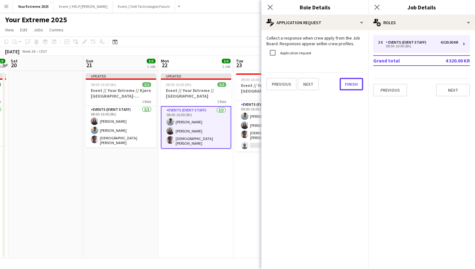
click at [348, 84] on button "Finish" at bounding box center [351, 84] width 24 height 13
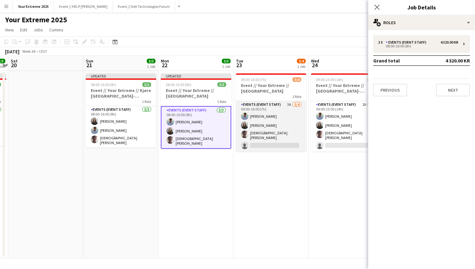
click at [275, 143] on app-card-role "Events (Event Staff) 3A [DATE] 09:00-16:00 (7h) [PERSON_NAME] [PERSON_NAME] [PE…" at bounding box center [271, 126] width 70 height 51
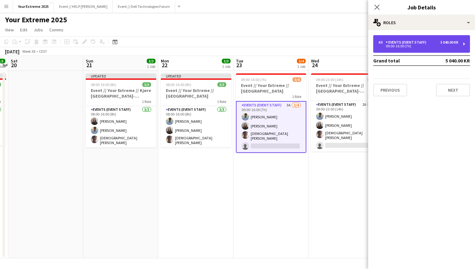
click at [420, 45] on div "09:00-16:00 (7h)" at bounding box center [418, 46] width 80 height 3
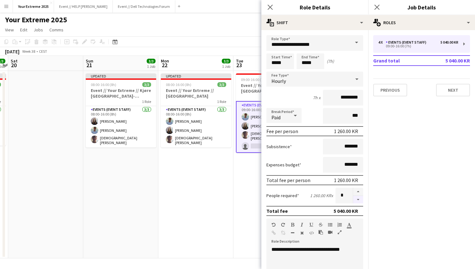
click at [358, 199] on button "button" at bounding box center [358, 200] width 10 height 8
type input "*"
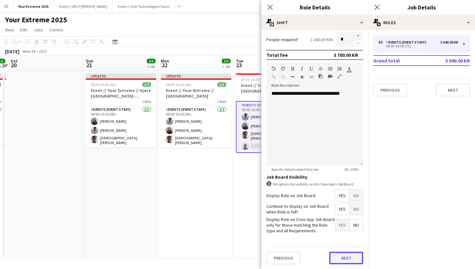
click at [347, 258] on button "Next" at bounding box center [346, 258] width 34 height 13
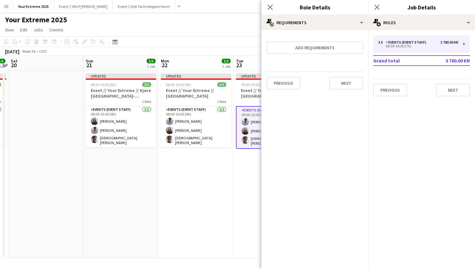
scroll to position [0, 0]
click at [349, 85] on button "Next" at bounding box center [346, 83] width 34 height 13
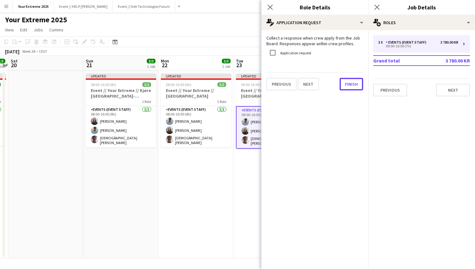
click at [349, 85] on button "Finish" at bounding box center [351, 84] width 24 height 13
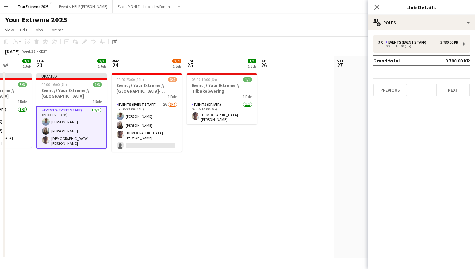
scroll to position [0, 192]
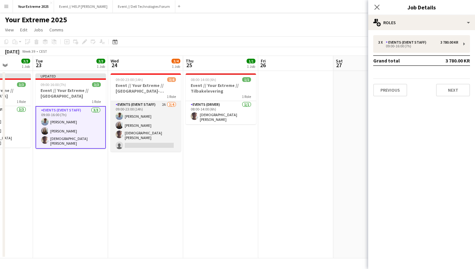
click at [164, 141] on app-card-role "Events (Event Staff) 2A [DATE] 09:00-23:00 (14h) [PERSON_NAME] [PERSON_NAME] [P…" at bounding box center [146, 126] width 70 height 51
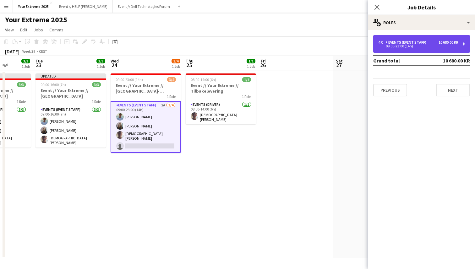
click at [443, 46] on div "09:00-23:00 (14h)" at bounding box center [418, 46] width 80 height 3
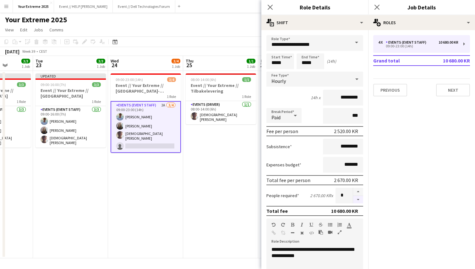
click at [356, 198] on button "button" at bounding box center [358, 200] width 10 height 8
type input "*"
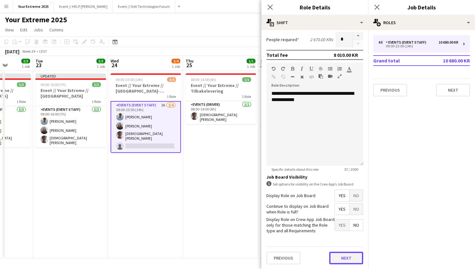
click at [346, 258] on button "Next" at bounding box center [346, 258] width 34 height 13
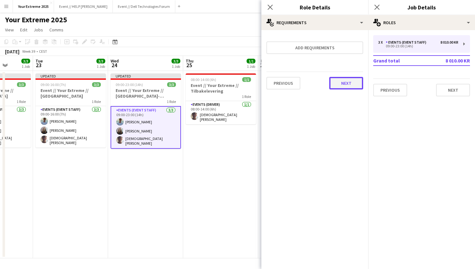
click at [340, 79] on button "Next" at bounding box center [346, 83] width 34 height 13
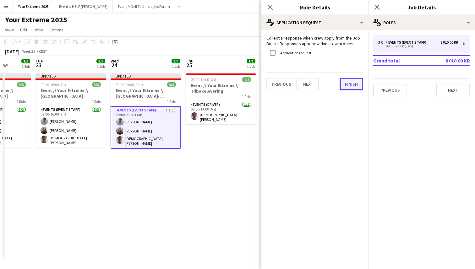
click at [348, 87] on button "Finish" at bounding box center [351, 84] width 24 height 13
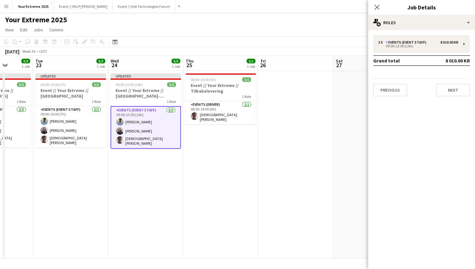
click at [298, 152] on app-date-cell at bounding box center [295, 164] width 75 height 187
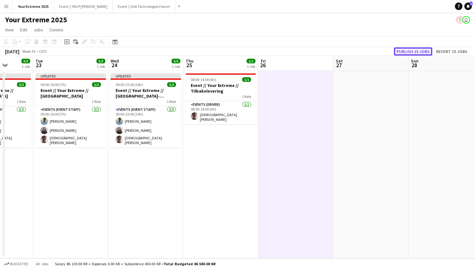
click at [411, 49] on button "Publish 15 jobs" at bounding box center [413, 51] width 38 height 8
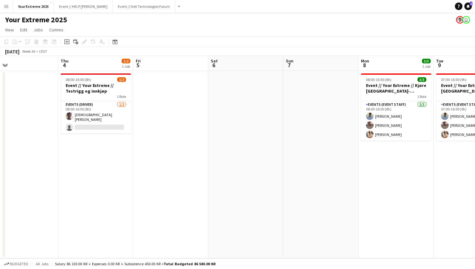
scroll to position [0, 262]
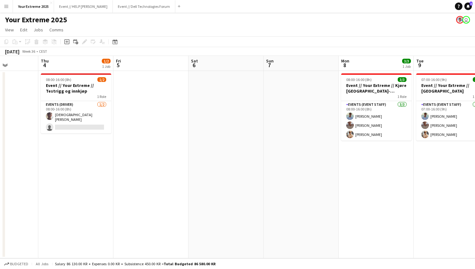
click at [299, 159] on app-date-cell at bounding box center [300, 164] width 75 height 187
